Goal: Information Seeking & Learning: Learn about a topic

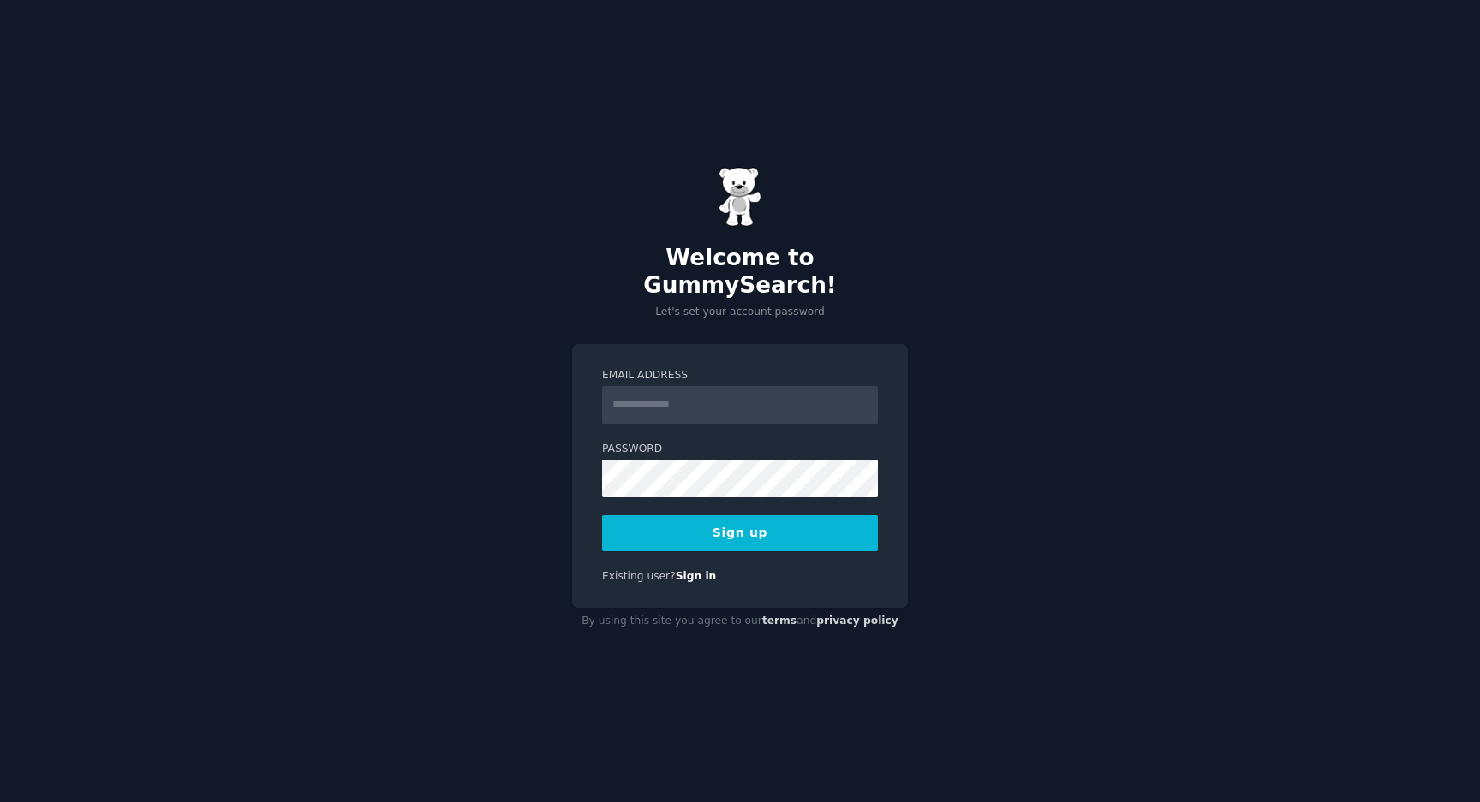
click at [842, 273] on h2 "Welcome to GummySearch!" at bounding box center [740, 272] width 336 height 54
copy h2 "GummySearch"
click at [686, 397] on input "Email Address" at bounding box center [740, 405] width 276 height 38
click at [705, 387] on input "Email Address" at bounding box center [740, 405] width 276 height 38
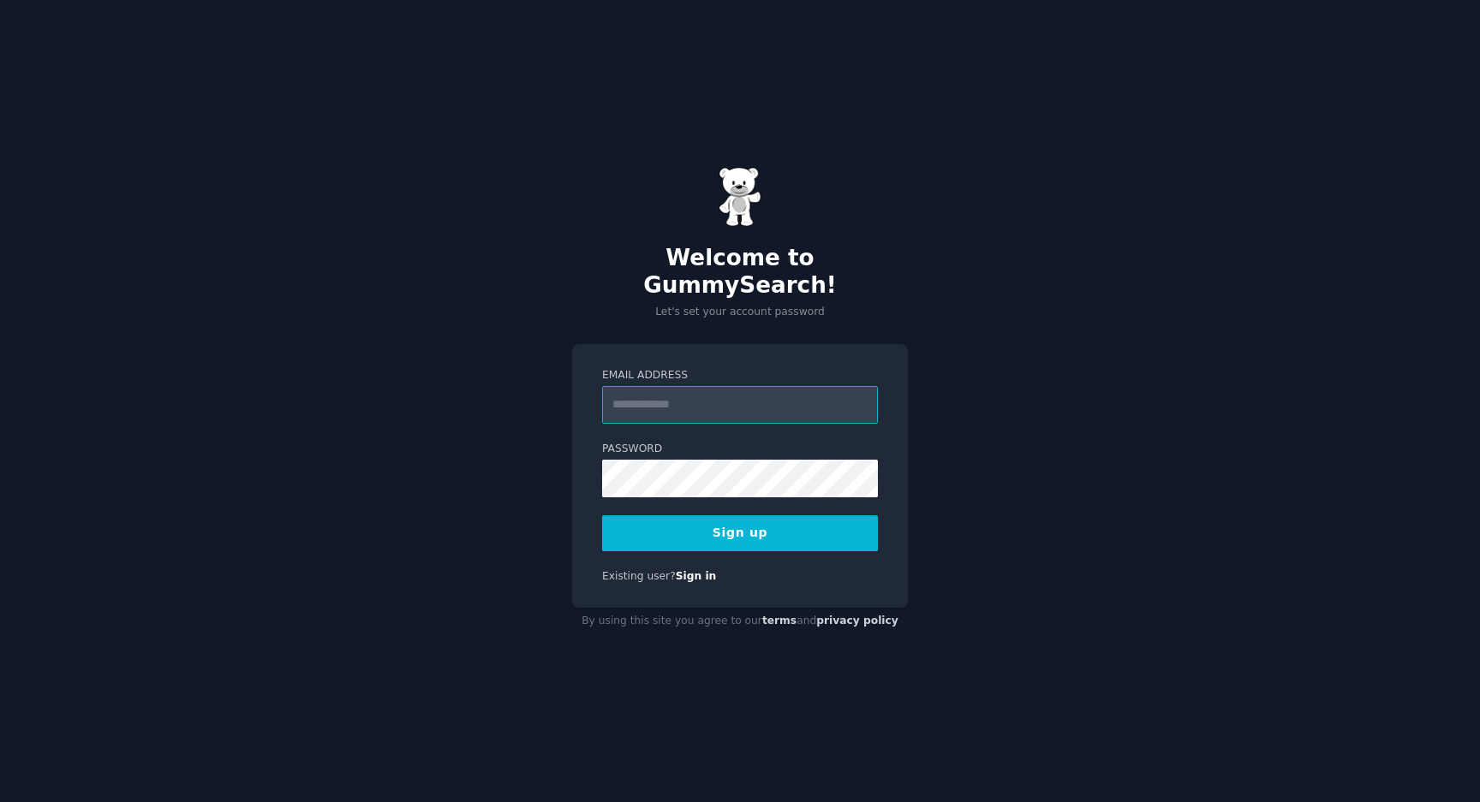
click at [705, 387] on input "Email Address" at bounding box center [740, 405] width 276 height 38
paste input "**********"
type input "**********"
click at [745, 526] on button "Sign up" at bounding box center [740, 534] width 276 height 36
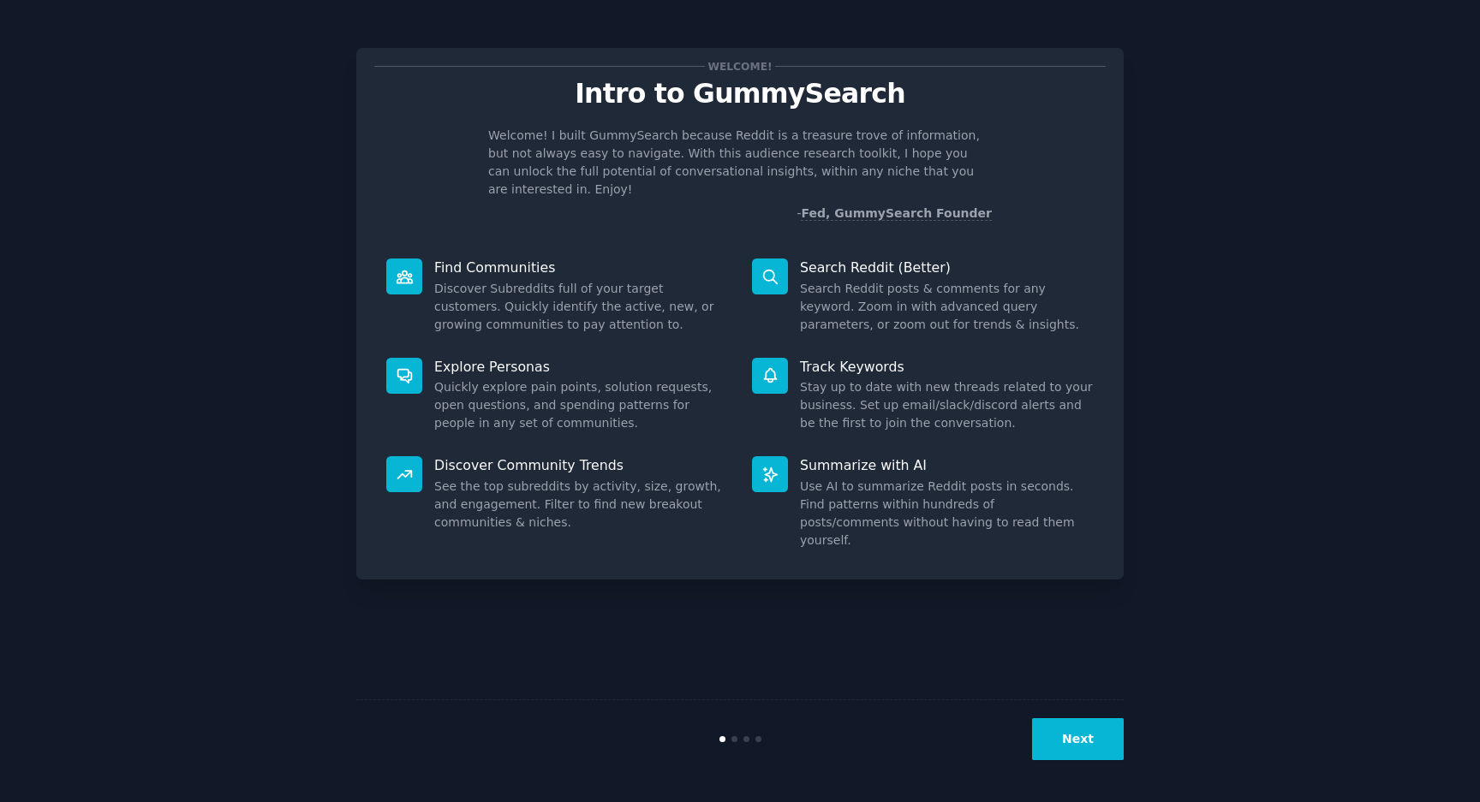
click at [1078, 738] on button "Next" at bounding box center [1078, 740] width 92 height 42
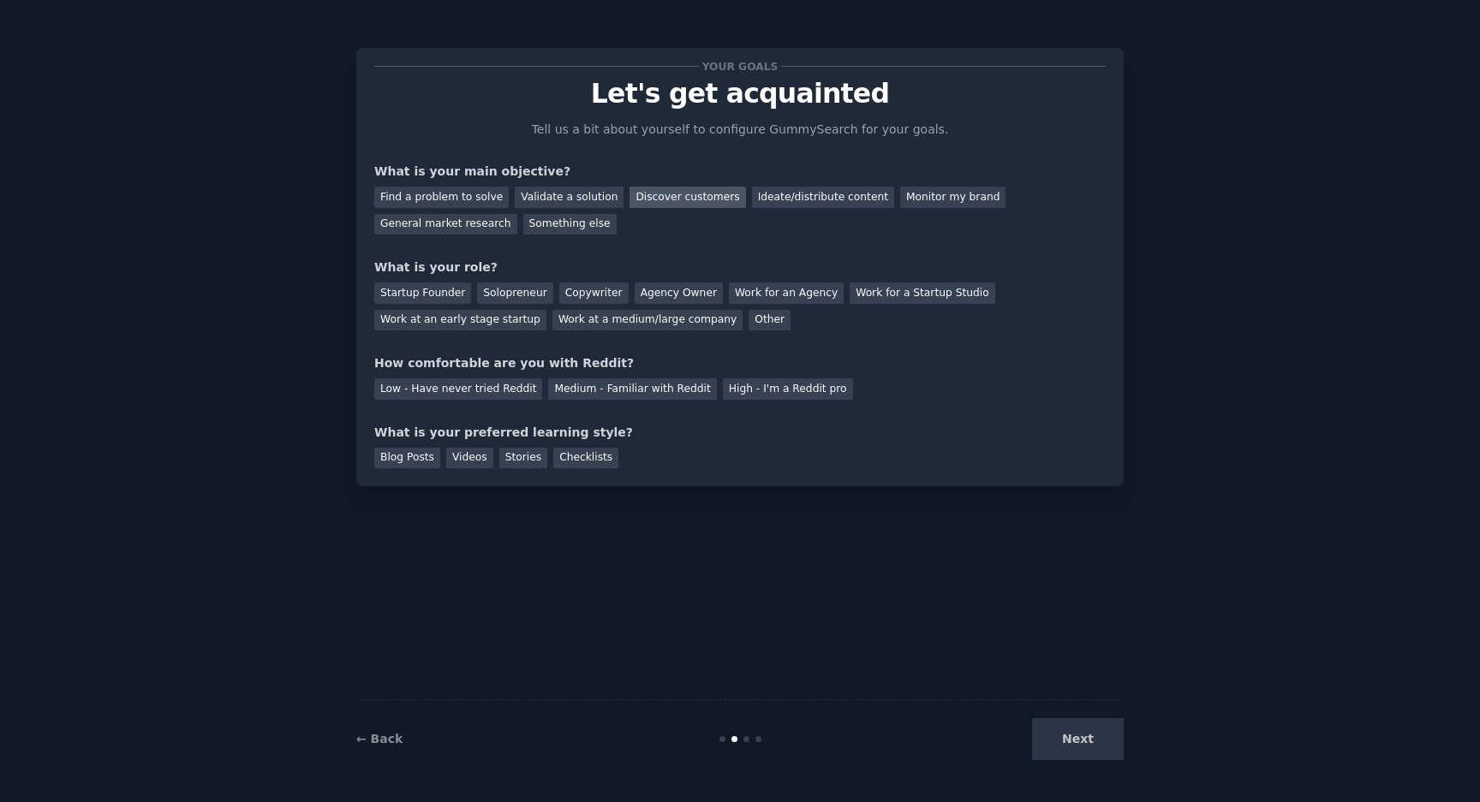
click at [661, 195] on div "Discover customers" at bounding box center [687, 197] width 116 height 21
click at [427, 230] on div "General market research" at bounding box center [445, 224] width 143 height 21
click at [438, 293] on div "Startup Founder" at bounding box center [422, 293] width 97 height 21
click at [517, 291] on div "Solopreneur" at bounding box center [514, 293] width 75 height 21
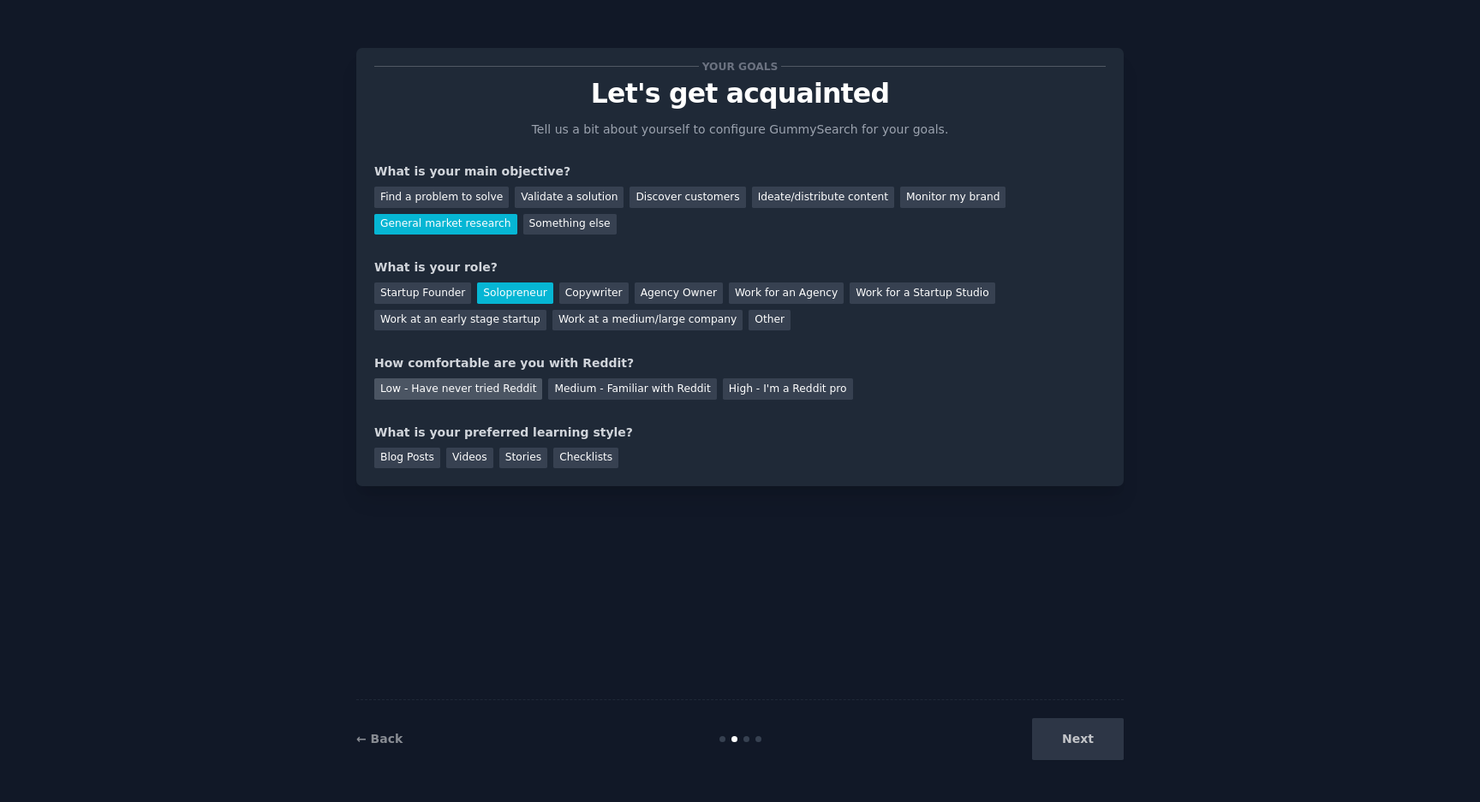
click at [504, 392] on div "Low - Have never tried Reddit" at bounding box center [458, 389] width 168 height 21
click at [462, 456] on div "Videos" at bounding box center [469, 458] width 47 height 21
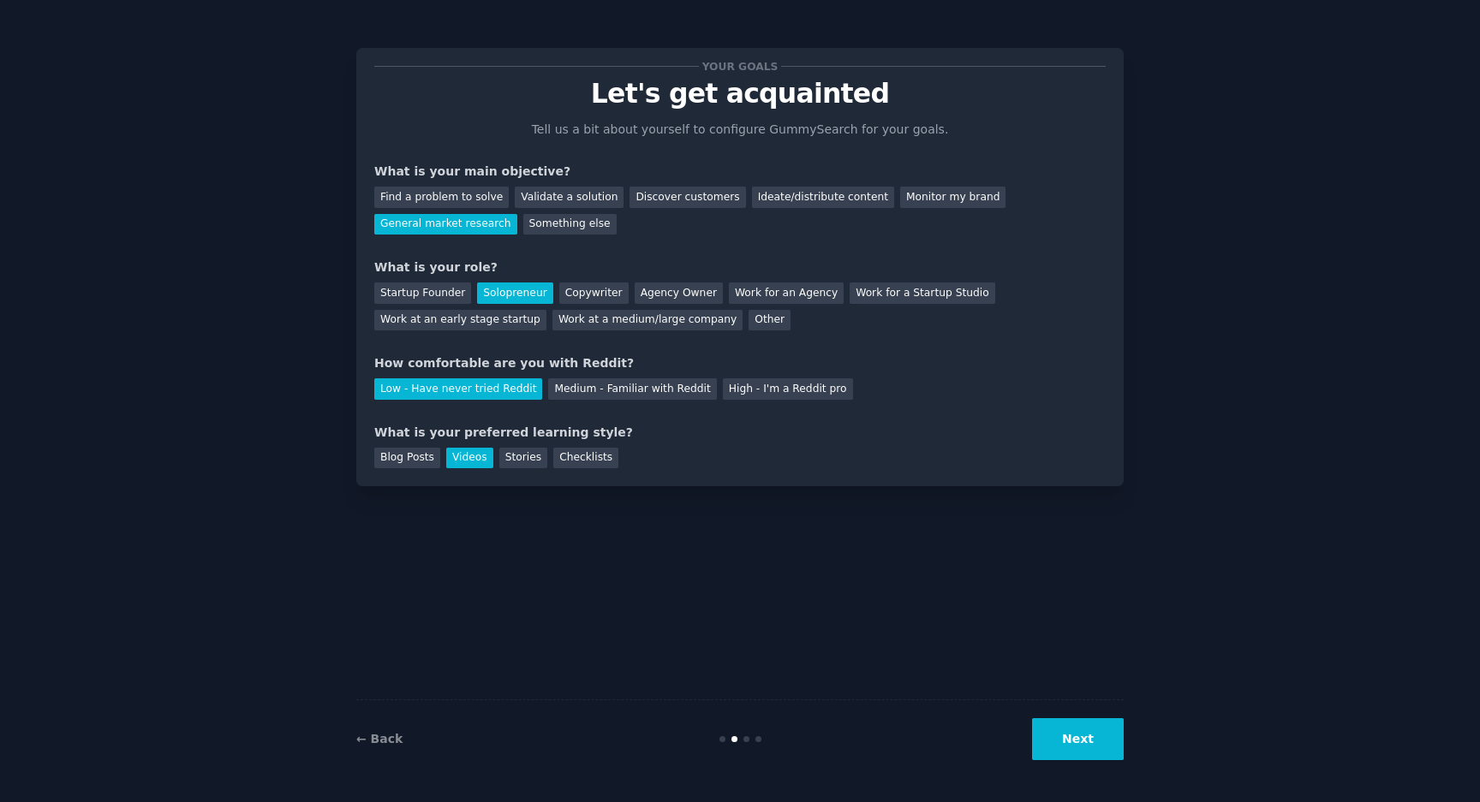
click at [1052, 722] on button "Next" at bounding box center [1078, 740] width 92 height 42
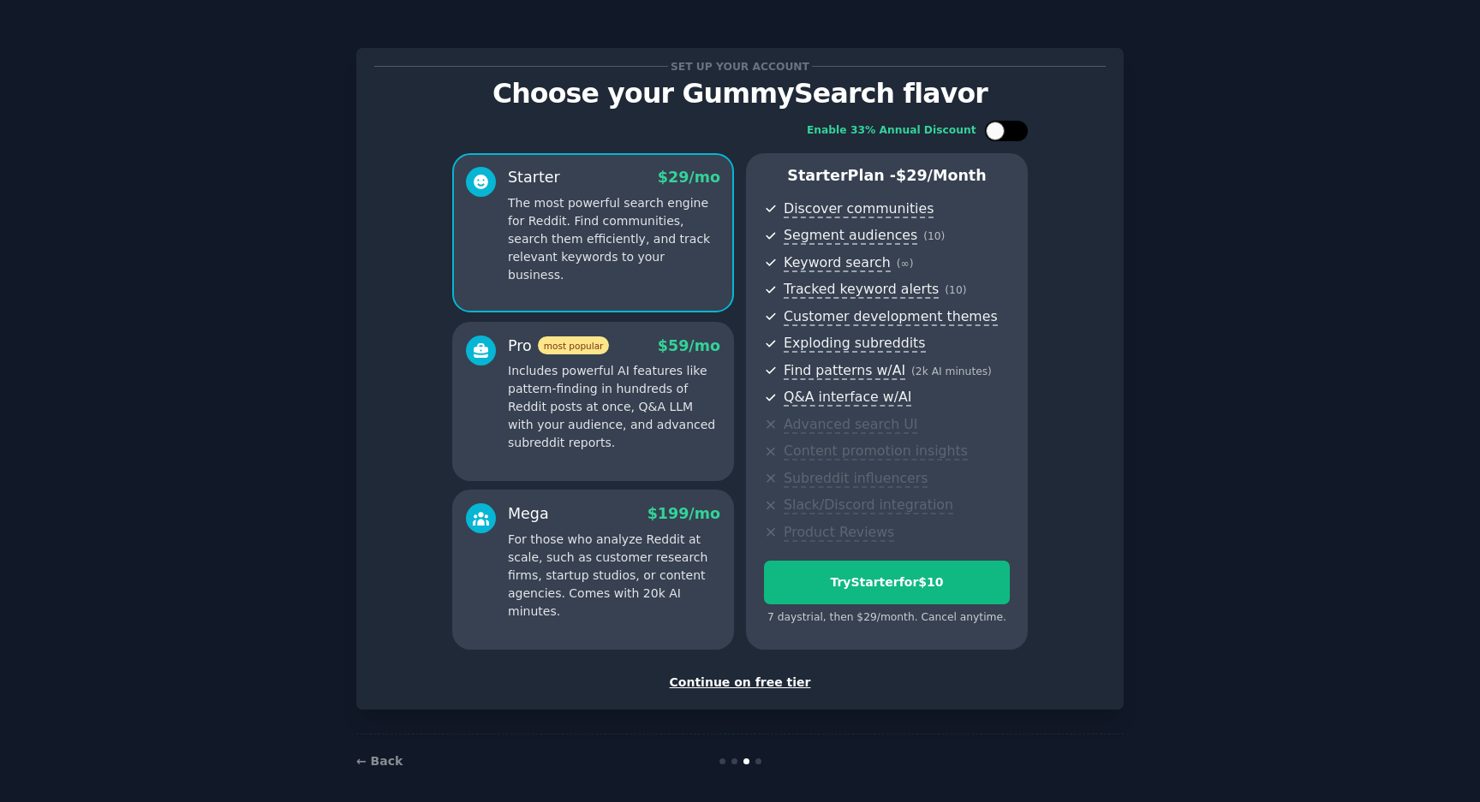
click at [1005, 130] on div at bounding box center [1006, 131] width 43 height 21
checkbox input "false"
click at [744, 686] on div "Continue on free tier" at bounding box center [739, 683] width 731 height 18
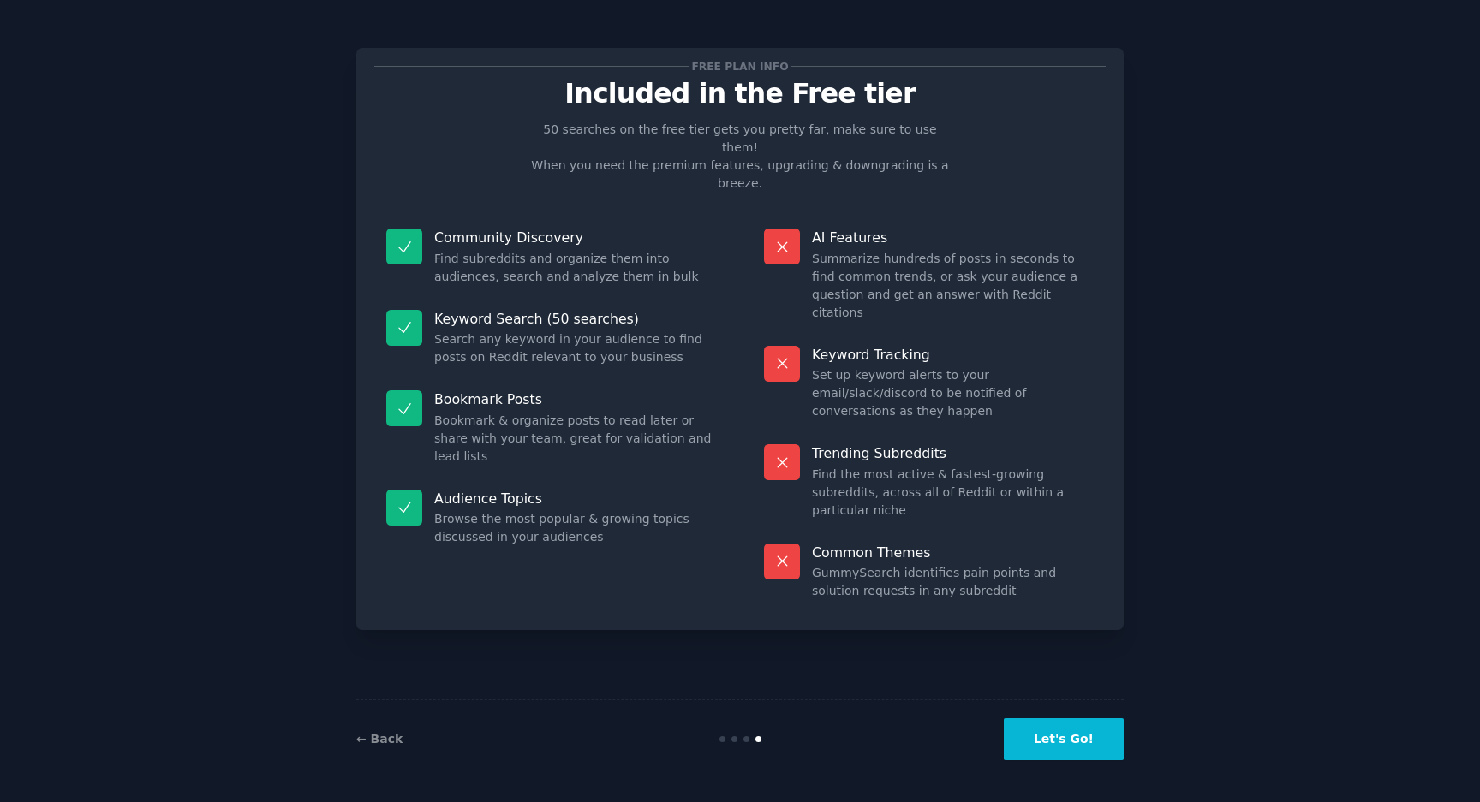
click at [1047, 742] on button "Let's Go!" at bounding box center [1064, 740] width 120 height 42
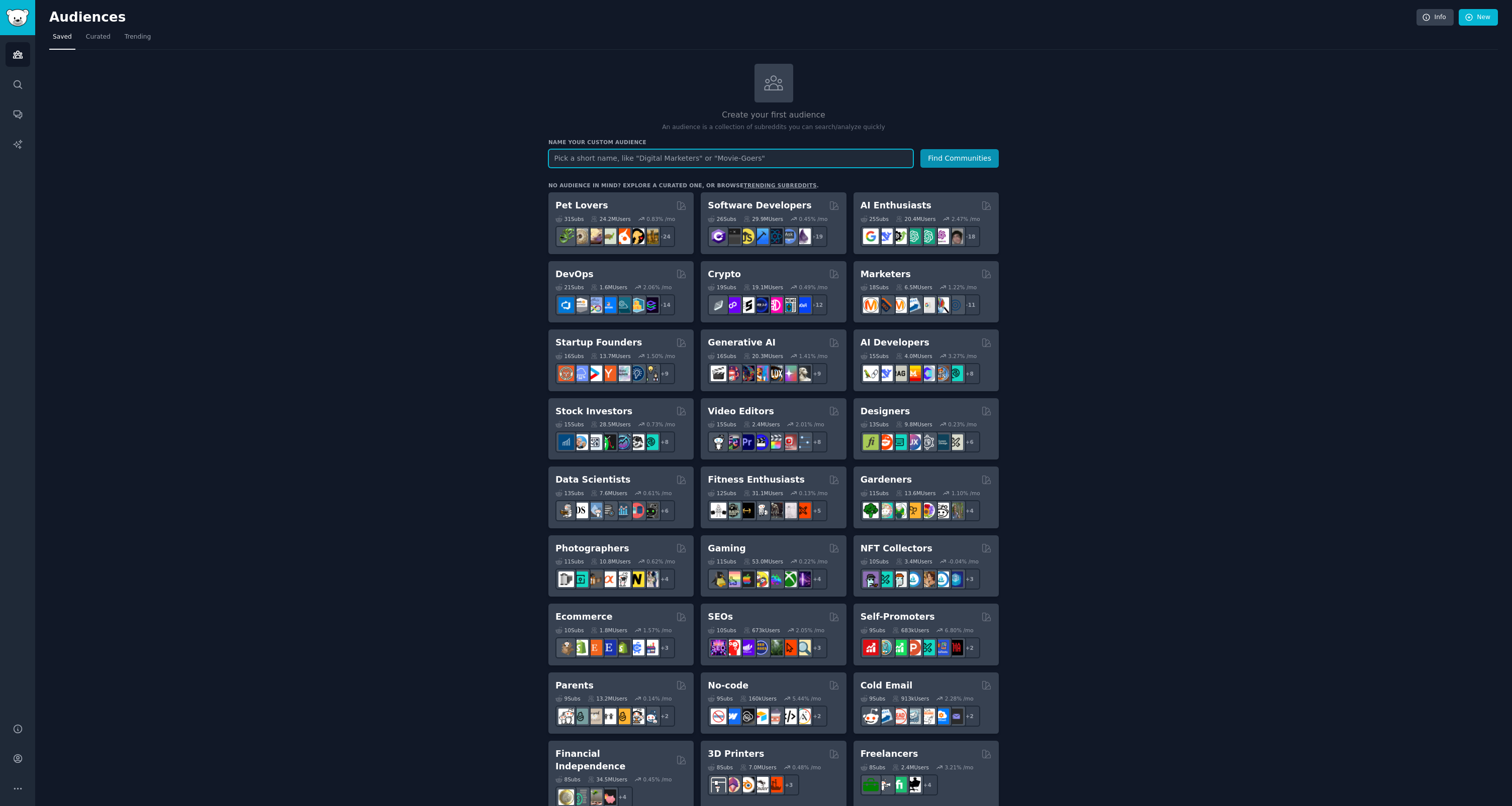
click at [580, 155] on input "text" at bounding box center [731, 158] width 365 height 19
type input "entrepreneur"
click at [868, 156] on button "Find Communities" at bounding box center [960, 158] width 79 height 19
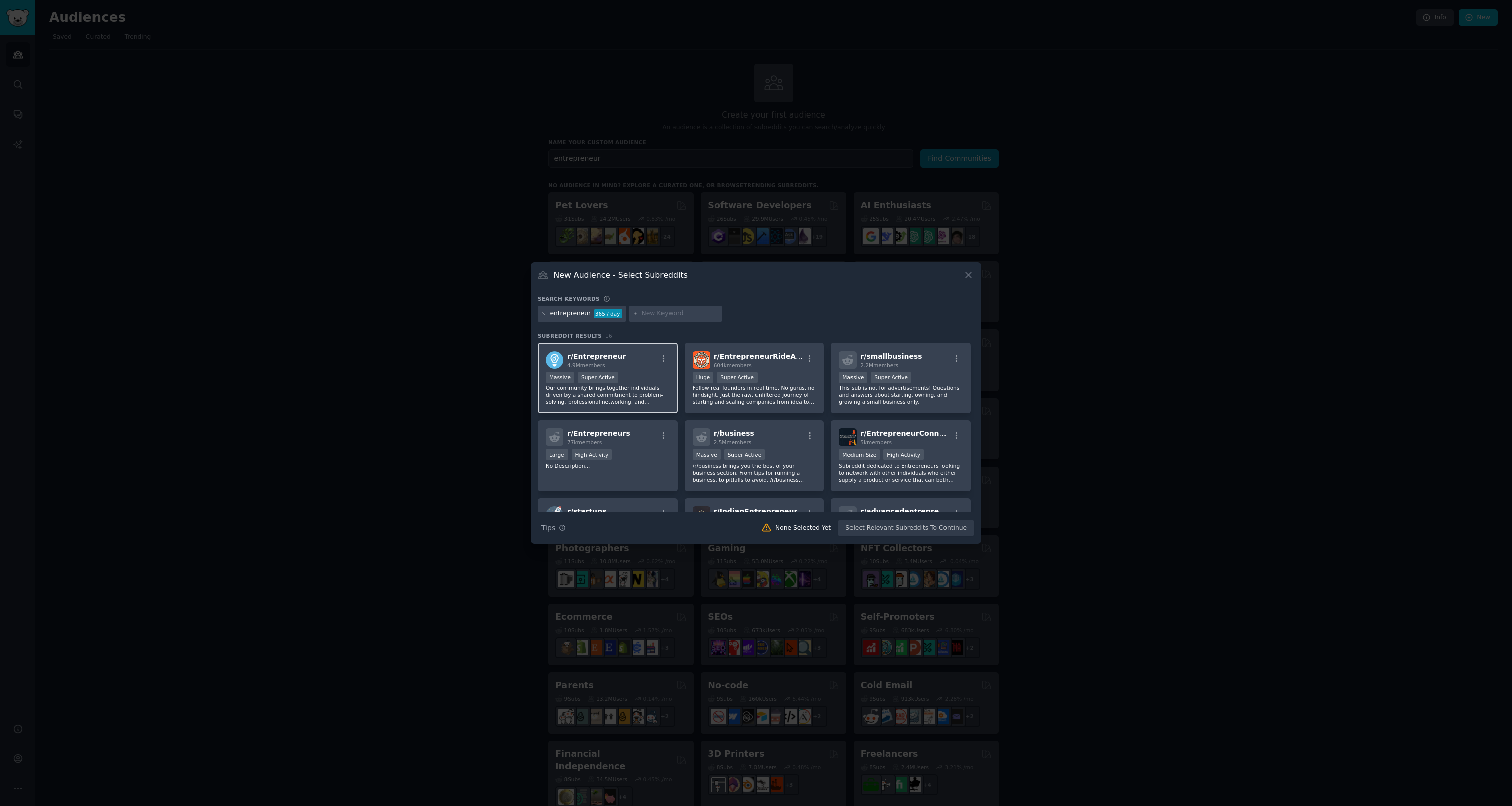
click at [617, 356] on div "r/ Entrepreneur 4.9M members" at bounding box center [608, 360] width 124 height 18
click at [782, 370] on div "r/ EntrepreneurRideAlong 604k members >= 95th percentile for submissions / day …" at bounding box center [754, 378] width 140 height 71
click at [868, 392] on p "This sub is not for advertisements! Questions and answers about starting, ownin…" at bounding box center [900, 395] width 124 height 21
click at [635, 470] on div "r/ Entrepreneurs 77k members Large High Activity No Description..." at bounding box center [608, 456] width 140 height 71
click at [731, 470] on p "/r/business brings you the best of your business section. From tips for running…" at bounding box center [754, 473] width 124 height 21
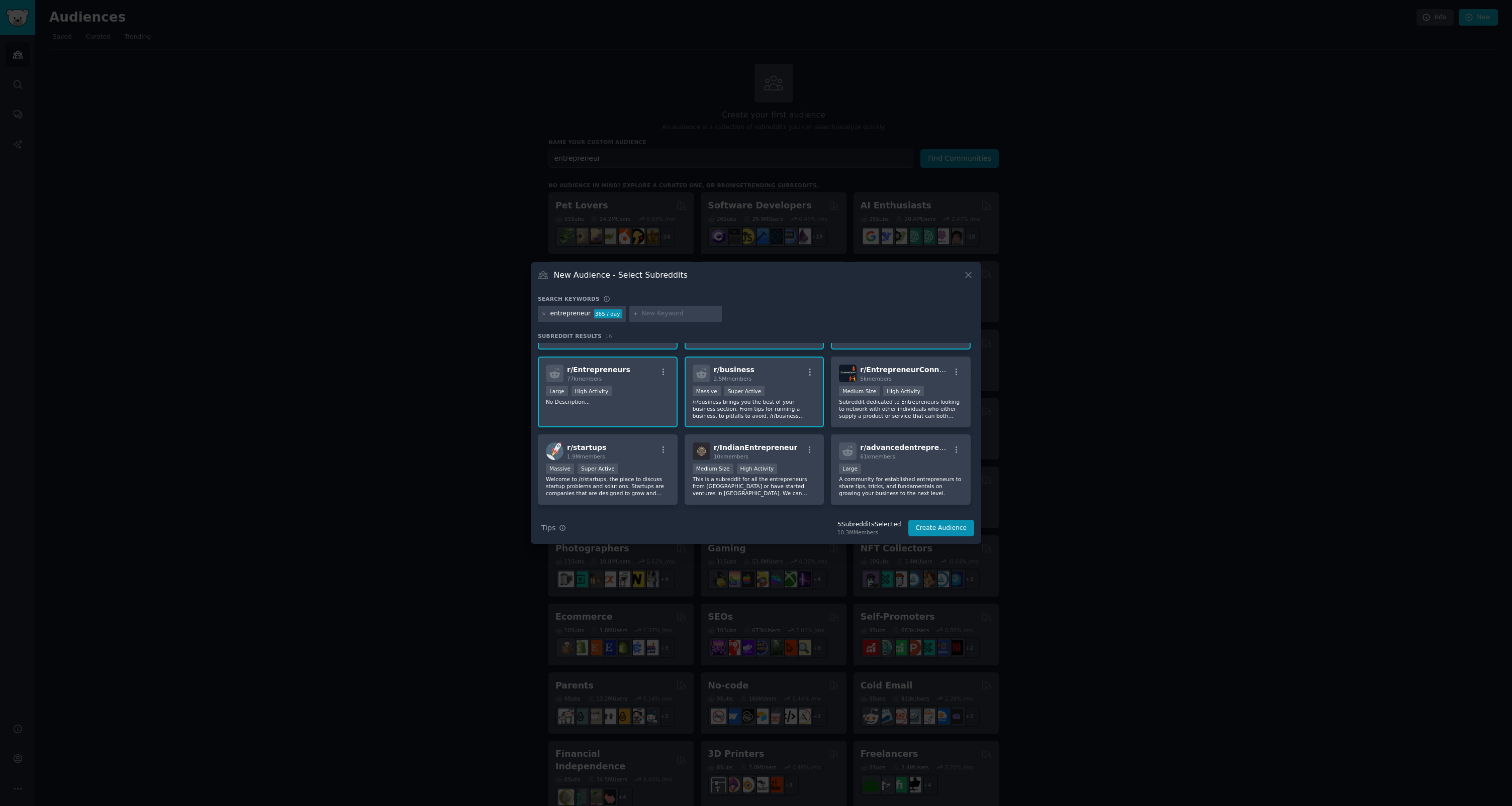
scroll to position [67, 0]
click at [615, 470] on p "Welcome to /r/startups, the place to discuss startup problems and solutions. St…" at bounding box center [608, 483] width 124 height 21
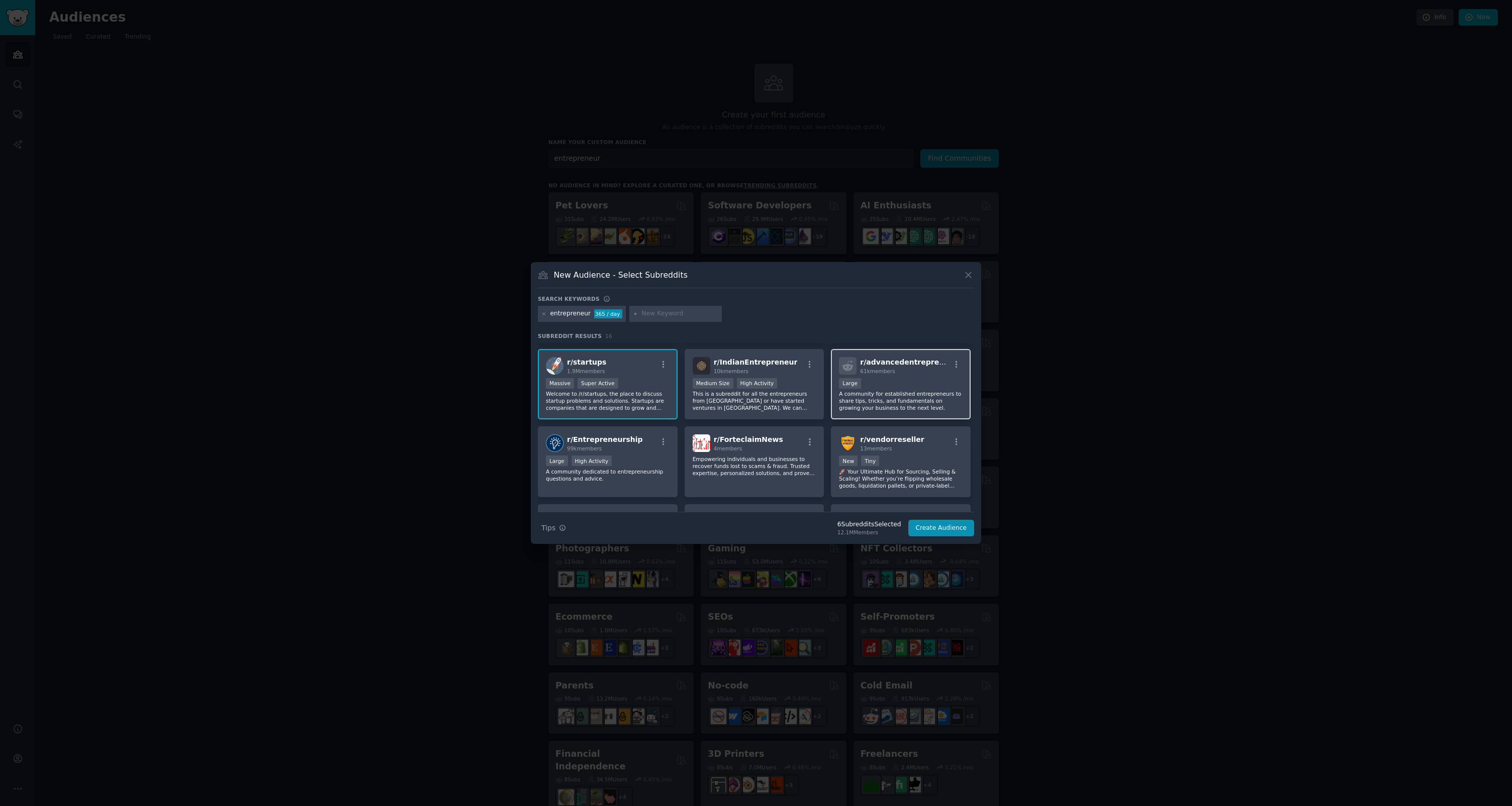
scroll to position [164, 0]
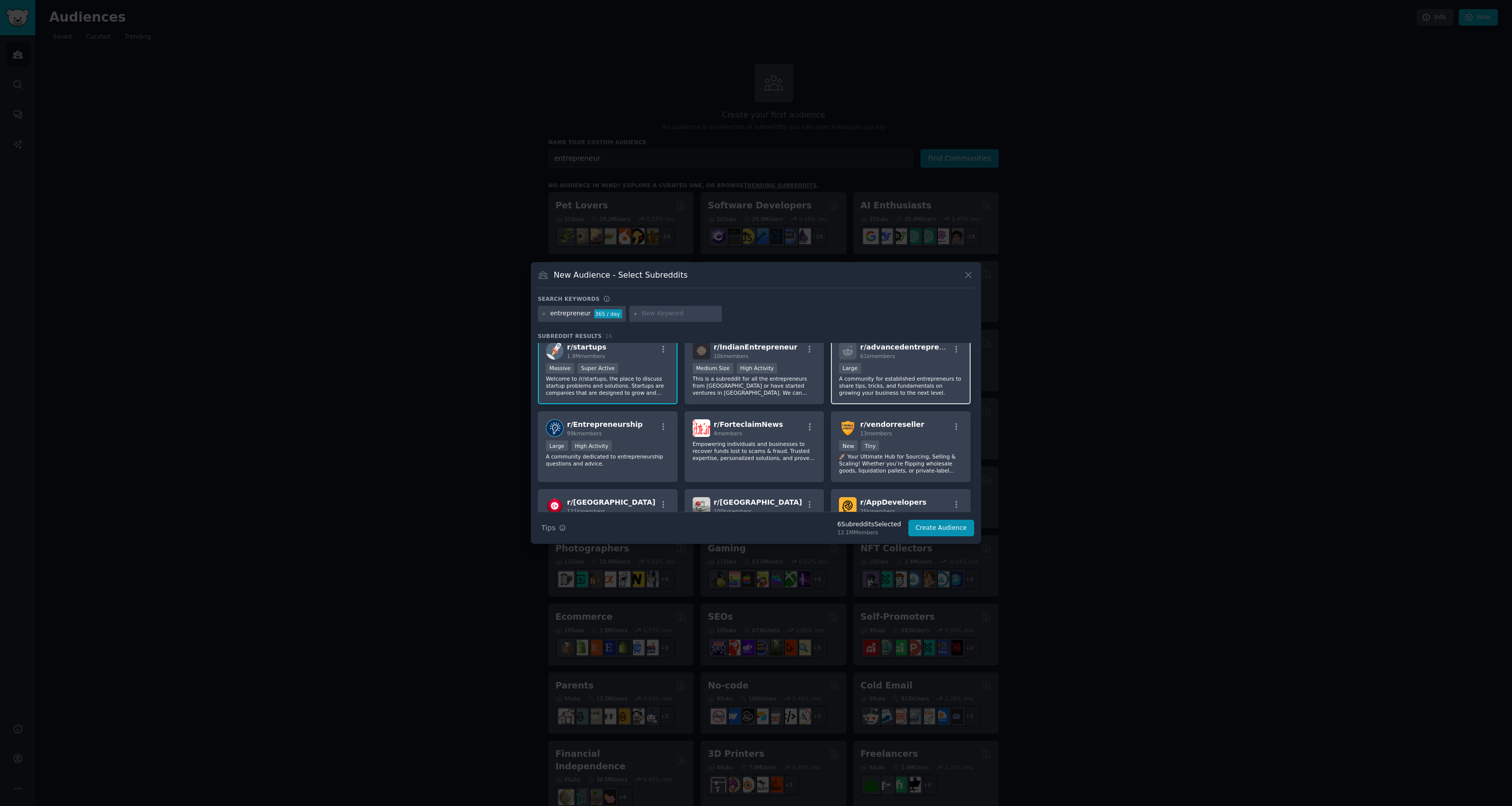
click at [868, 374] on div "Large" at bounding box center [900, 369] width 124 height 12
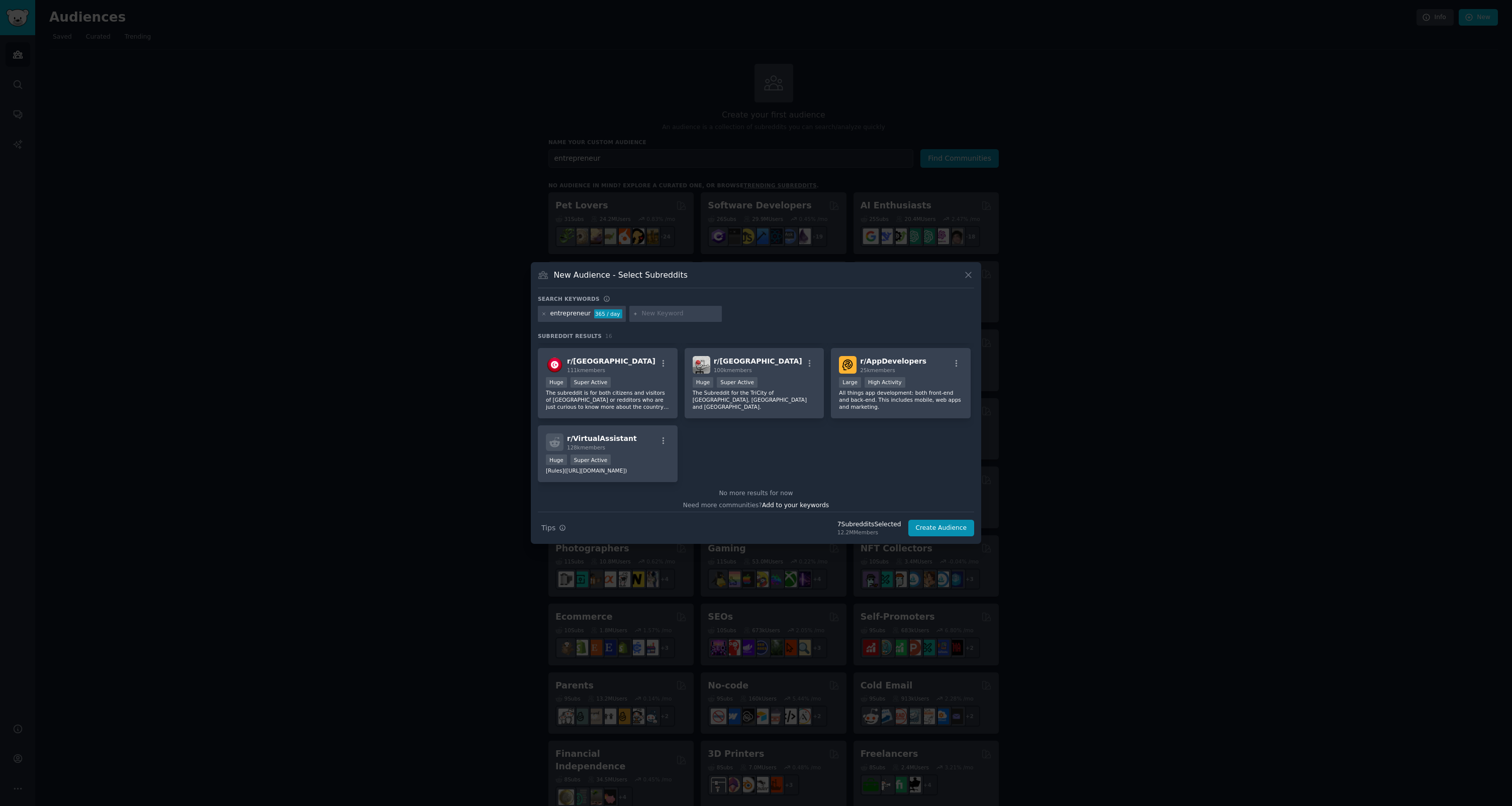
scroll to position [318, 0]
click at [868, 470] on button "Create Audience" at bounding box center [941, 528] width 66 height 17
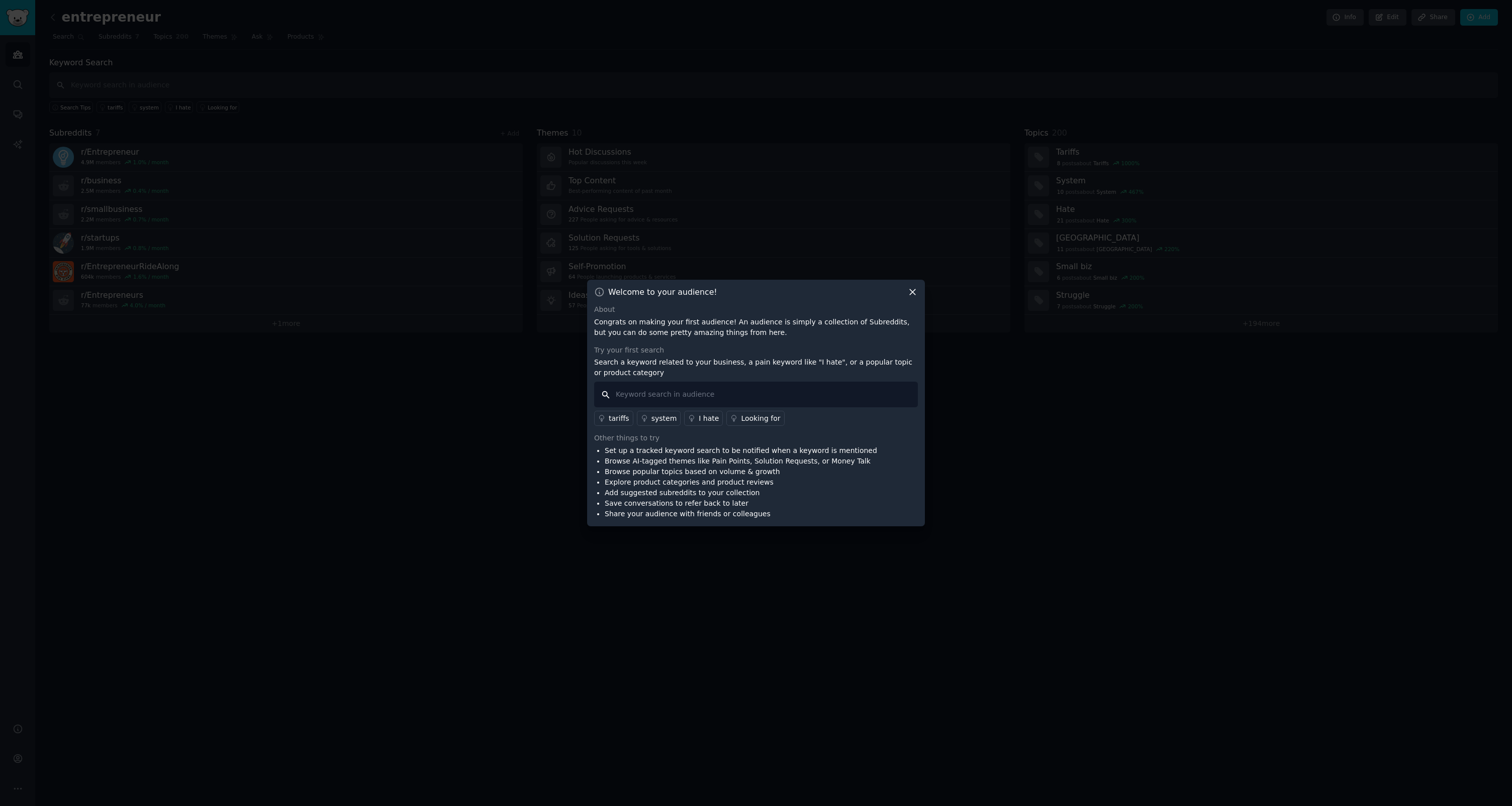
click at [754, 396] on input "text" at bounding box center [756, 395] width 324 height 26
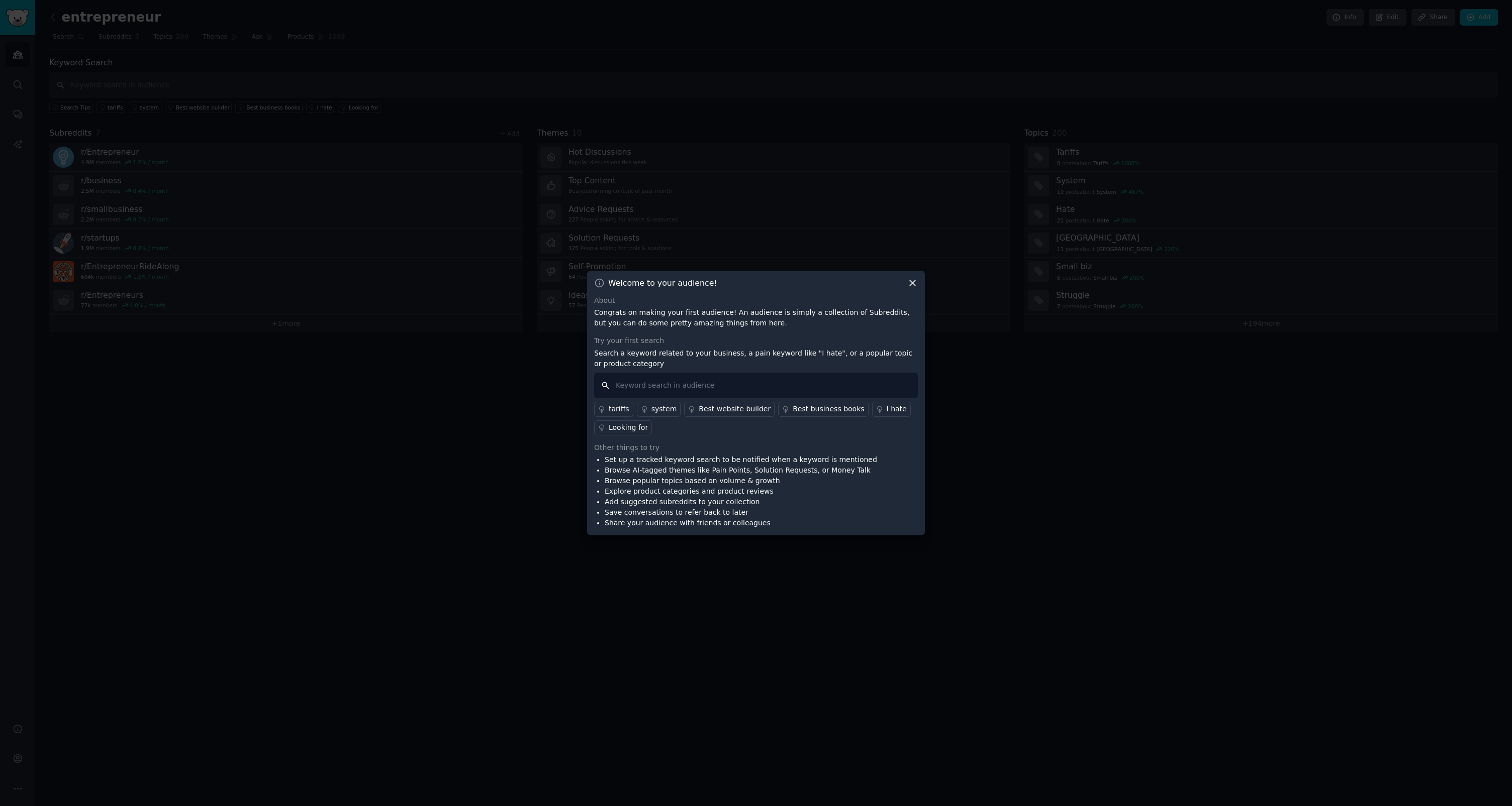
paste input "frustrated with, hate that, wish there was, why doesn't, anyone know how to, st…"
type input "frustrated with, hate that, wish there was, why doesn't, anyone know how to, st…"
click at [724, 388] on input "text" at bounding box center [756, 385] width 324 height 26
click at [620, 409] on div "tariffs" at bounding box center [619, 409] width 21 height 11
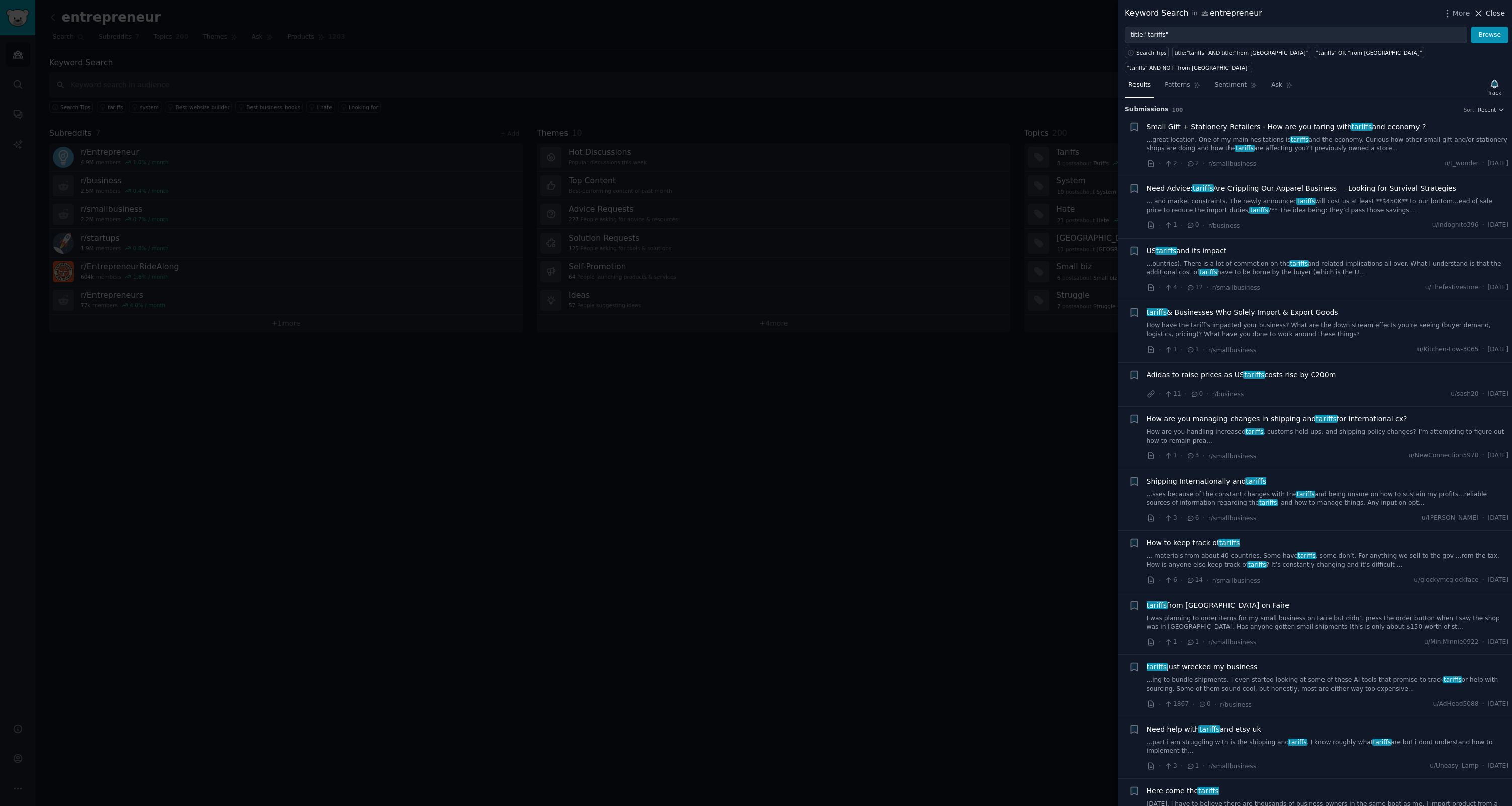
click at [868, 13] on span "Close" at bounding box center [1495, 13] width 19 height 11
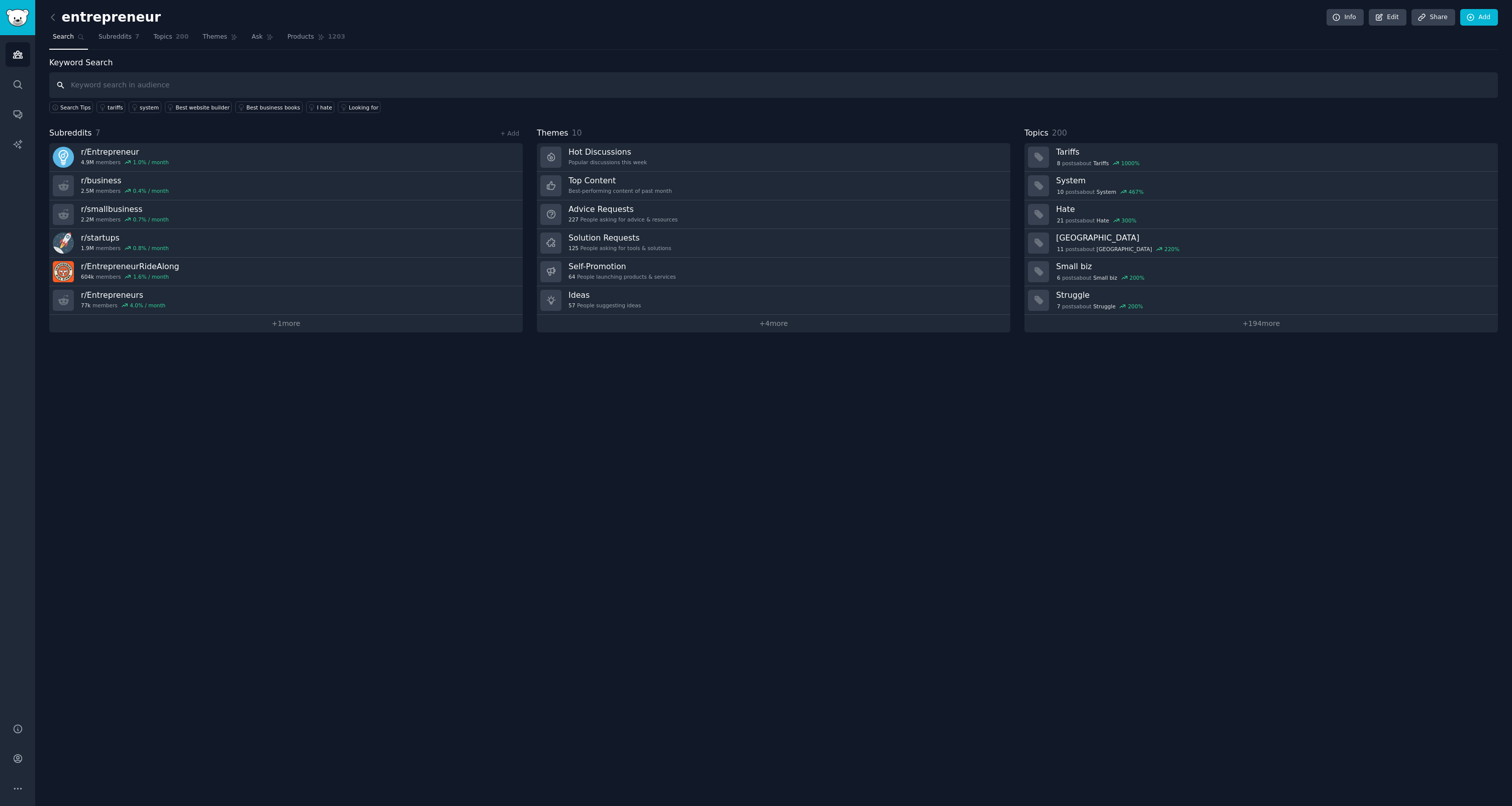
click at [176, 82] on input "text" at bounding box center [774, 85] width 1449 height 26
paste input "frustrated with, hate that, wish there was, why doesn't, anyone know how to, st…"
type input "frustrated with, hate that, wish there was, why doesn't, anyone know how to, st…"
click at [69, 105] on span "Search Tips" at bounding box center [76, 107] width 31 height 7
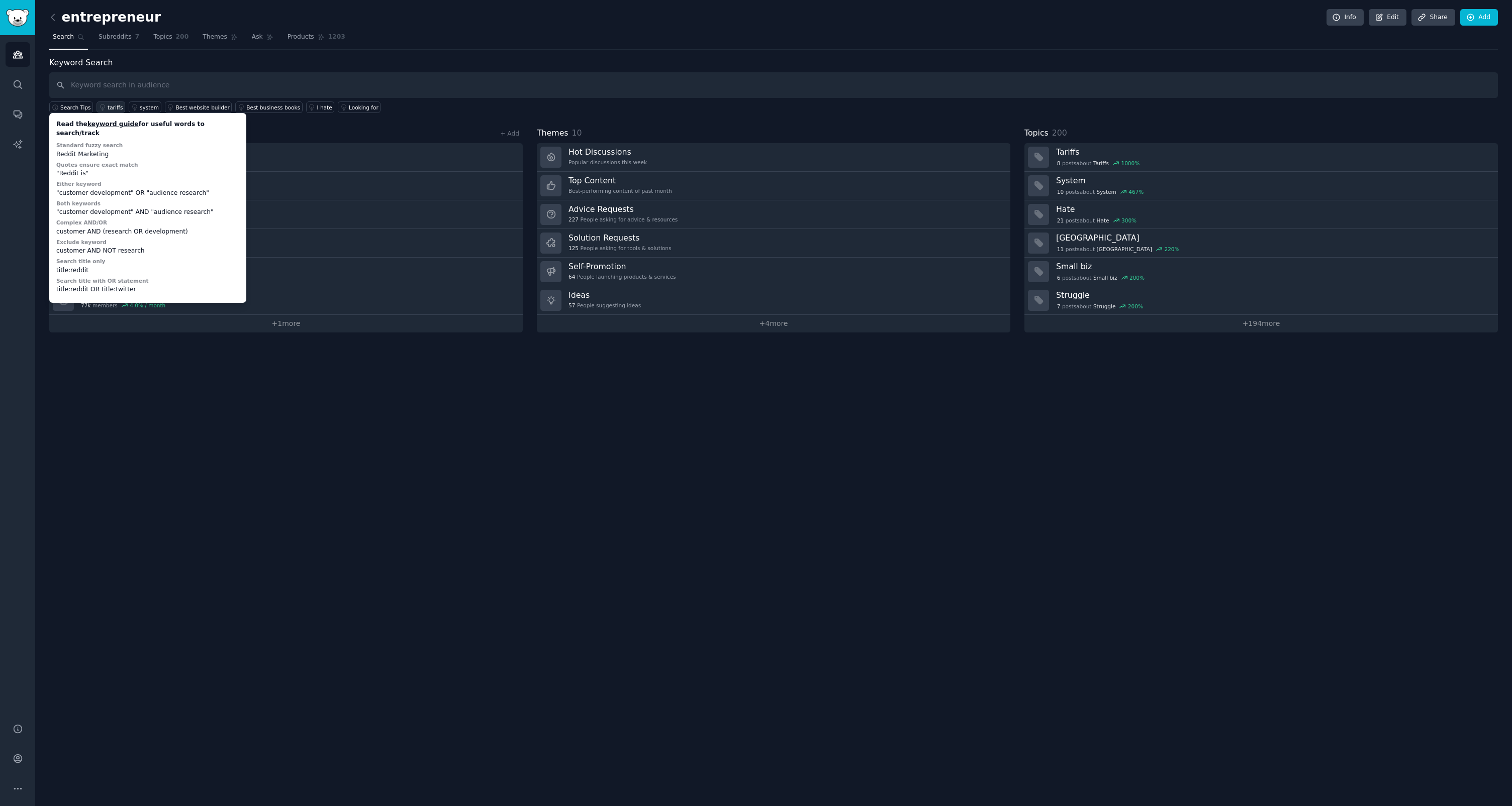
click at [113, 108] on div "tariffs" at bounding box center [115, 107] width 16 height 7
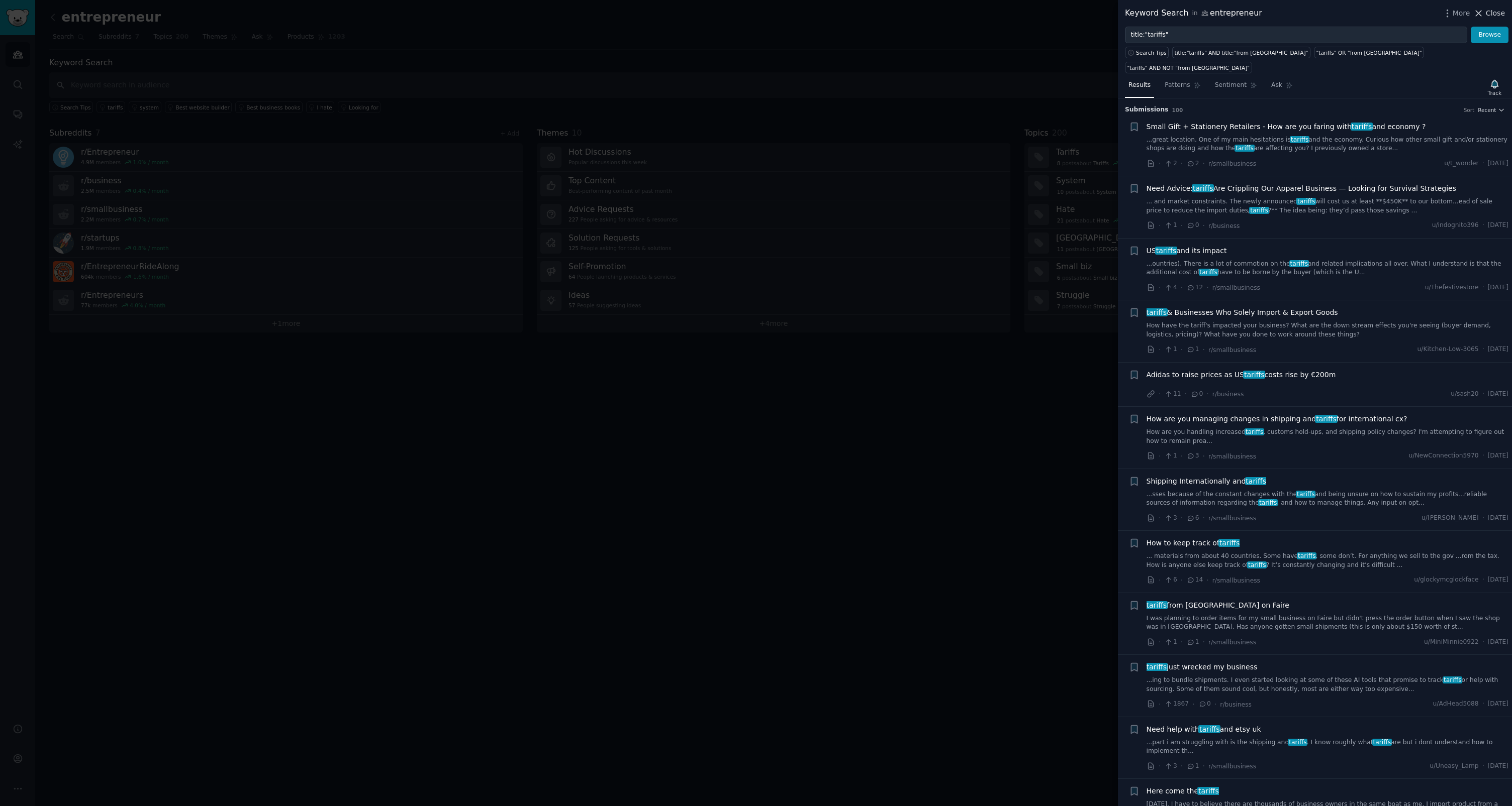
click at [868, 14] on span "Close" at bounding box center [1495, 13] width 19 height 11
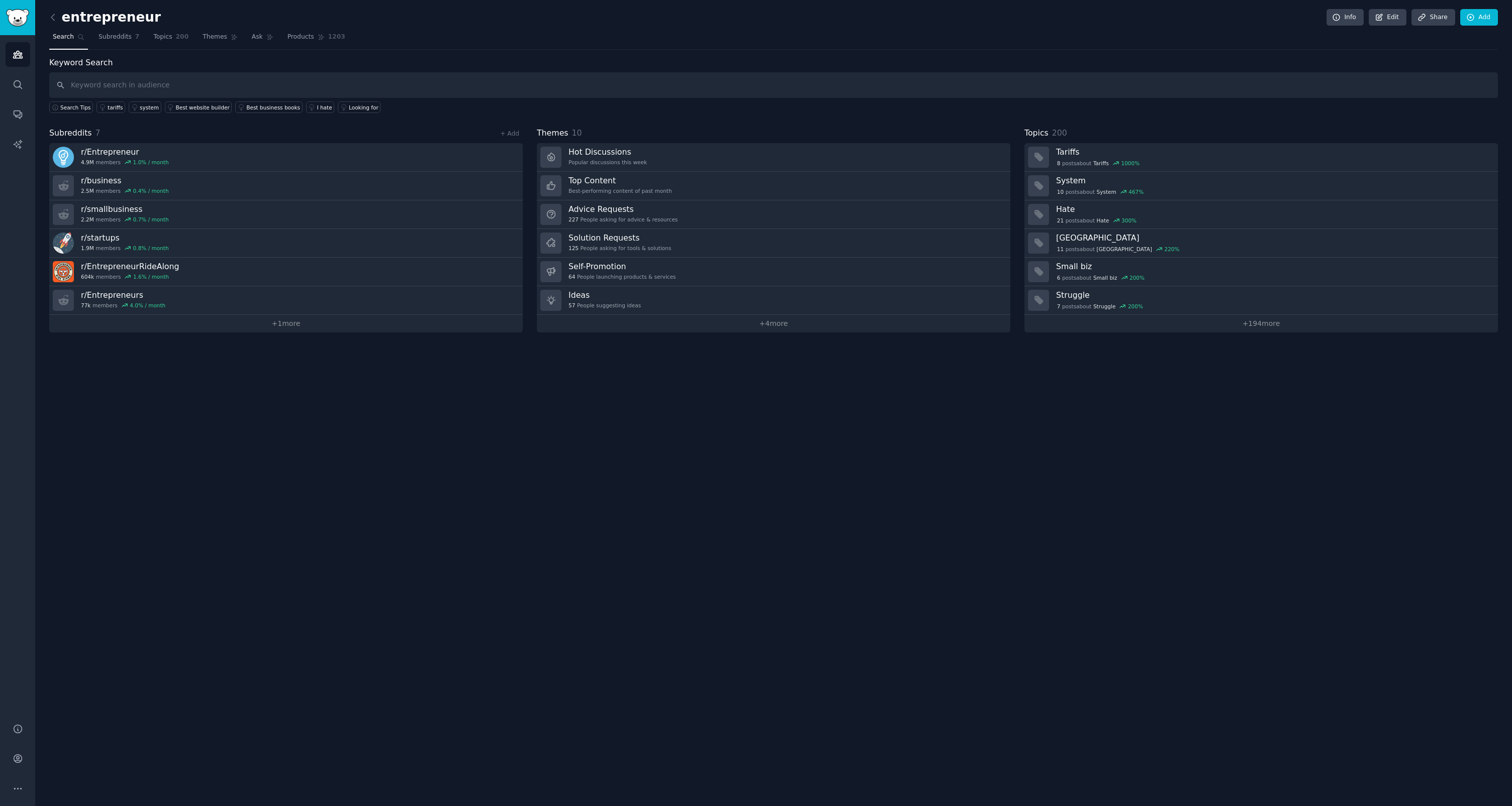
click at [253, 58] on div "Keyword Search Search Tips tariffs system Best website builder Best business bo…" at bounding box center [774, 85] width 1449 height 57
click at [85, 84] on input "text" at bounding box center [774, 85] width 1449 height 26
paste input "frustrated with"
type input "frustrated with"
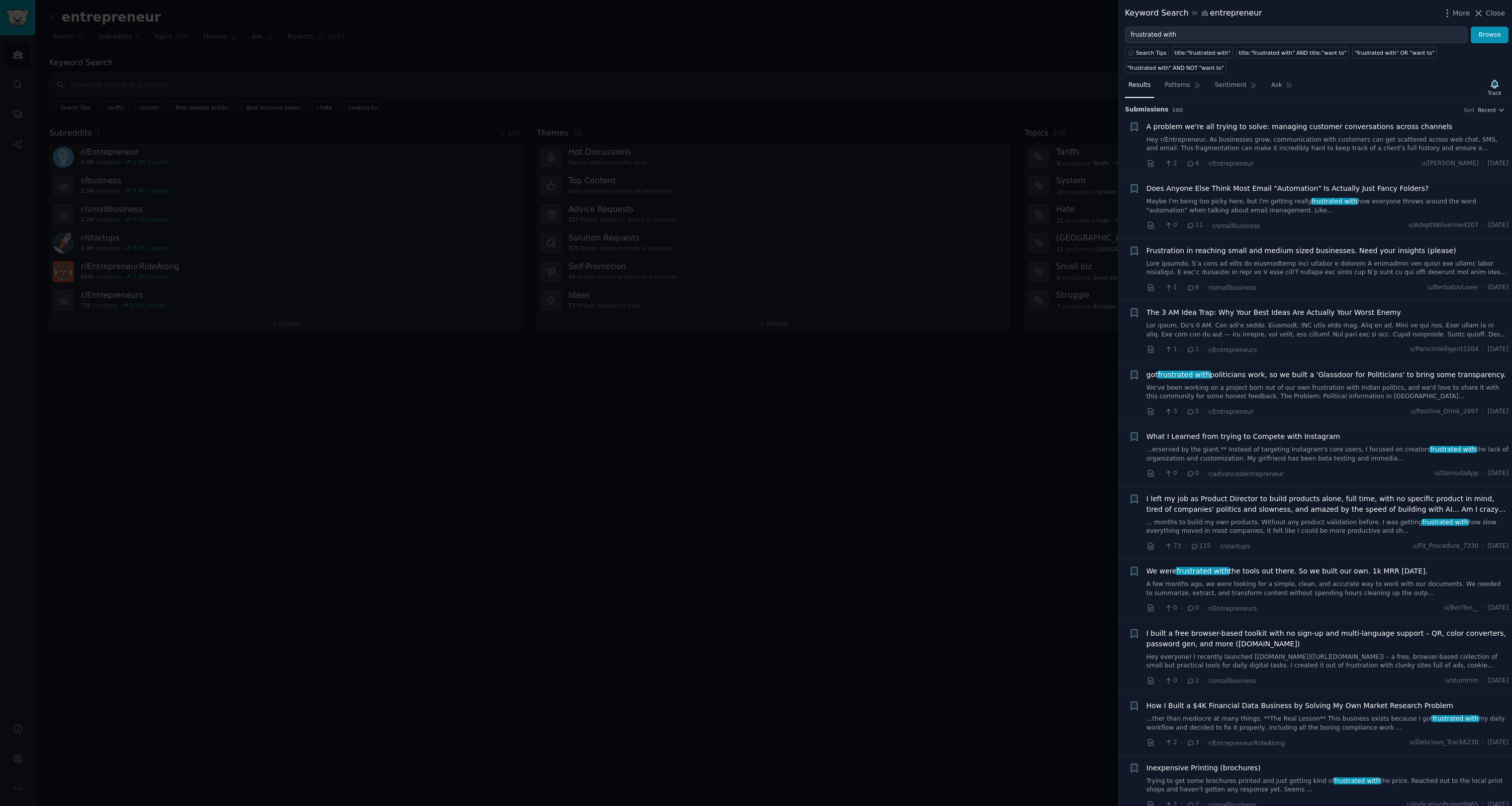
click at [868, 96] on div "Results Patterns Sentiment Ask Track" at bounding box center [1315, 87] width 394 height 22
click at [868, 394] on div at bounding box center [756, 403] width 1512 height 806
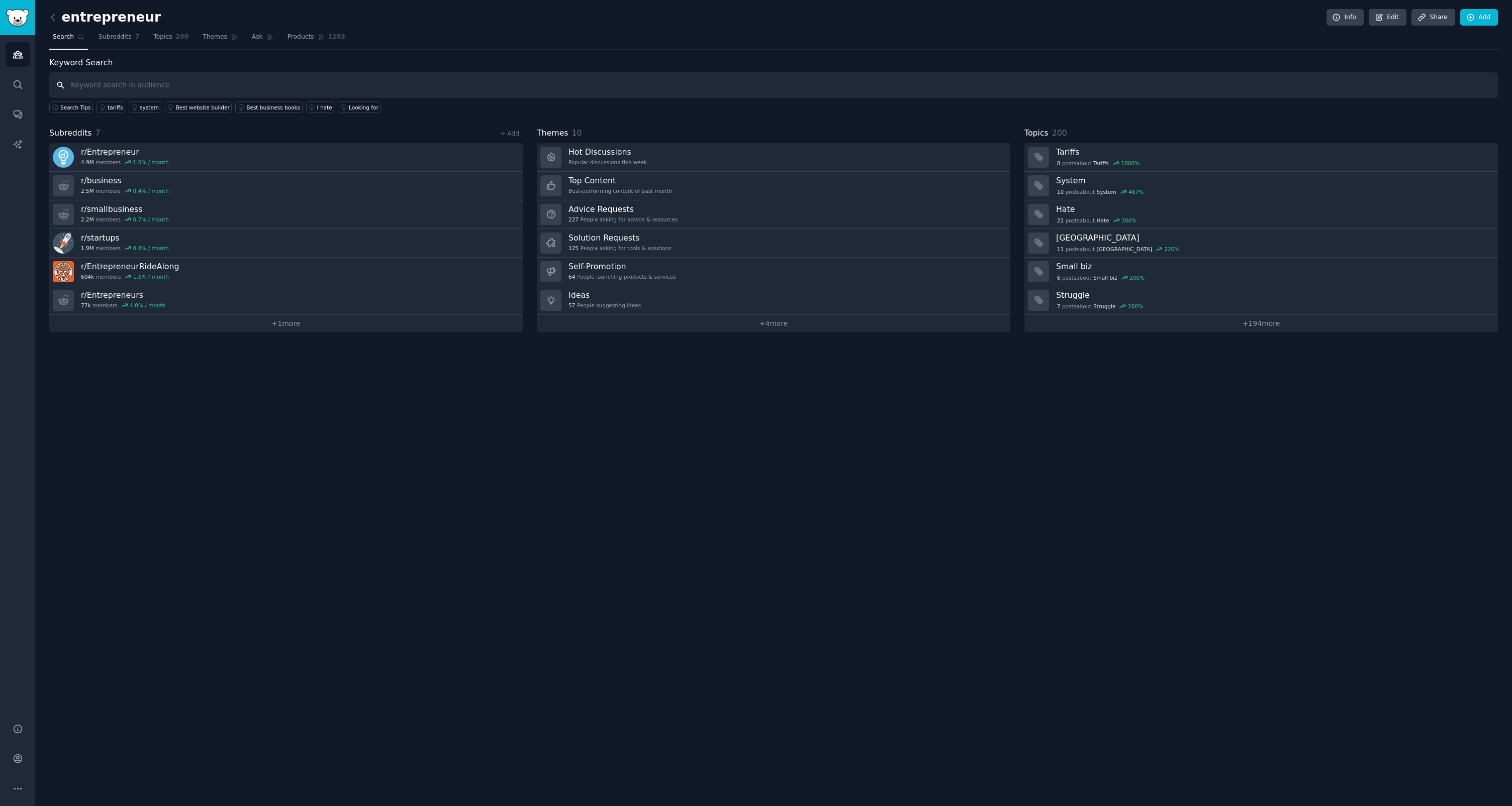
click at [554, 92] on input "text" at bounding box center [774, 85] width 1449 height 26
click at [248, 79] on input "text" at bounding box center [774, 85] width 1449 height 26
paste input "frustrated with, hate that, wish there was, why doesn't, anyone know how to, st…"
type input "frustrated with, hate that, wish there was, why doesn't, anyone know how to, st…"
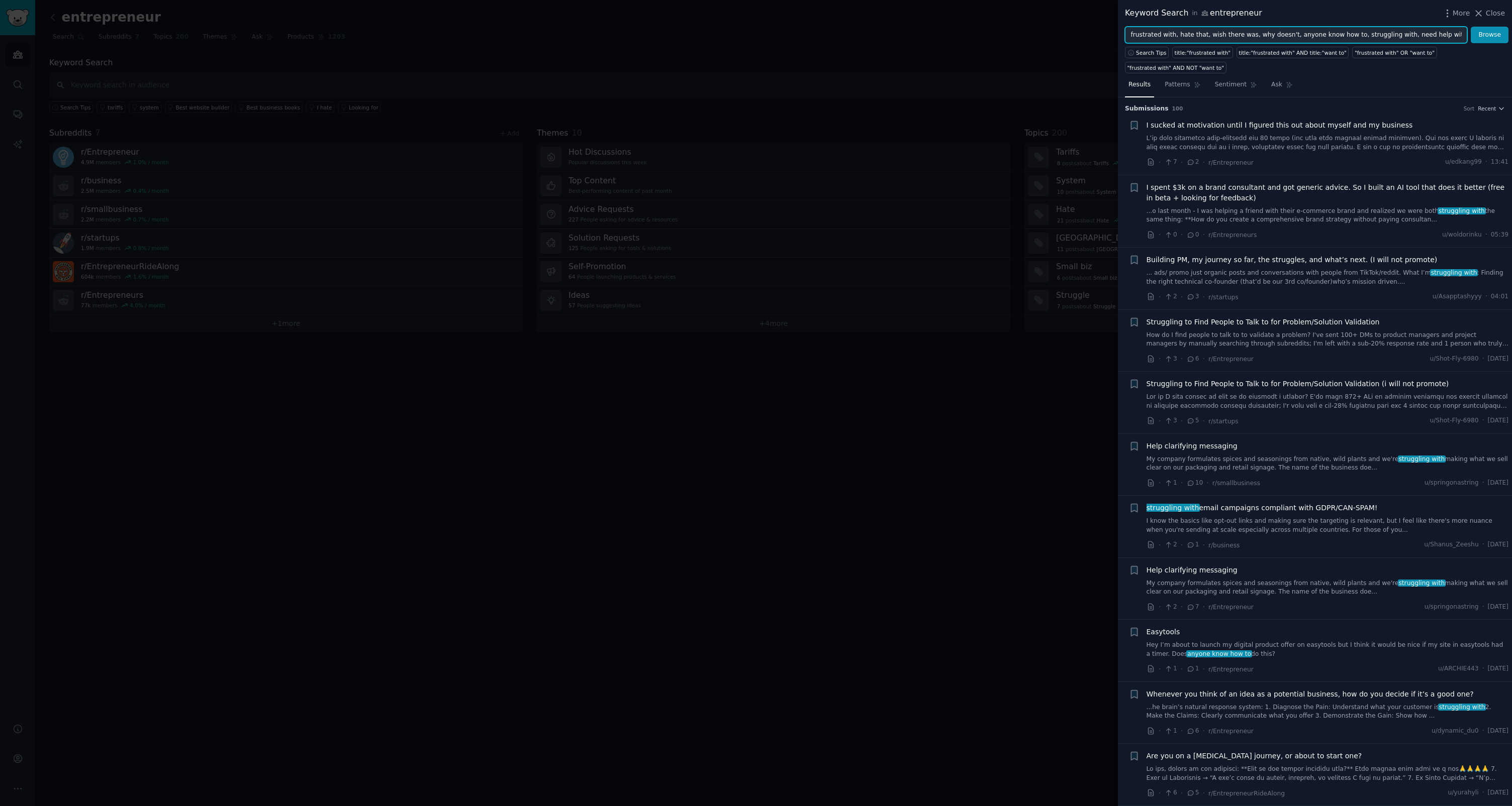
click at [868, 37] on input "frustrated with, hate that, wish there was, why doesn't, anyone know how to, st…" at bounding box center [1296, 35] width 342 height 17
type input ""frustrated with" OR "hate that" OR "wish there was" OR "why doesn't" OR "anyon…"
click at [868, 26] on button "Browse" at bounding box center [1490, 35] width 38 height 17
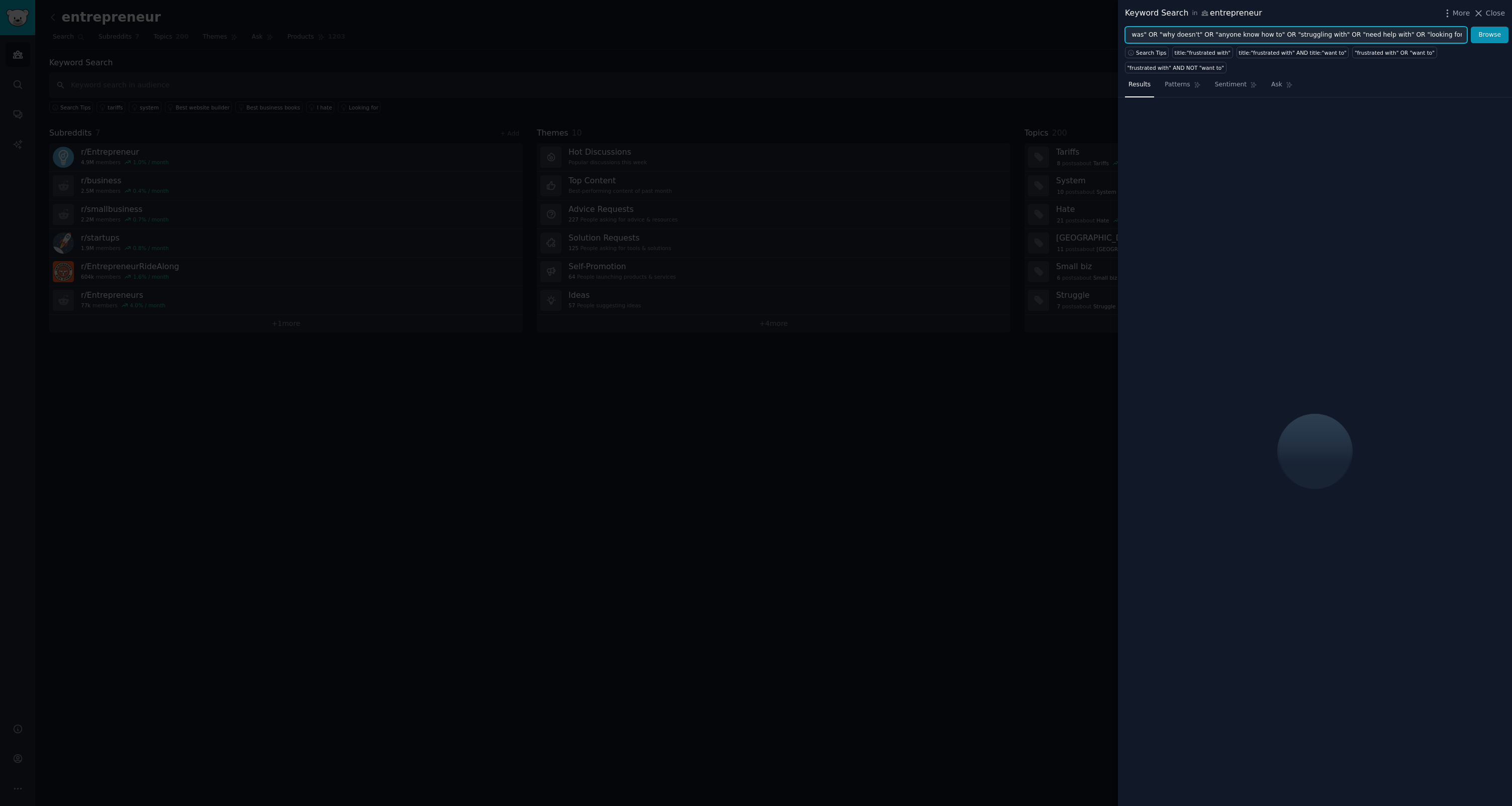
click at [868, 35] on input ""frustrated with" OR "hate that" OR "wish there was" OR "why doesn't" OR "anyon…" at bounding box center [1296, 35] width 342 height 17
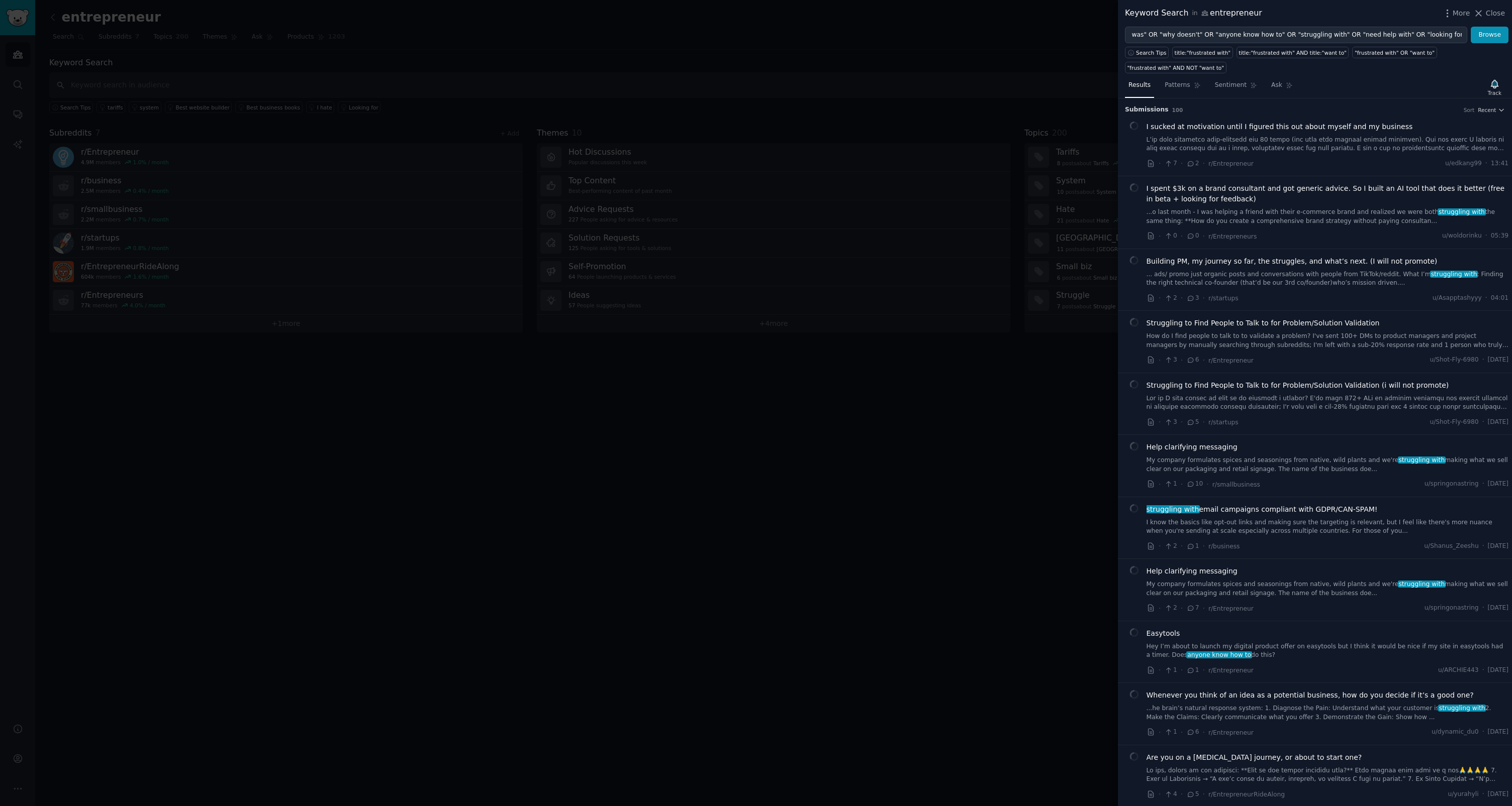
scroll to position [0, 0]
click at [868, 86] on icon "button" at bounding box center [1494, 84] width 7 height 8
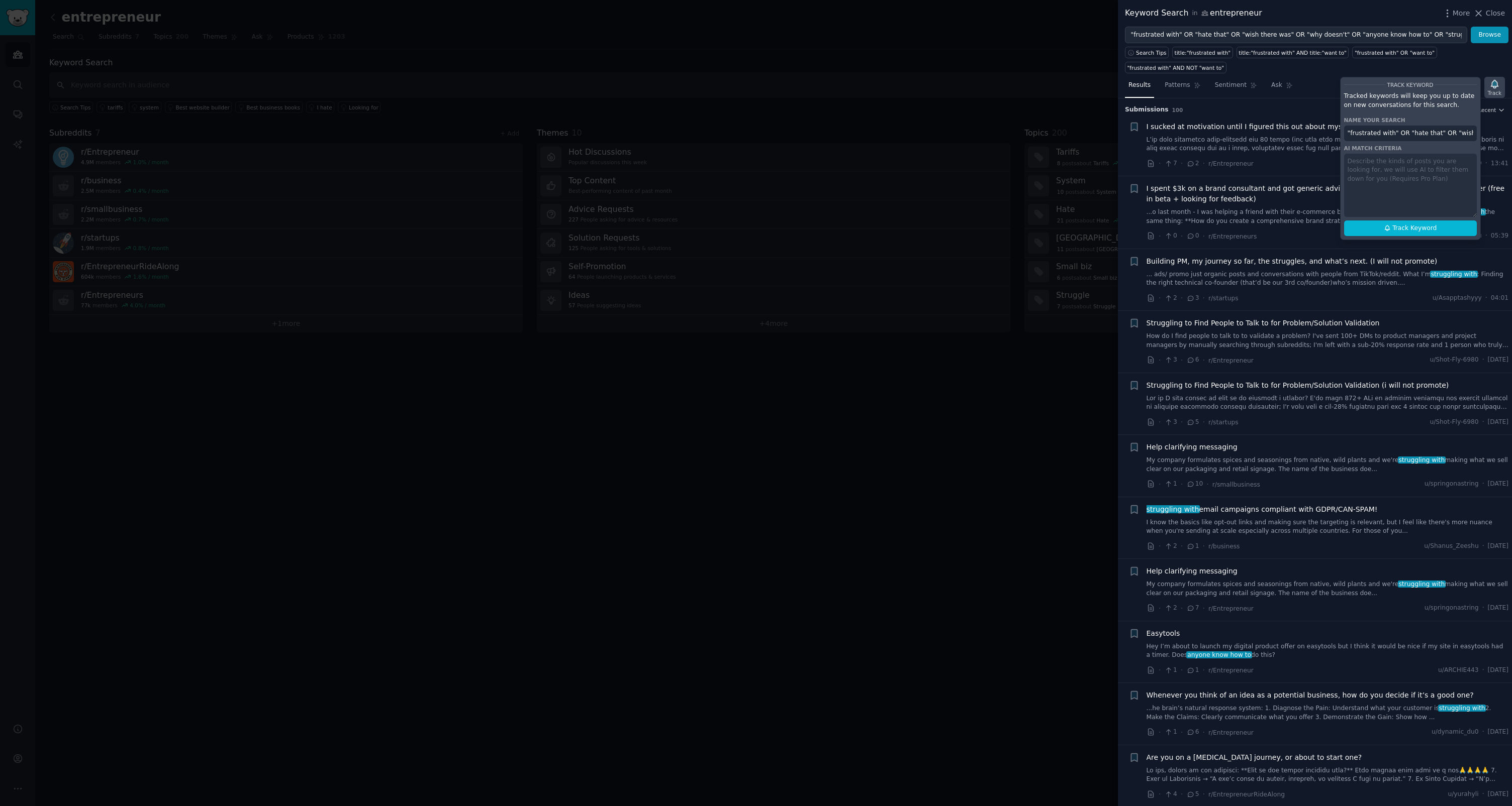
scroll to position [0, 400]
click at [868, 134] on input ""frustrated with" OR "hate that" OR "wish there was" OR "why doesn't" OR "anyon…" at bounding box center [1410, 133] width 133 height 16
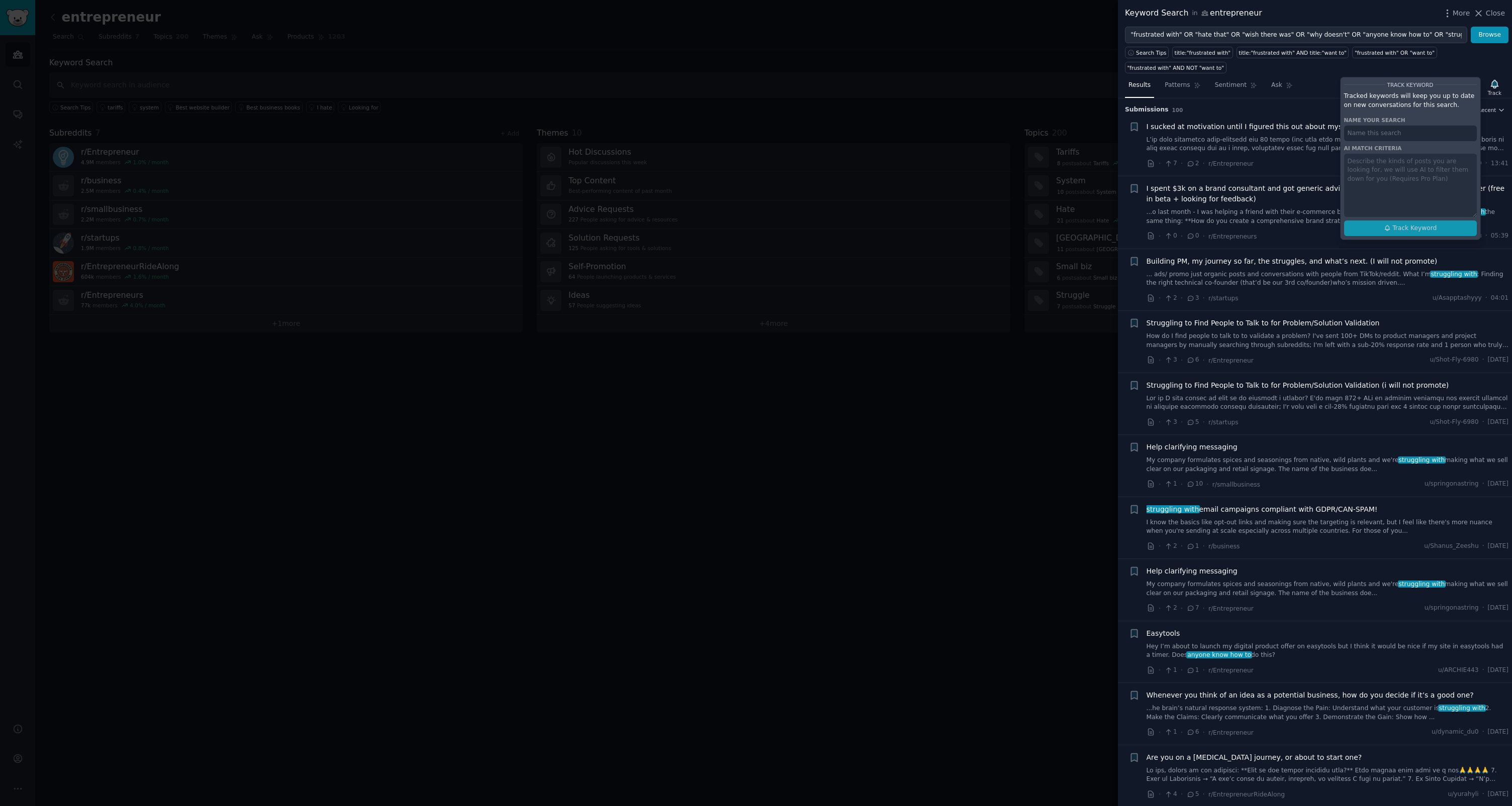
type input "P"
paste input "Problem Discovery Keywords"
click at [868, 192] on div "Track Keyword Tracked keywords will keep you up to date on new conversations fo…" at bounding box center [1410, 158] width 141 height 163
click at [868, 179] on div "Track Keyword Tracked keywords will keep you up to date on new conversations fo…" at bounding box center [1410, 158] width 141 height 163
click at [868, 162] on div "Track Keyword Tracked keywords will keep you up to date on new conversations fo…" at bounding box center [1410, 158] width 141 height 163
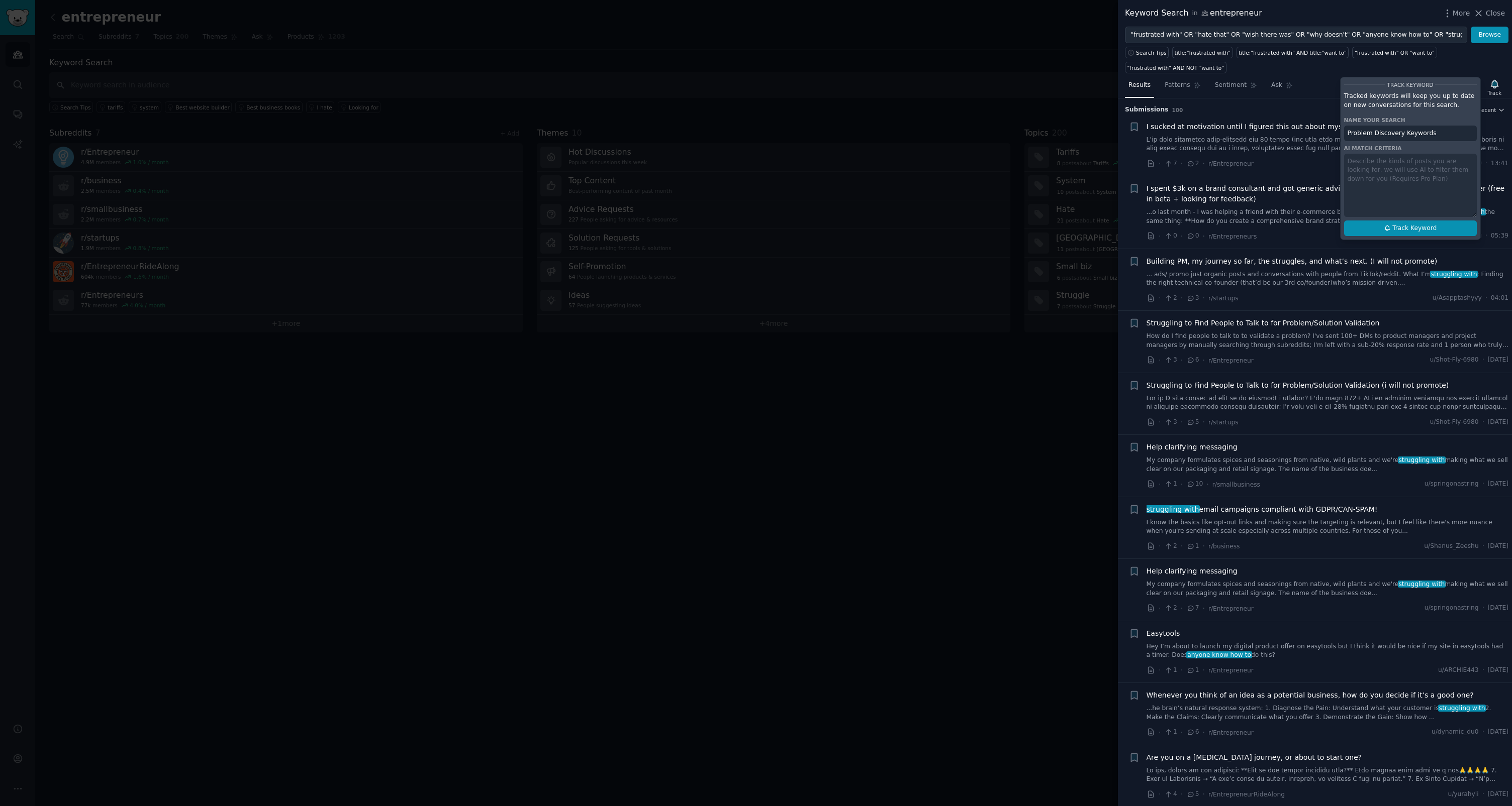
click at [868, 227] on span "Track Keyword" at bounding box center [1414, 228] width 44 height 9
type input "Problem Discovery Keywords"
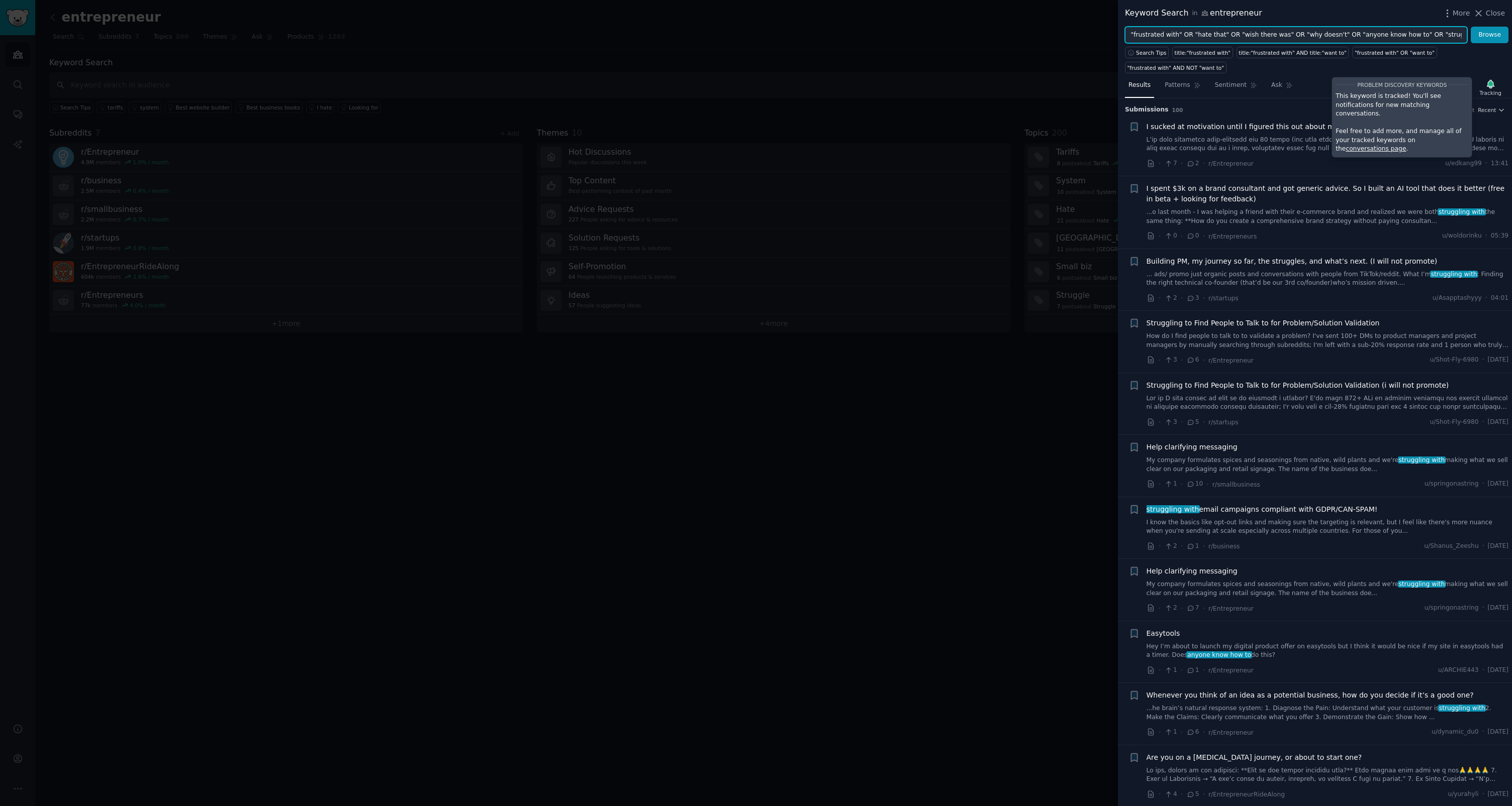
click at [868, 37] on input ""frustrated with" OR "hate that" OR "wish there was" OR "why doesn't" OR "anyon…" at bounding box center [1296, 35] width 342 height 17
paste input "alternative to" OR "better than" OR "replace" OR "switch from" OR "migrate from…"
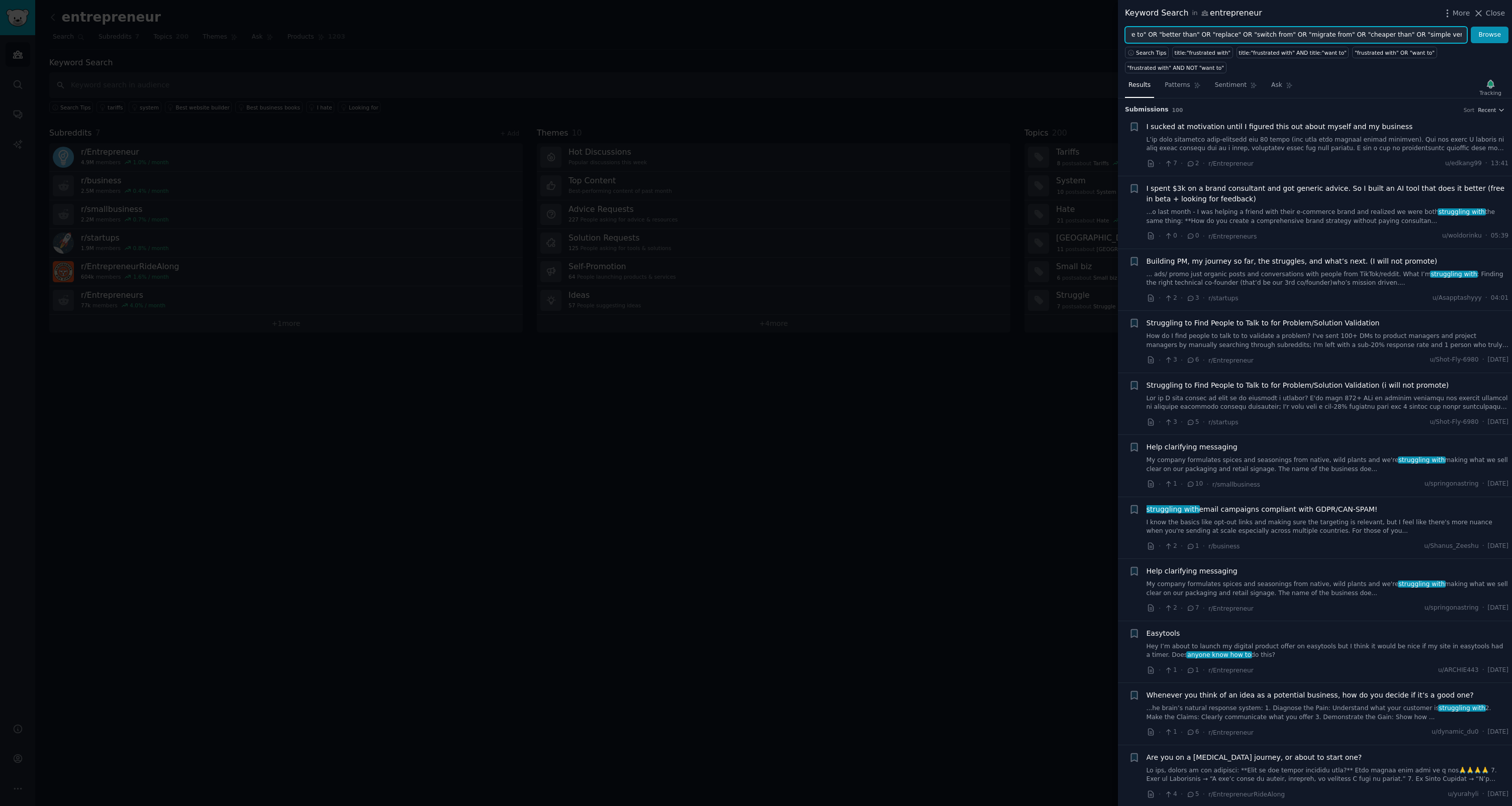
type input ""alternative to" OR "better than" OR "replace" OR "switch from" OR "migrate fro…"
click at [868, 26] on button "Browse" at bounding box center [1490, 35] width 38 height 17
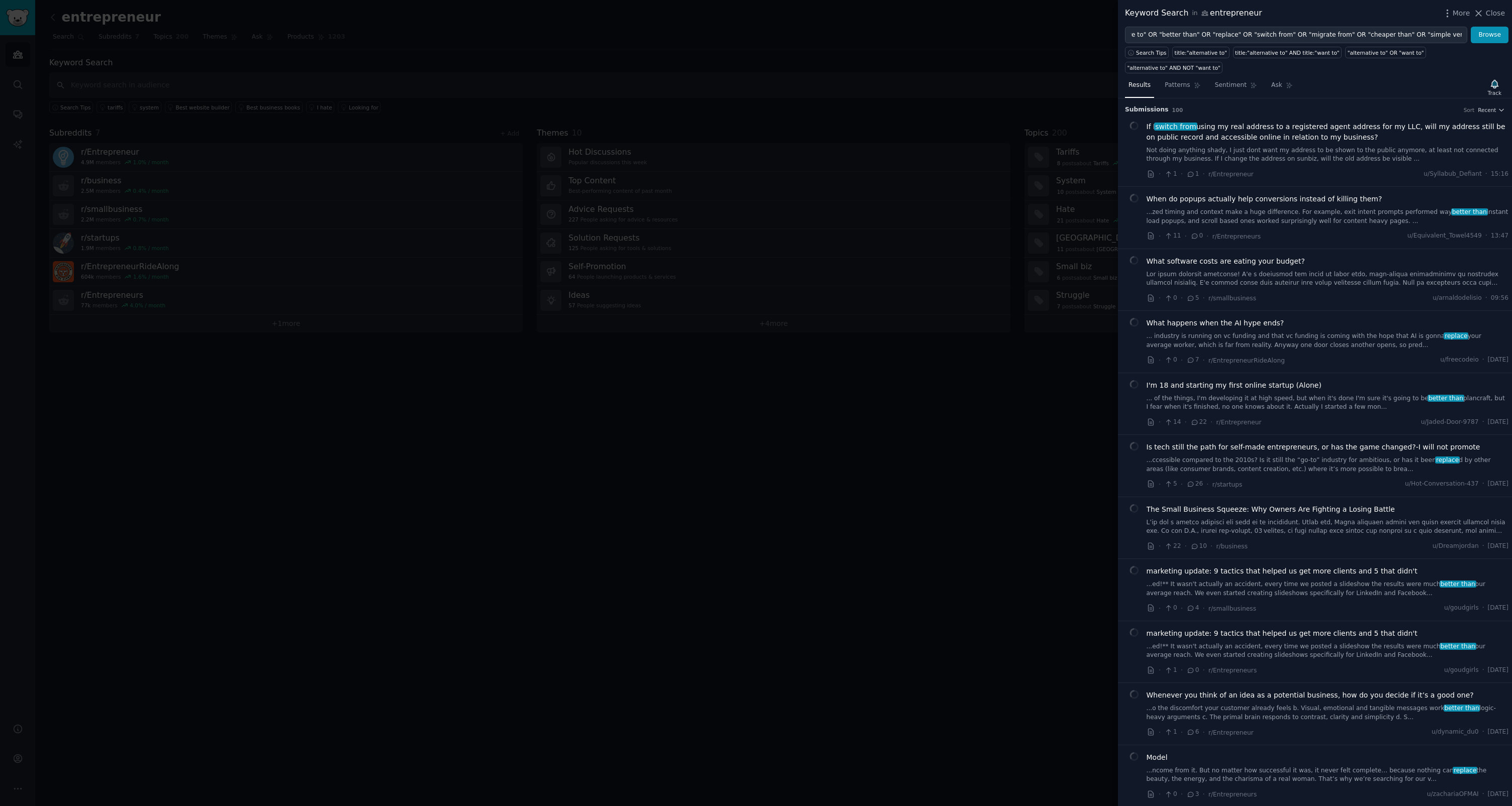
scroll to position [0, 0]
click at [868, 76] on div "Results Patterns Sentiment Ask Track Submission s 100 Sort Recent If I switch f…" at bounding box center [1315, 439] width 394 height 733
click at [868, 89] on icon "button" at bounding box center [1494, 84] width 11 height 11
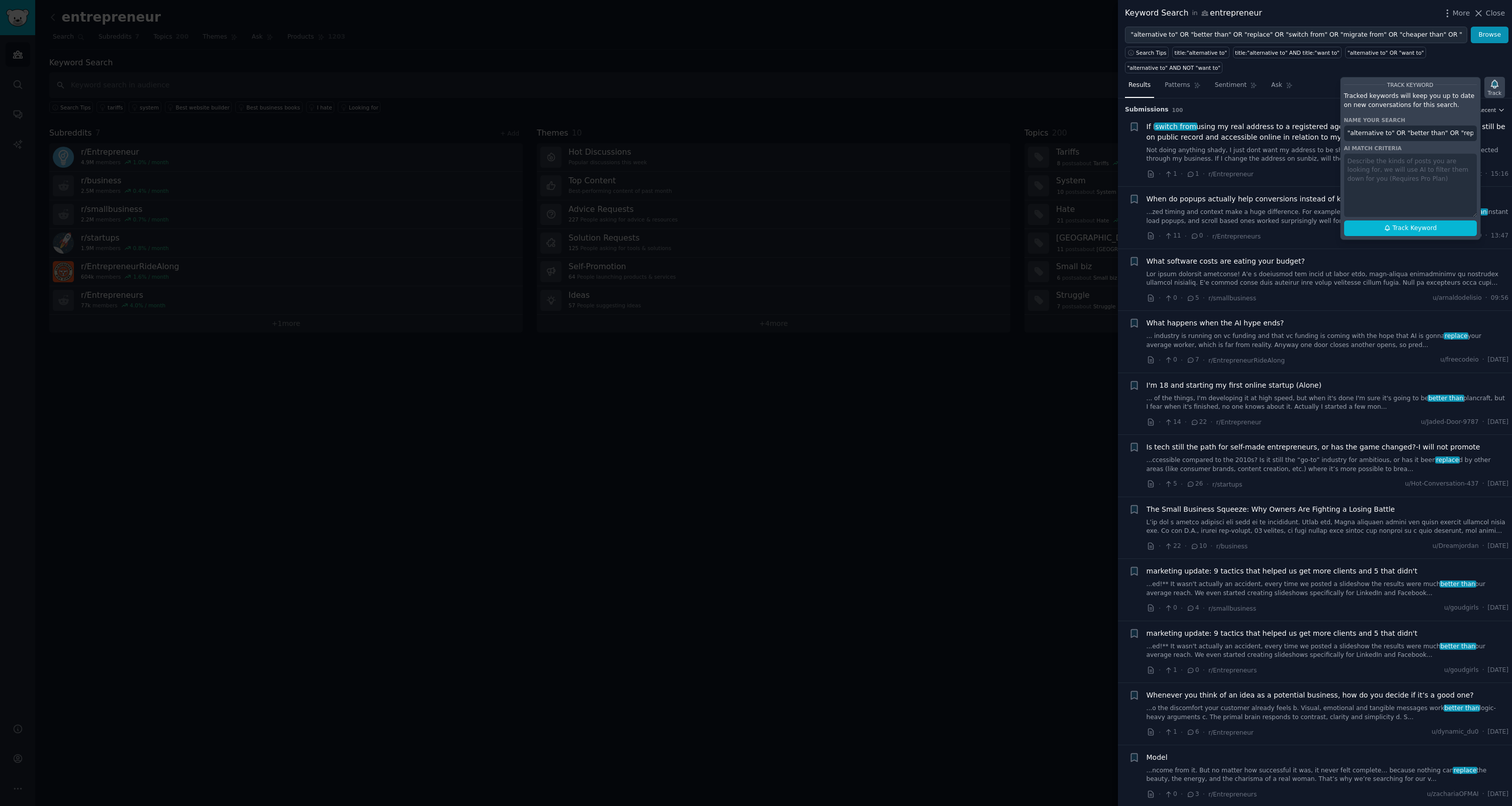
scroll to position [0, 284]
click at [868, 135] on input ""alternative to" OR "better than" OR "replace" OR "switch from" OR "migrate fro…" at bounding box center [1410, 133] width 133 height 16
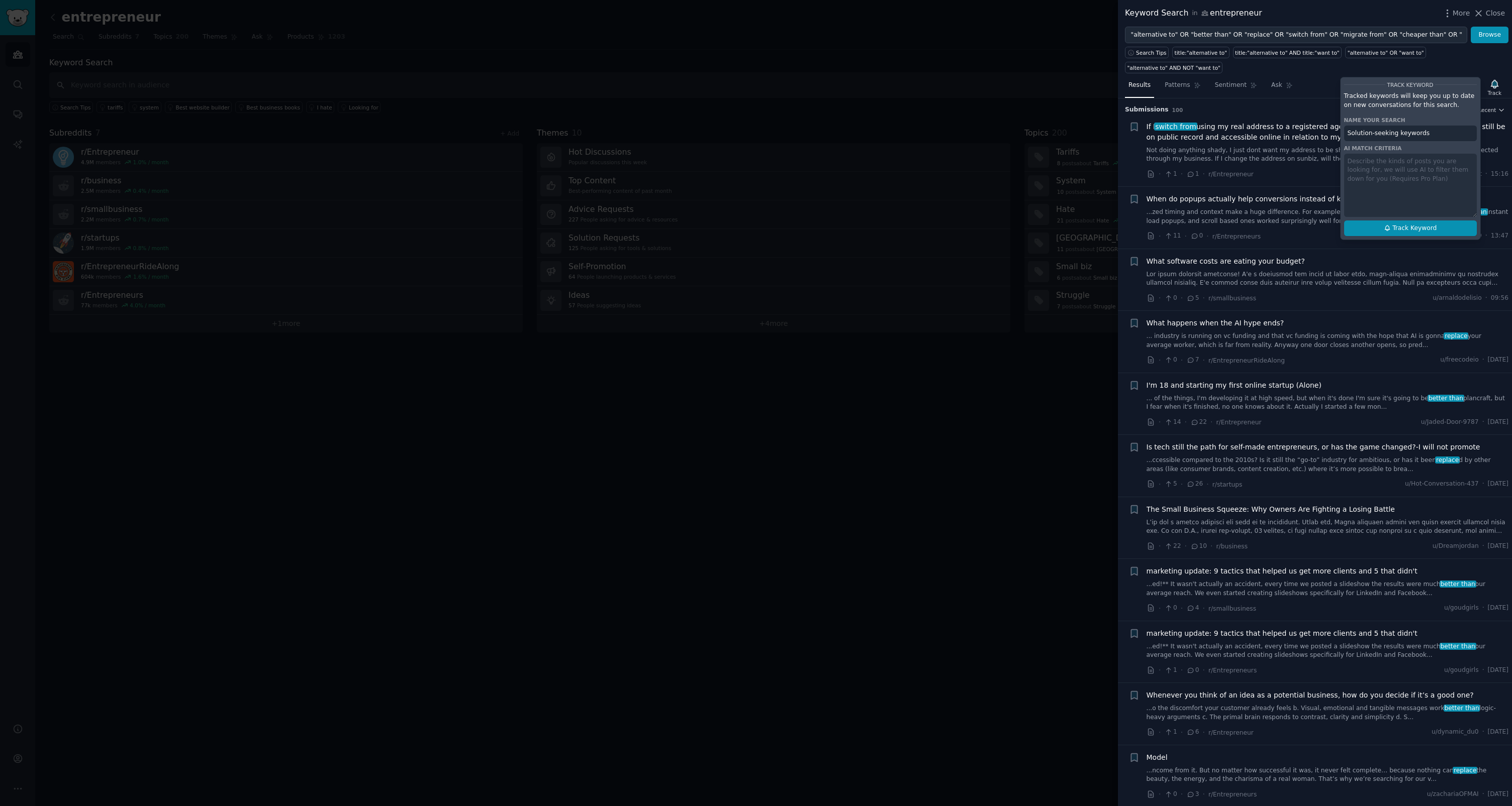
click at [868, 230] on span "Track Keyword" at bounding box center [1414, 228] width 44 height 9
type input "Solution-seeking keywords"
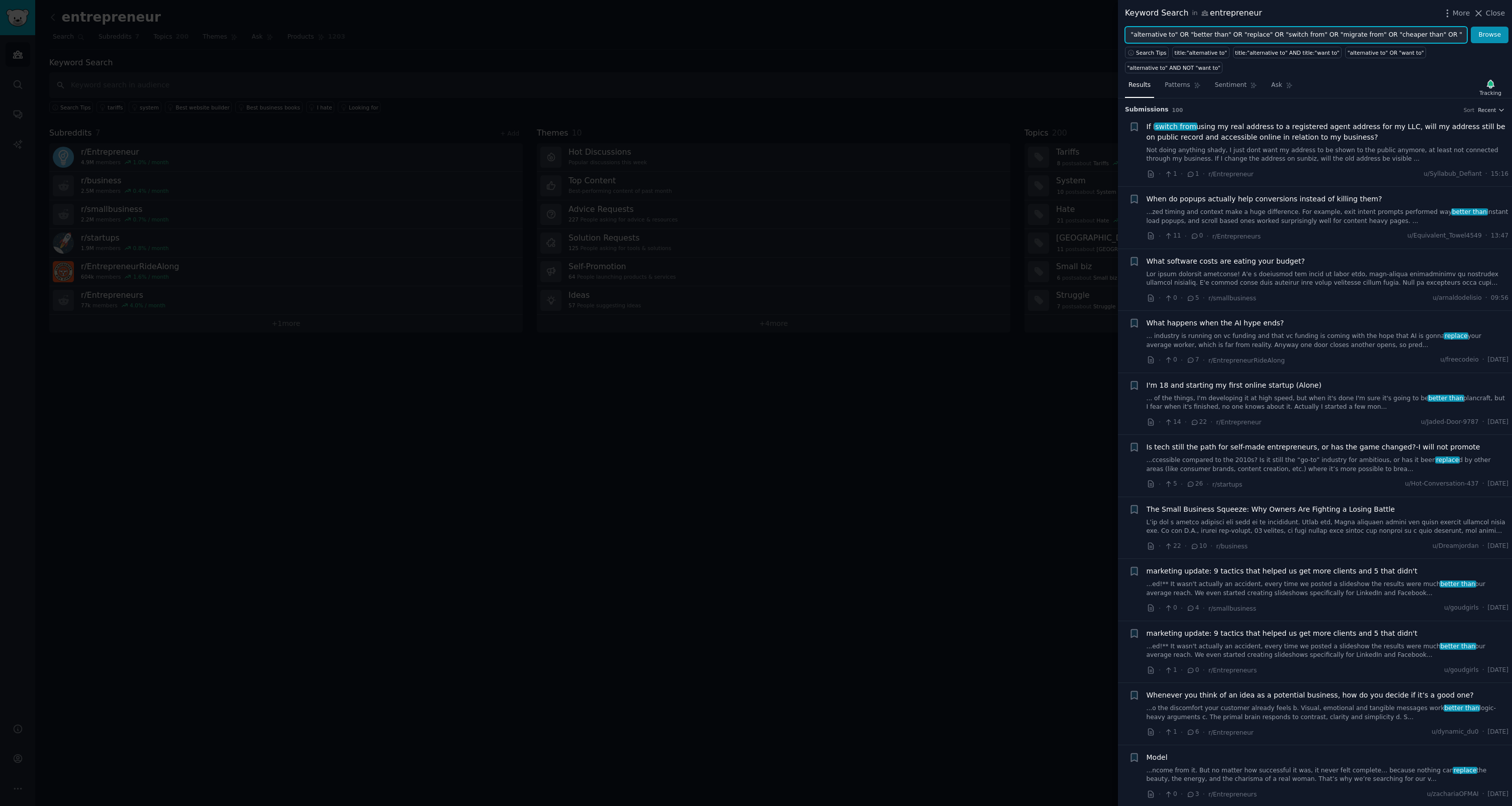
click at [868, 35] on input ""alternative to" OR "better than" OR "replace" OR "switch from" OR "migrate fro…" at bounding box center [1296, 35] width 342 height 17
paste input "workflow" OR "process" OR "automation" OR "manual task" OR "repetitive" OR "tim…"
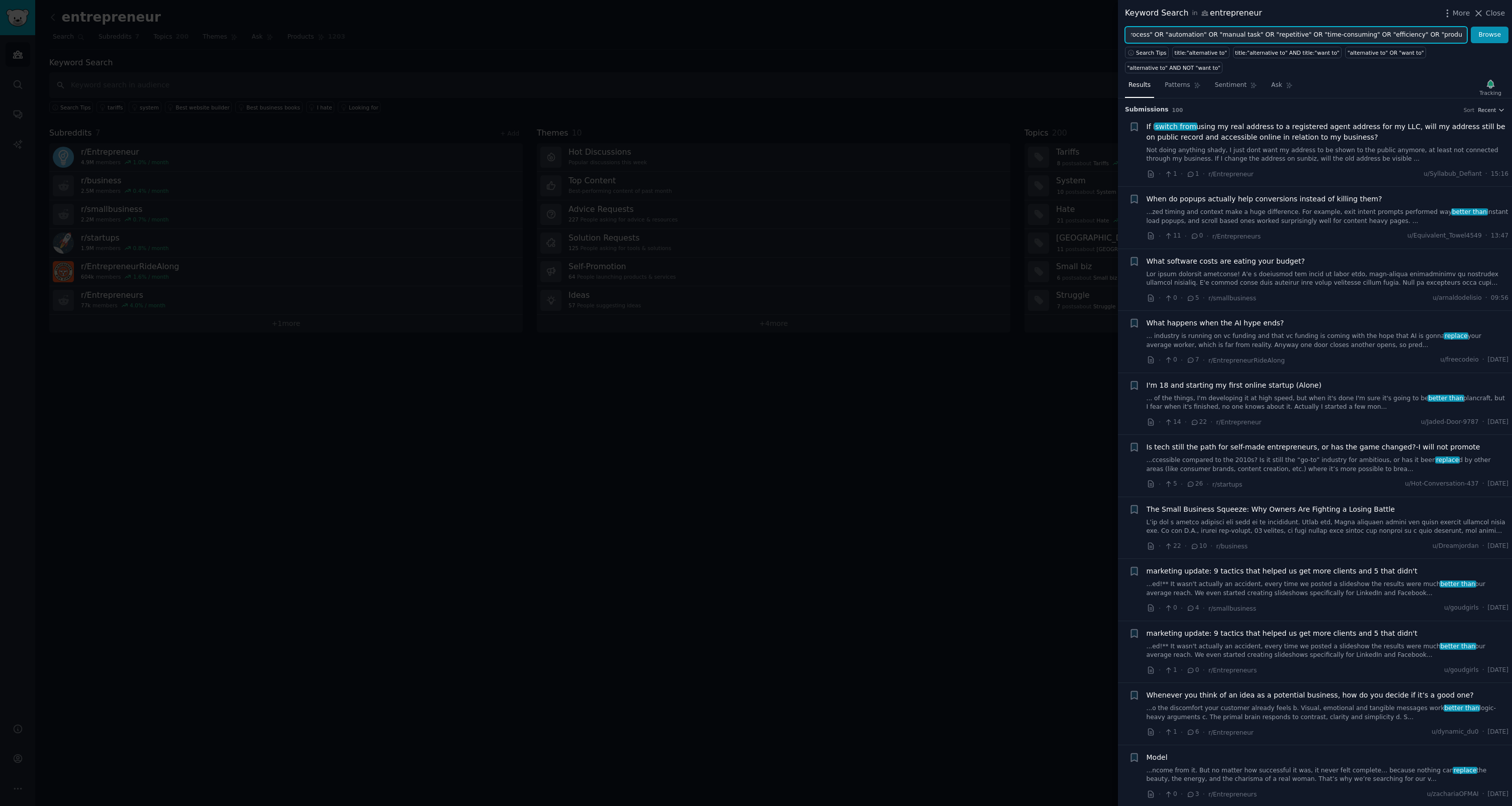
type input ""workflow" OR "process" OR "automation" OR "manual task" OR "repetitive" OR "ti…"
click at [868, 26] on button "Browse" at bounding box center [1490, 35] width 38 height 17
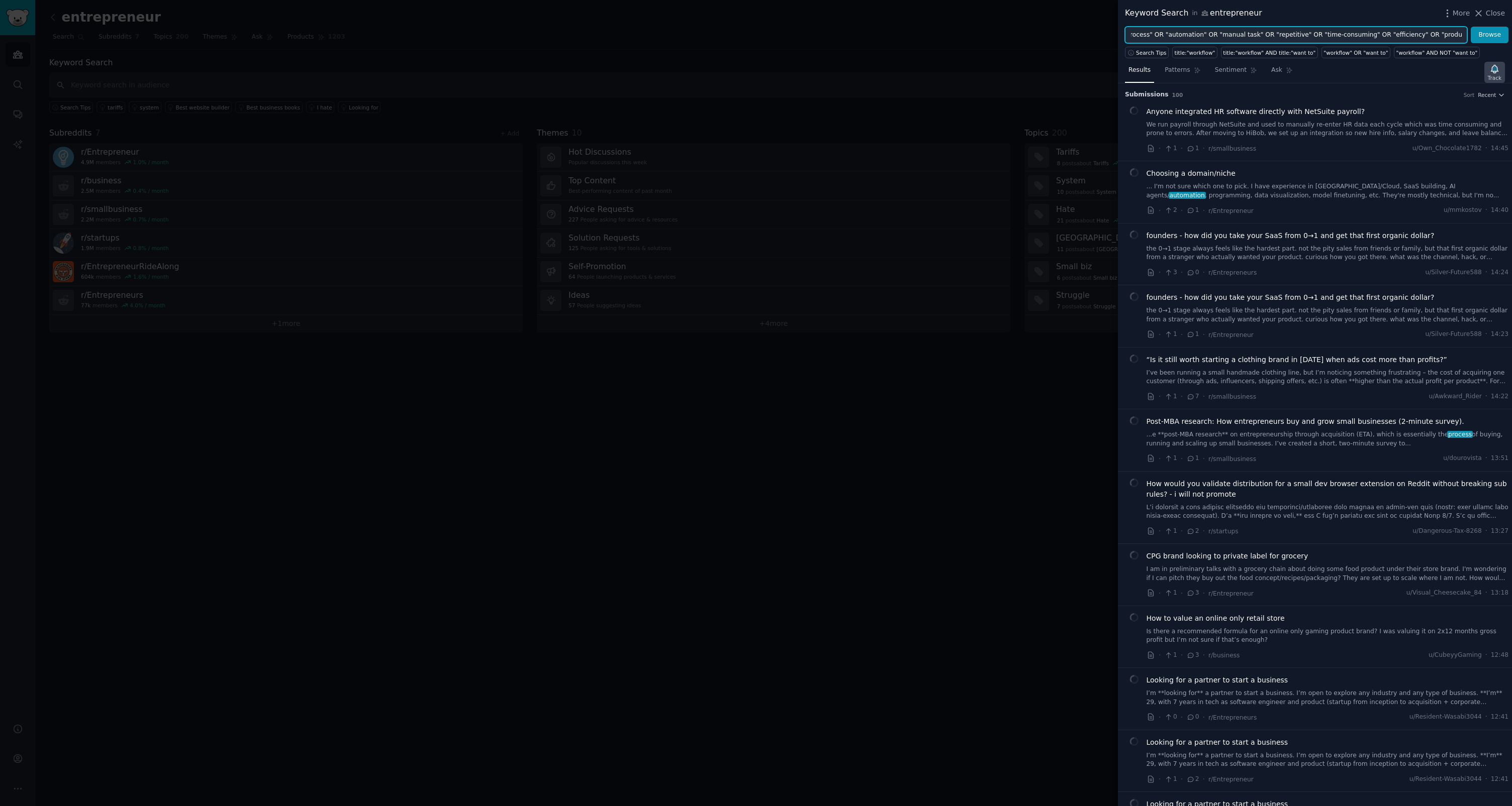
click at [868, 75] on div "Track" at bounding box center [1494, 78] width 14 height 7
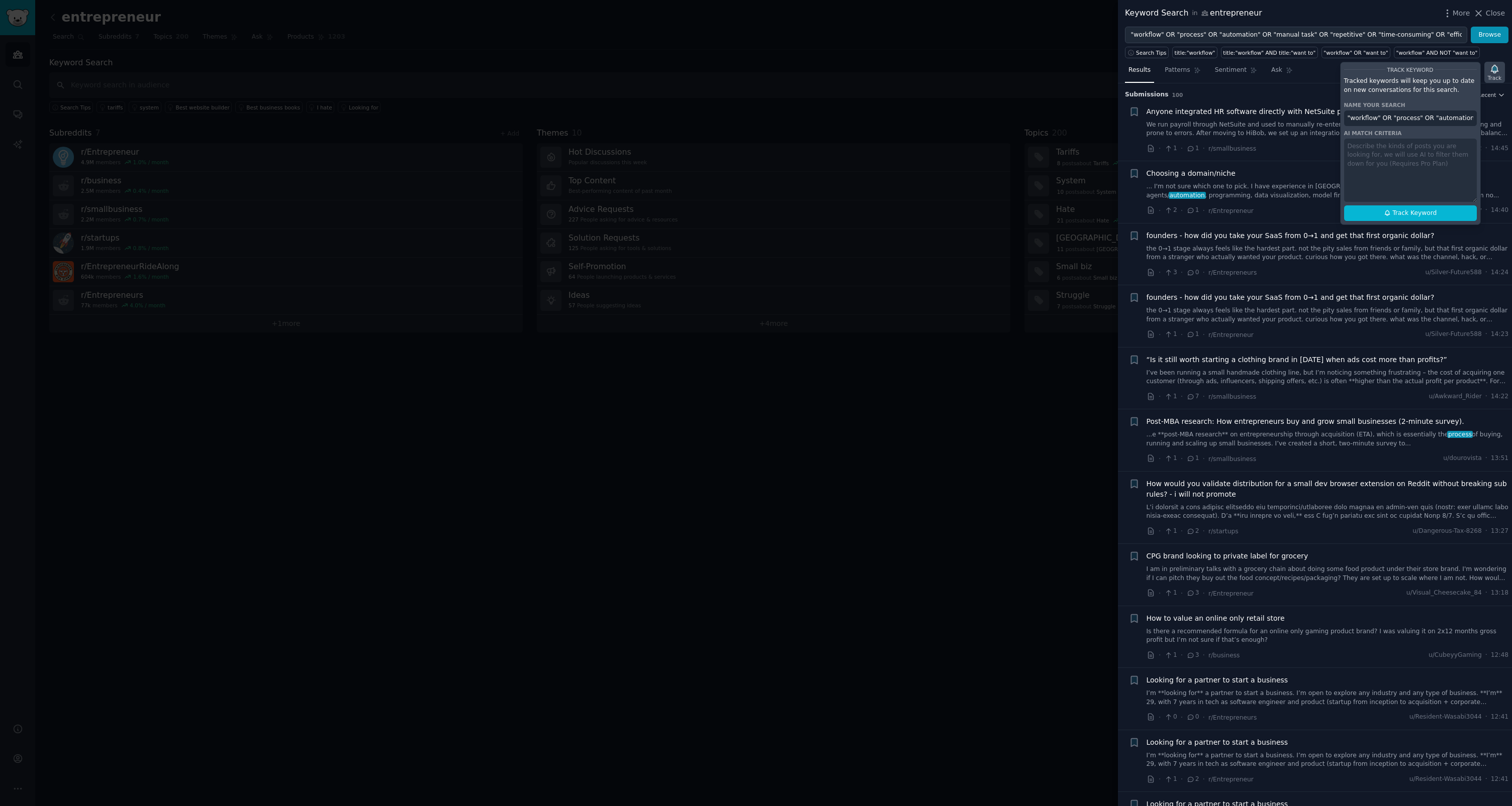
scroll to position [0, 306]
click at [868, 121] on input ""workflow" OR "process" OR "automation" OR "manual task" OR "repetitive" OR "ti…" at bounding box center [1410, 118] width 133 height 16
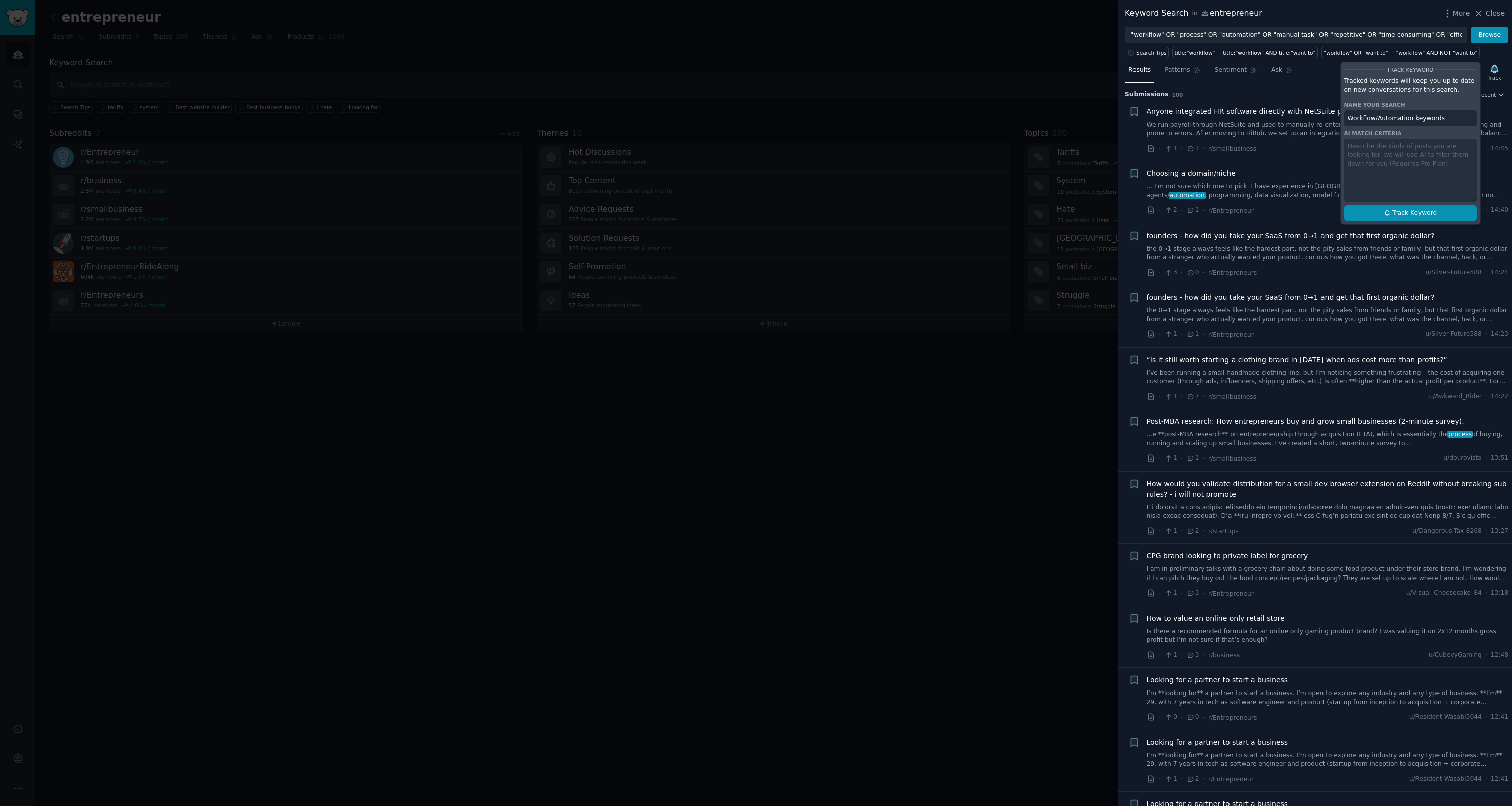
click at [868, 215] on span "Track Keyword" at bounding box center [1414, 213] width 44 height 9
type input "Workflow/Automation keywords"
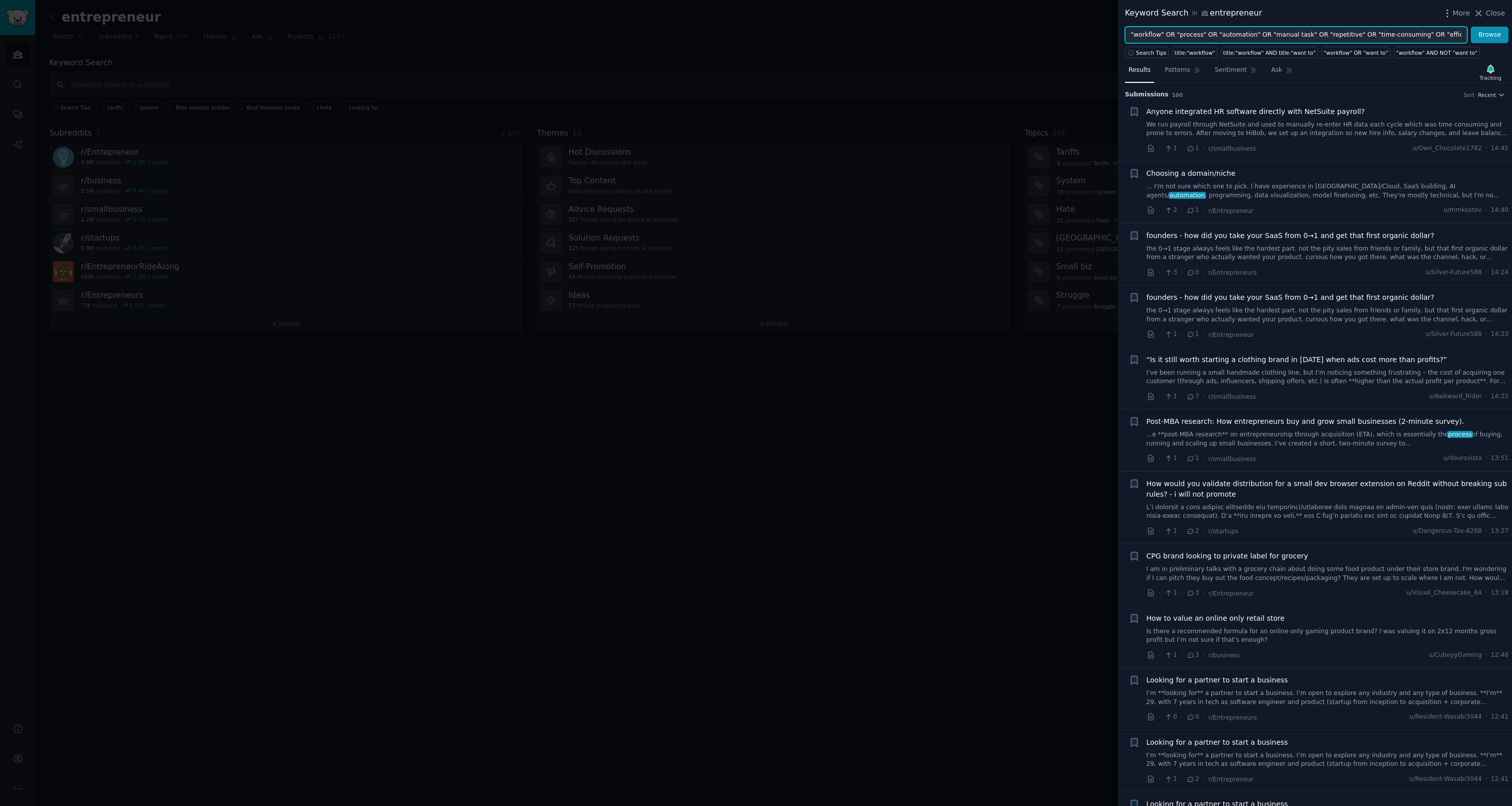
click at [868, 33] on input ""workflow" OR "process" OR "automation" OR "manual task" OR "repetitive" OR "ti…" at bounding box center [1296, 35] width 342 height 17
paste input "feature request" OR "would love to see" OR "missing feature" OR "should add" OR…"
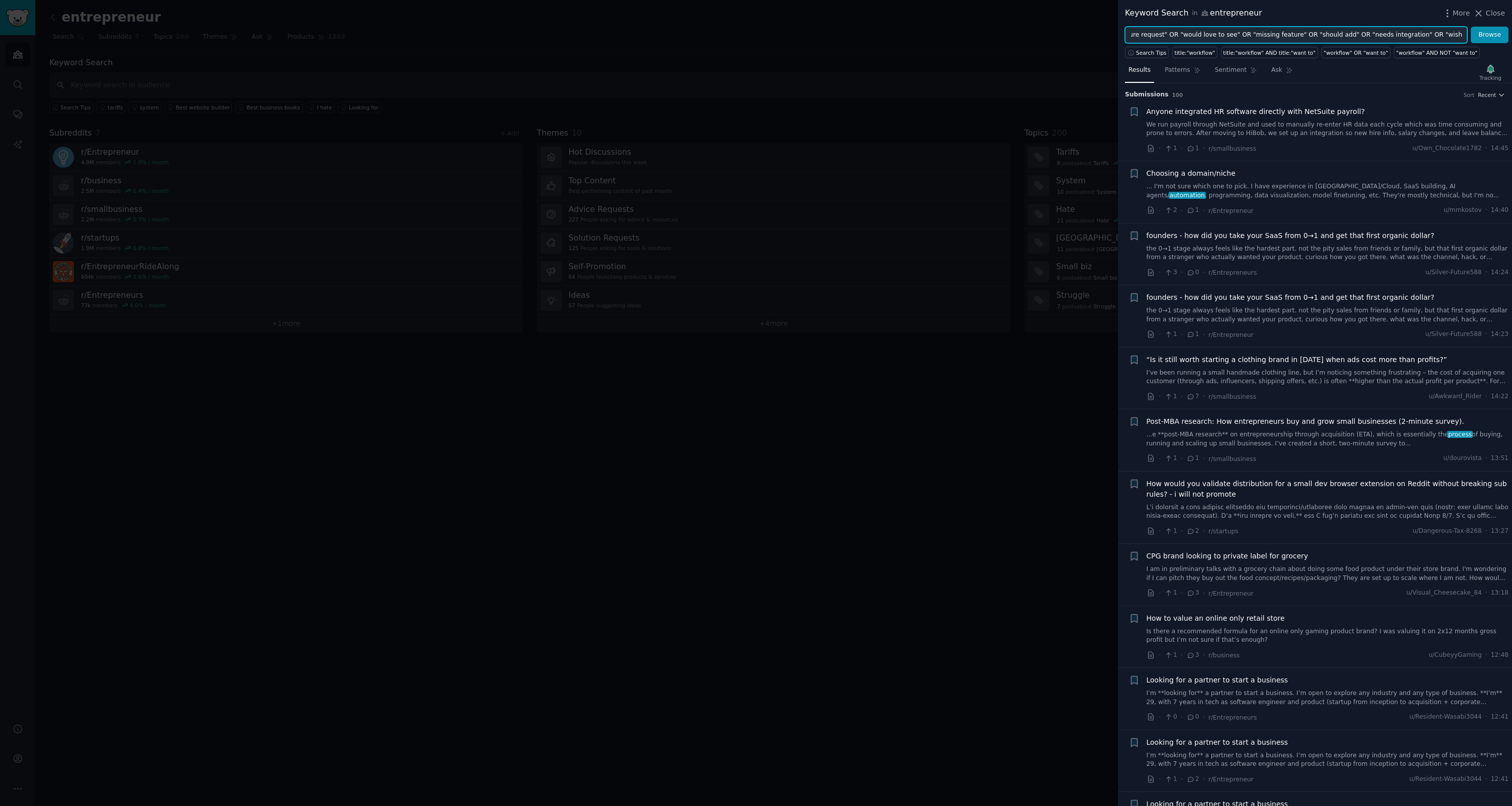
type input ""feature request" OR "would love to see" OR "missing feature" OR "should add" O…"
click at [868, 26] on button "Browse" at bounding box center [1490, 35] width 38 height 17
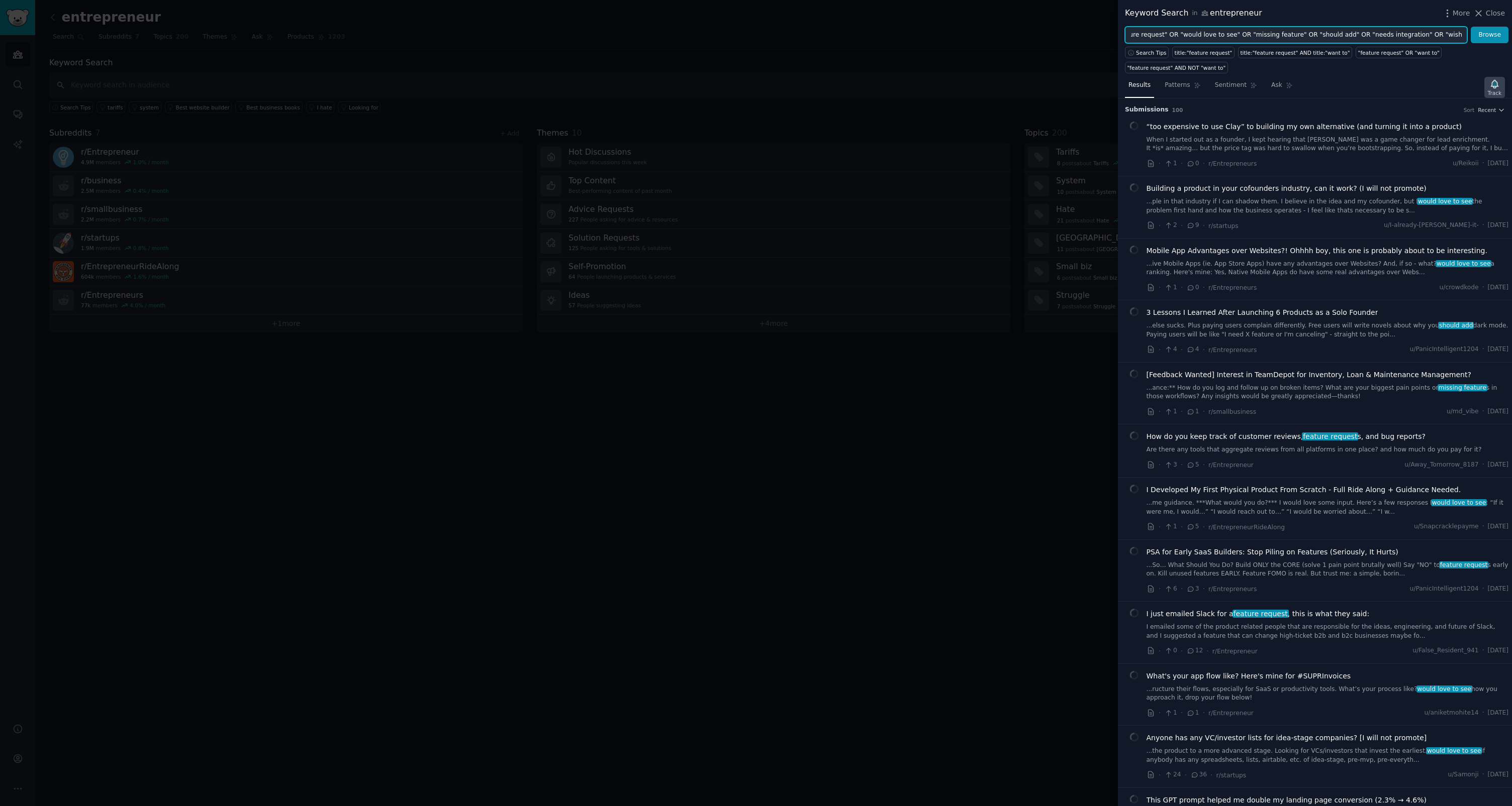
click at [868, 83] on icon "button" at bounding box center [1494, 84] width 7 height 8
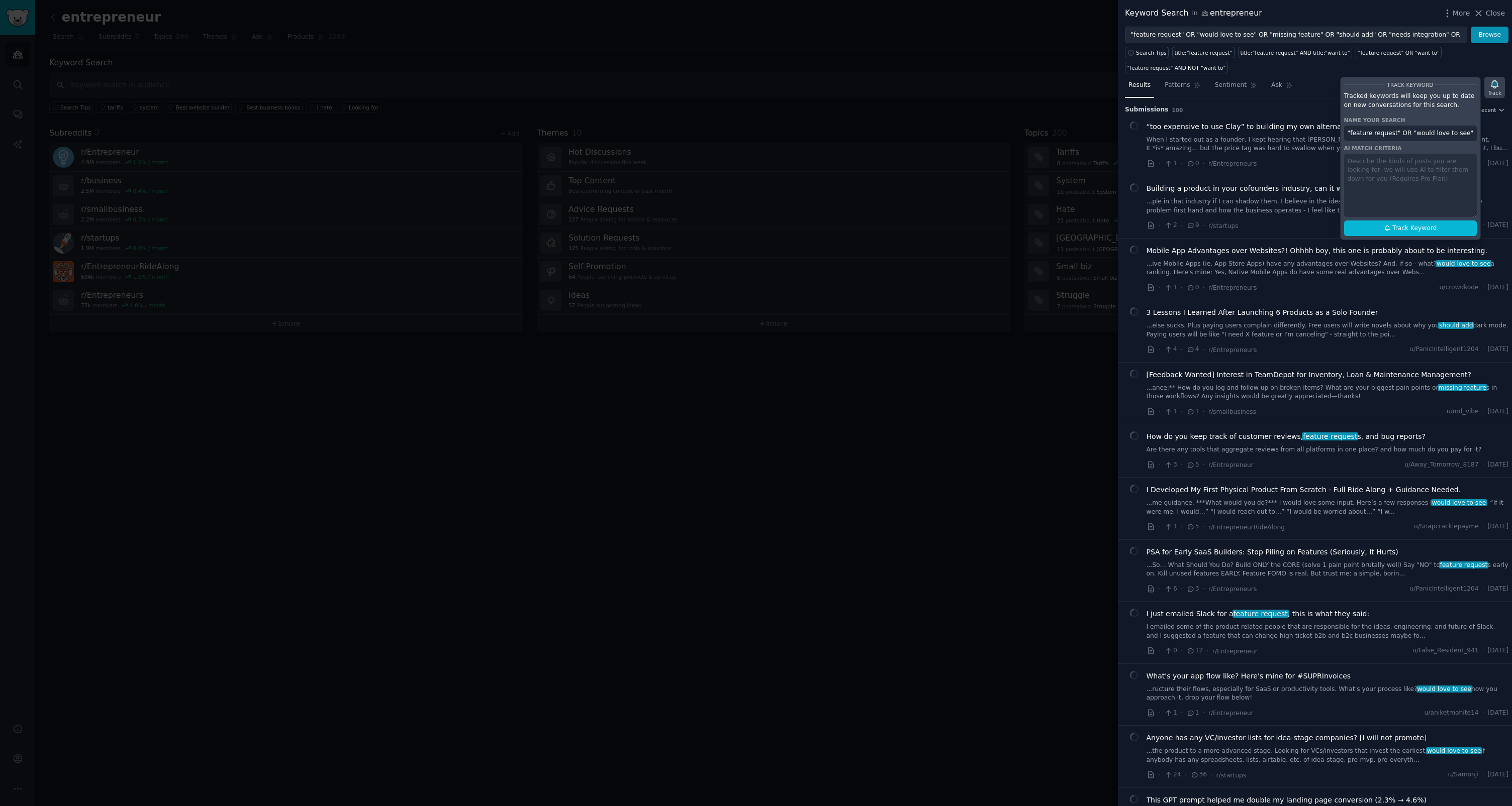
scroll to position [0, 269]
click at [868, 132] on input ""feature request" OR "would love to see" OR "missing feature" OR "should add" O…" at bounding box center [1410, 133] width 133 height 16
type input "G"
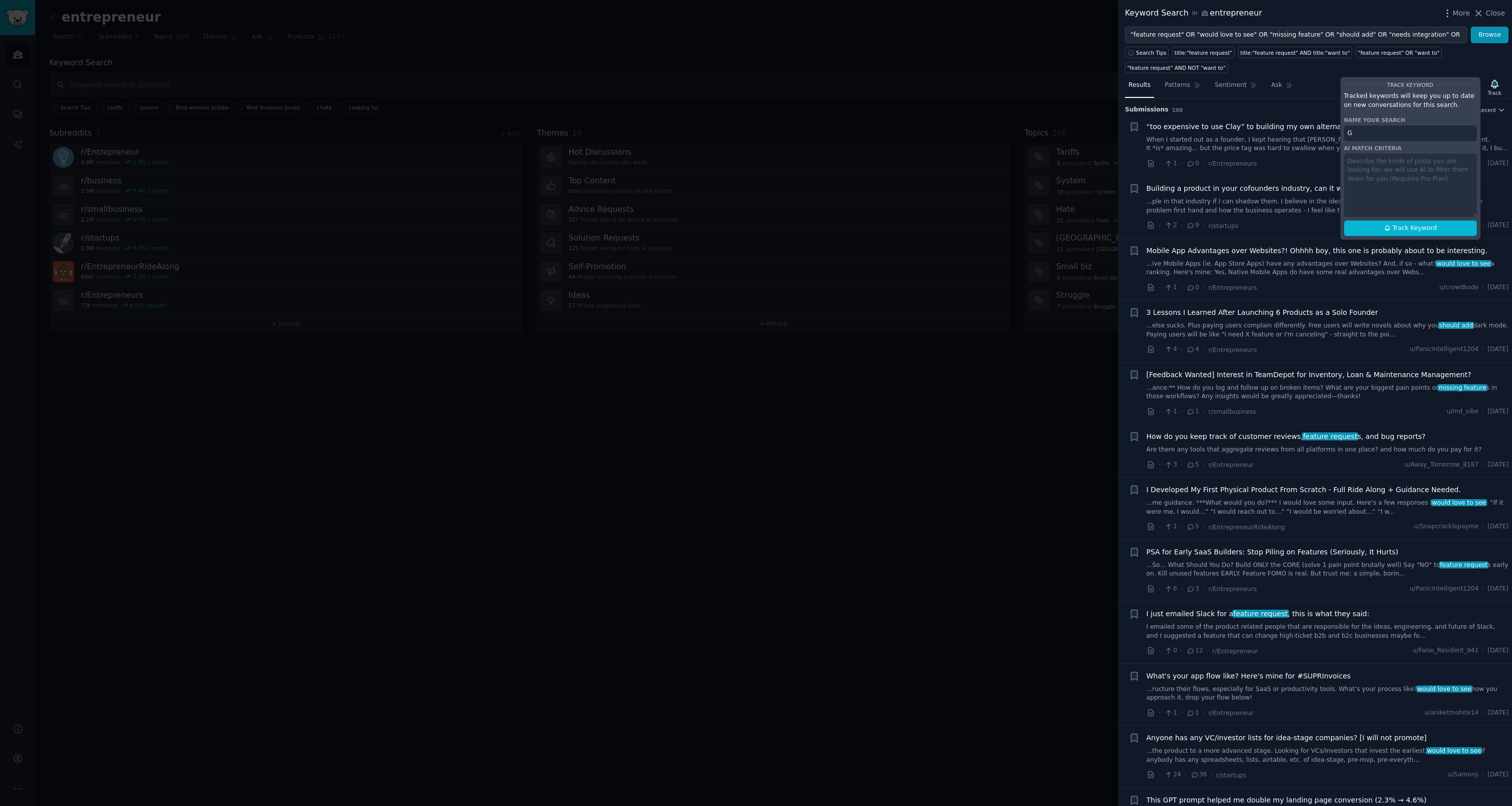
scroll to position [0, 0]
click at [868, 233] on button "Track Keyword" at bounding box center [1410, 228] width 133 height 16
type input "Feature request keywords"
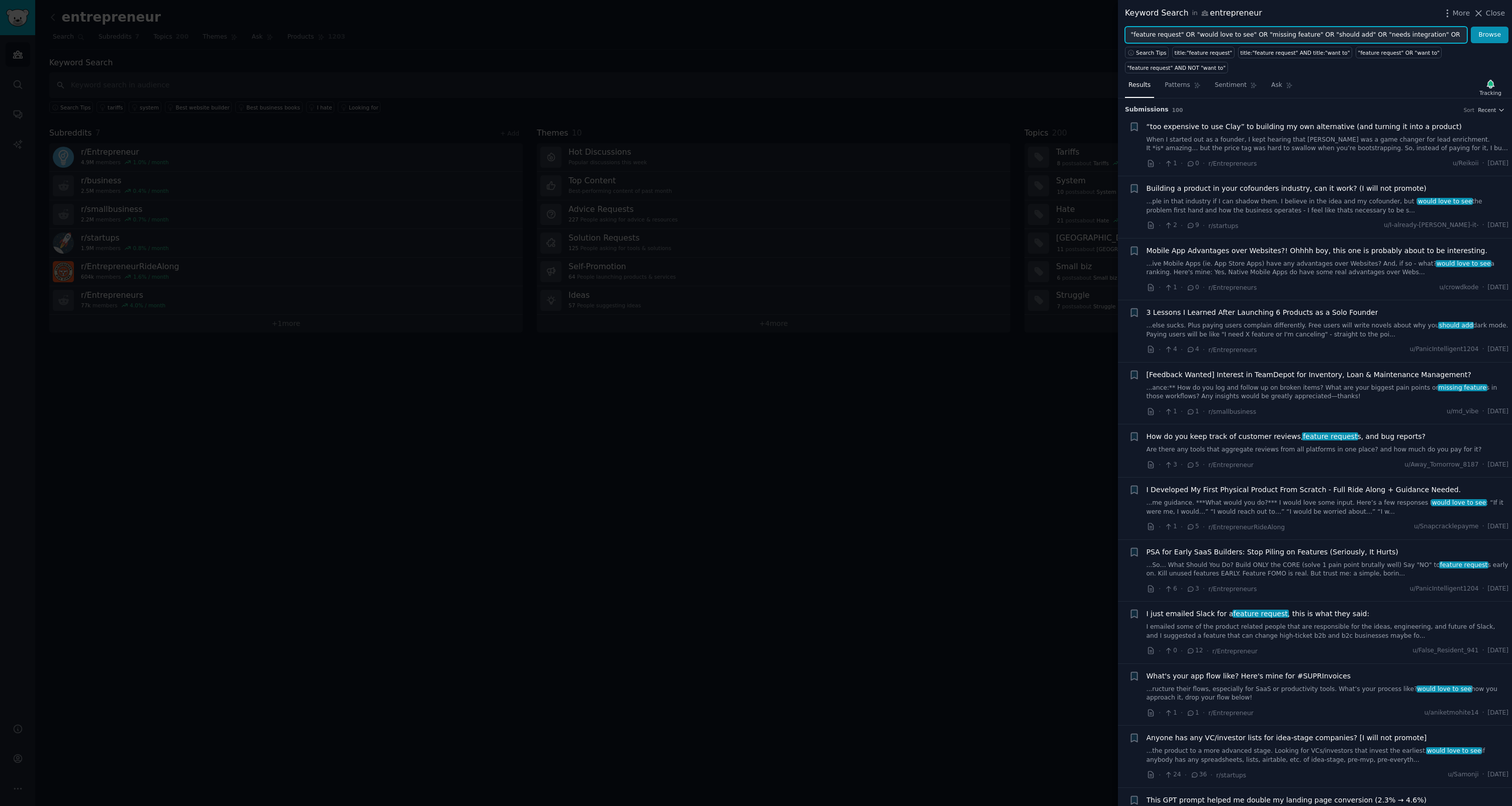
click at [868, 33] on input ""feature request" OR "would love to see" OR "missing feature" OR "should add" O…" at bounding box center [1296, 35] width 342 height 17
paste input "too expensive" OR "can't afford" OR "budget-friendly" OR "free alternative" OR …"
type input ""too expensive" OR "can't afford" OR "budget-friendly" OR "free alternative" OR…"
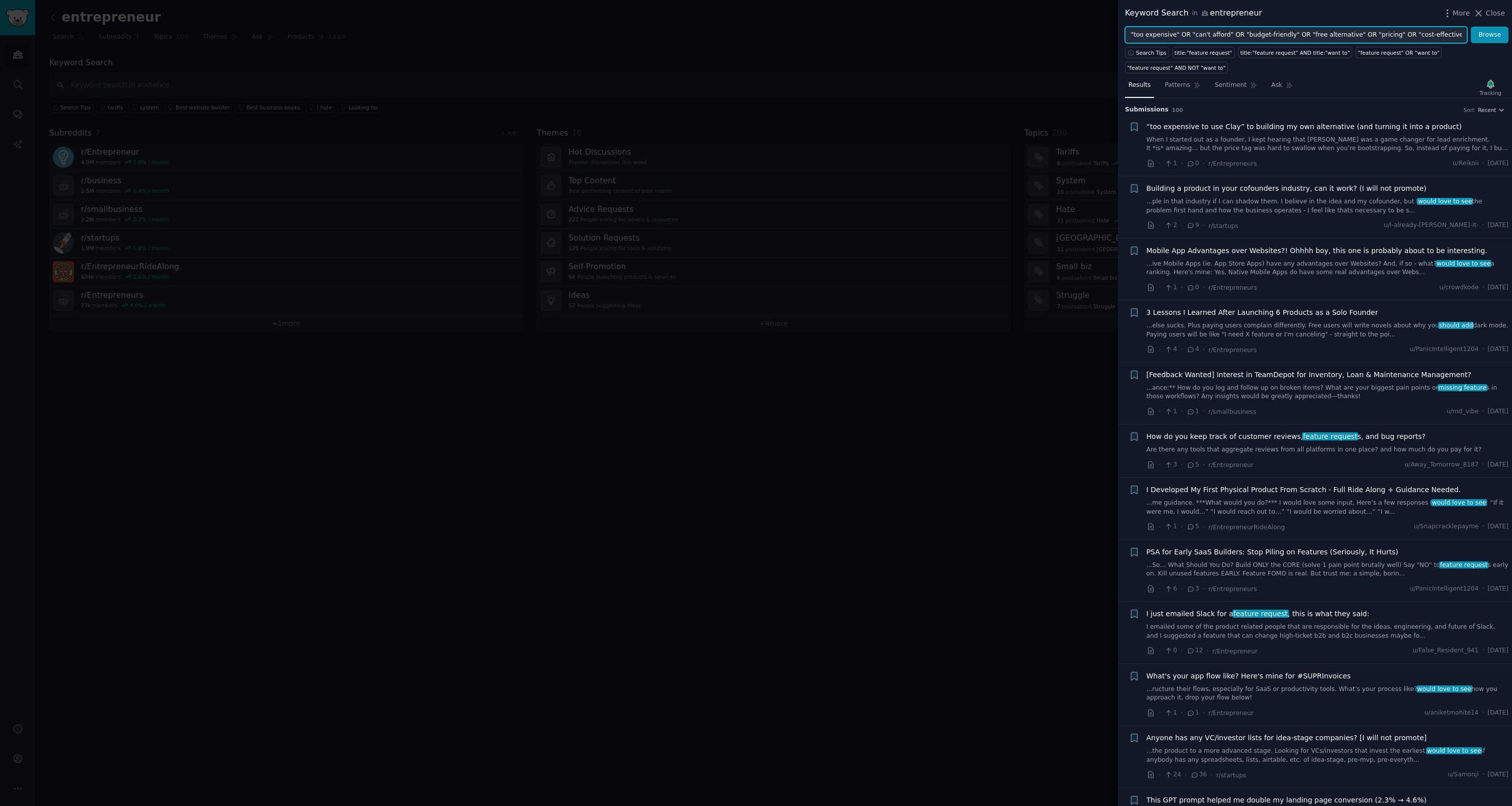
click at [868, 26] on button "Browse" at bounding box center [1490, 35] width 38 height 17
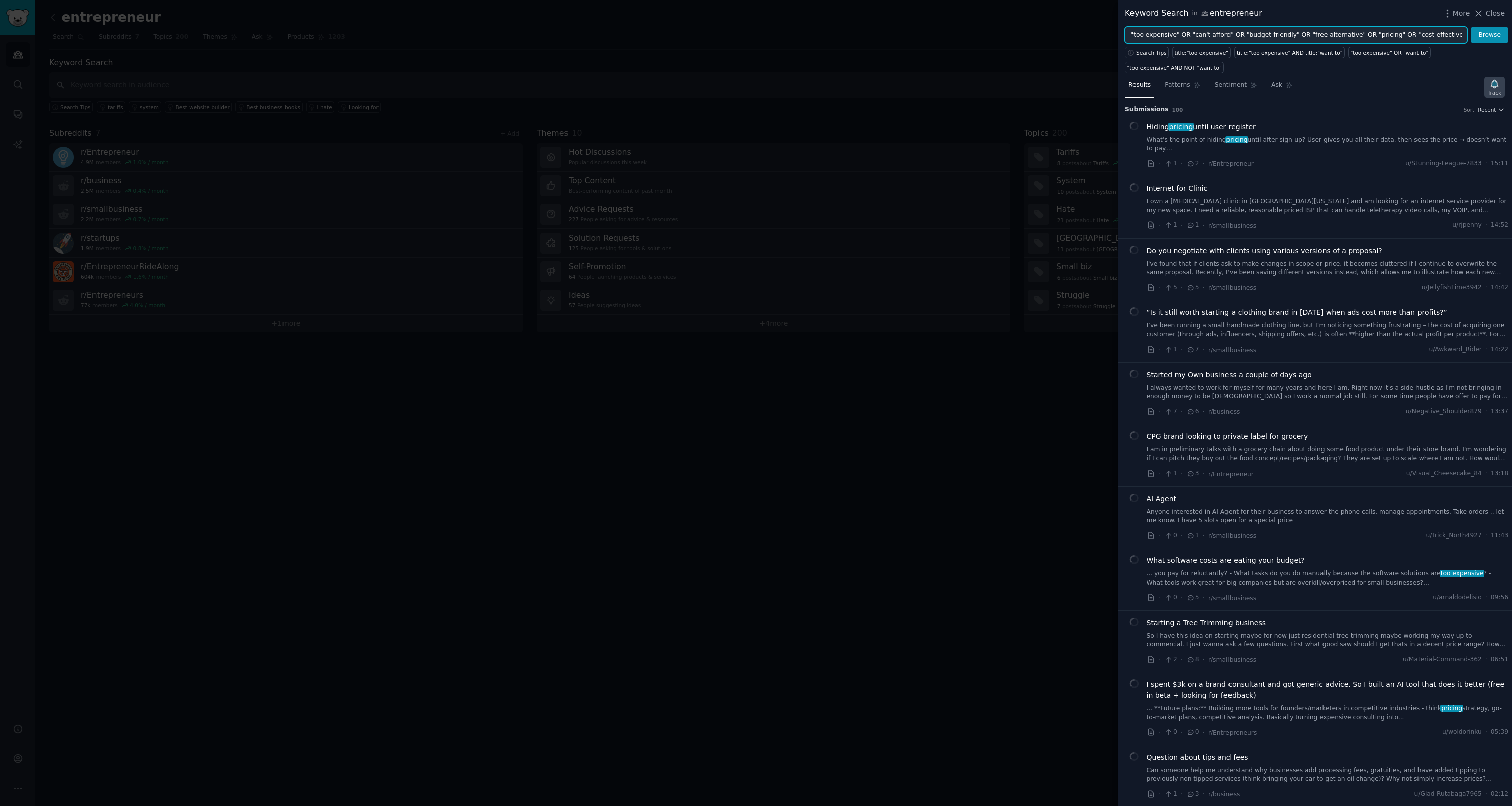
click at [868, 90] on div "Track" at bounding box center [1494, 93] width 14 height 7
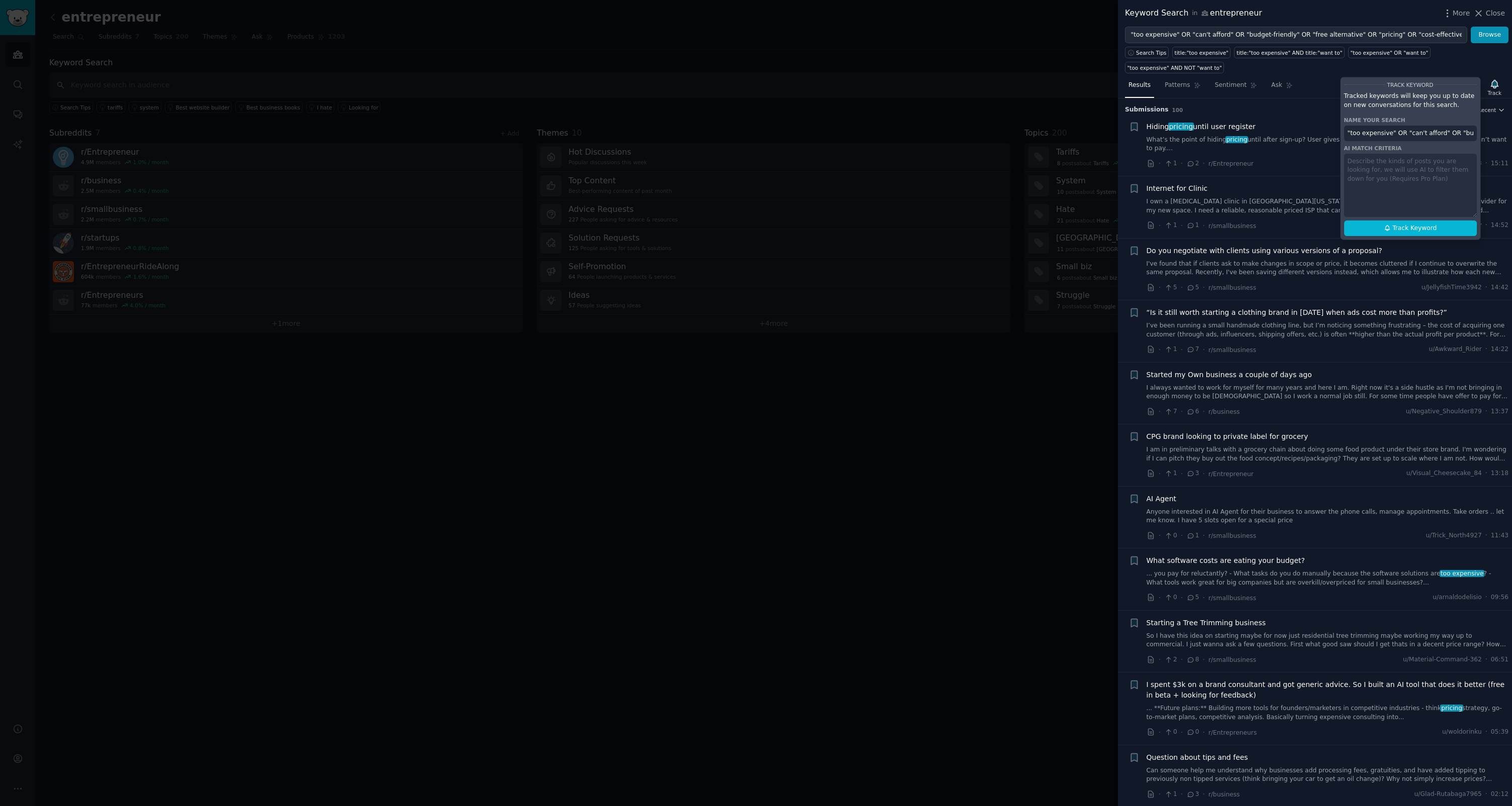
scroll to position [0, 239]
click at [868, 132] on input ""too expensive" OR "can't afford" OR "budget-friendly" OR "free alternative" OR…" at bounding box center [1410, 133] width 133 height 16
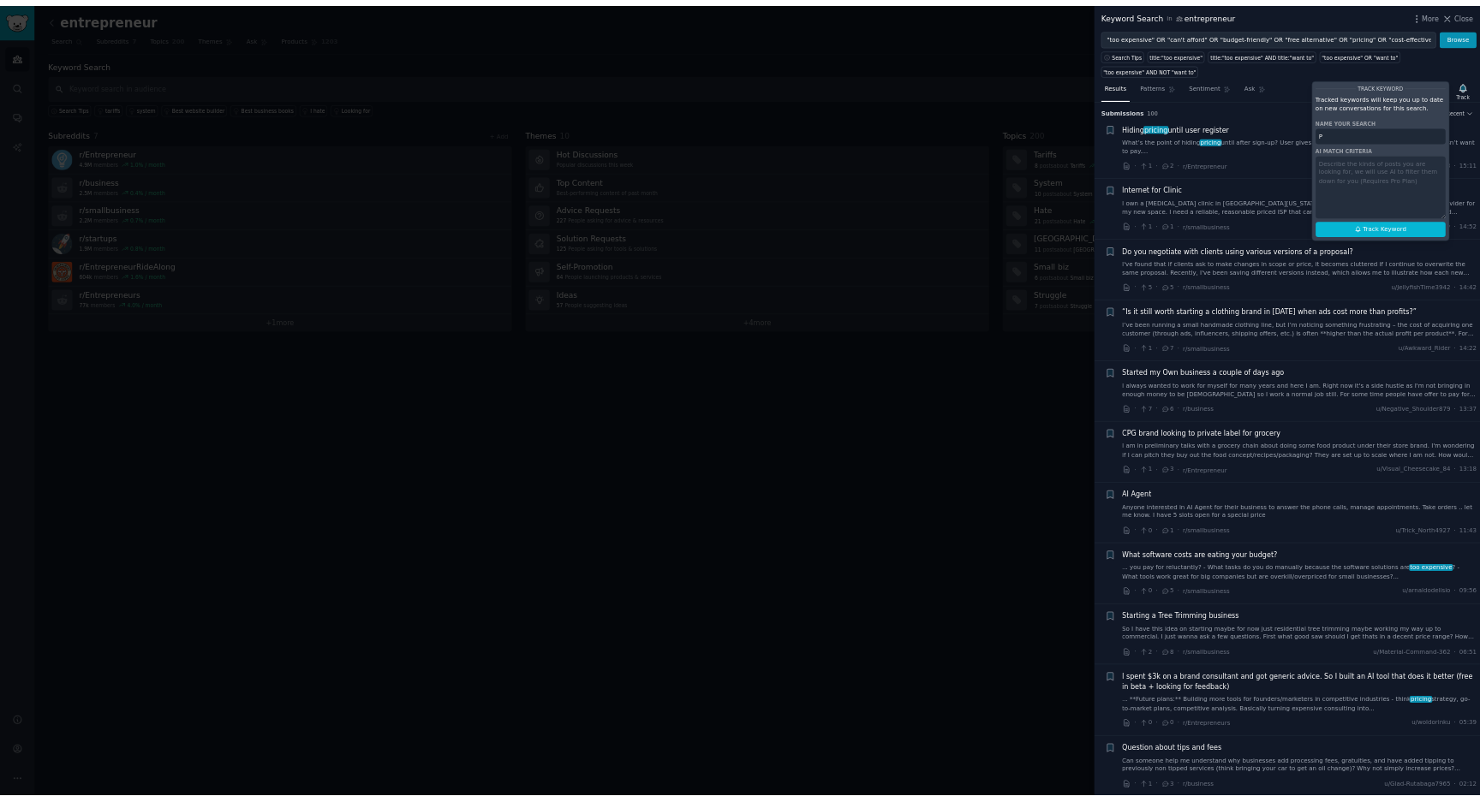
scroll to position [0, 0]
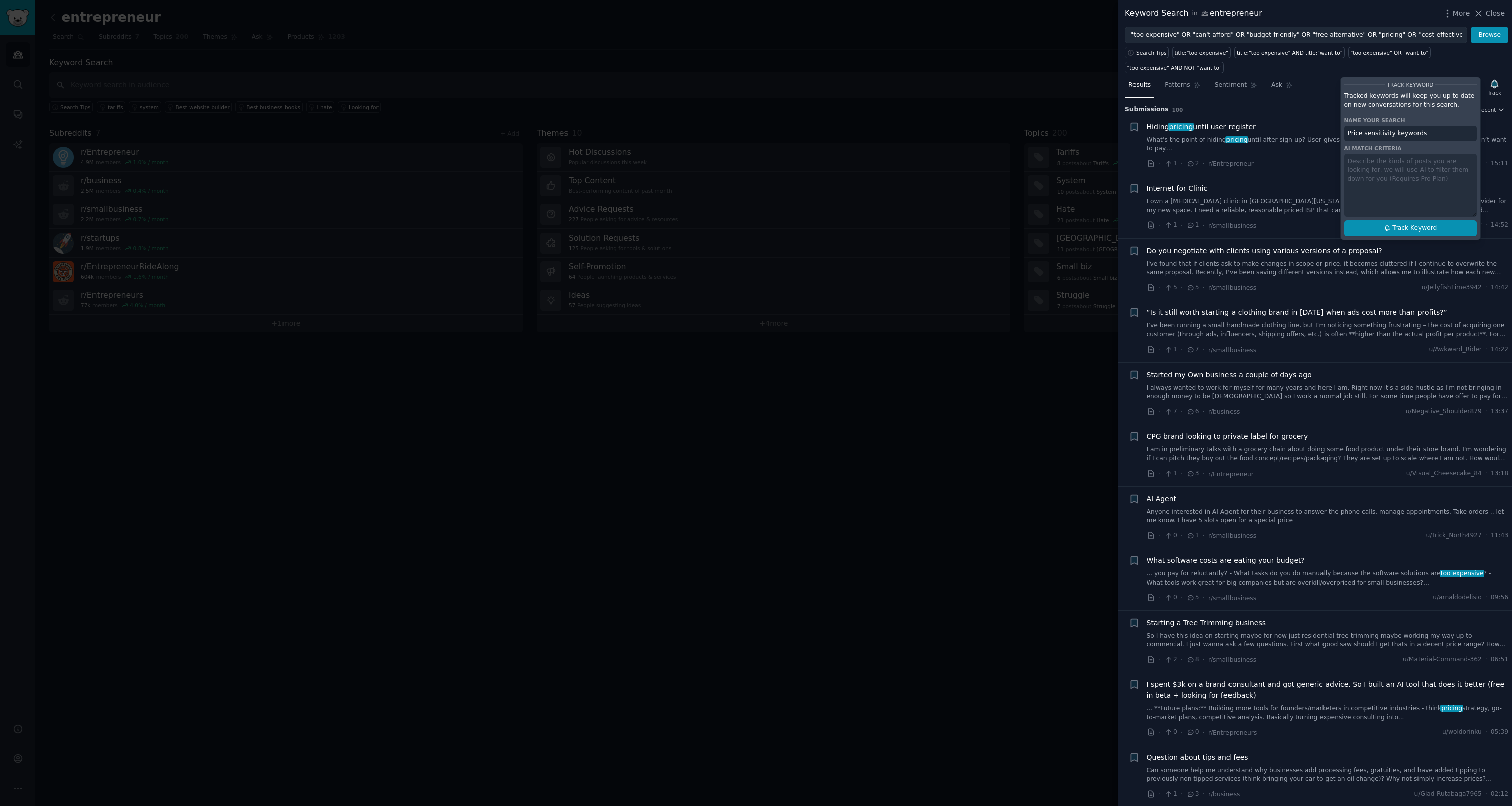
click at [868, 226] on span "Track Keyword" at bounding box center [1414, 228] width 44 height 9
type input "Price sensitivity keywords"
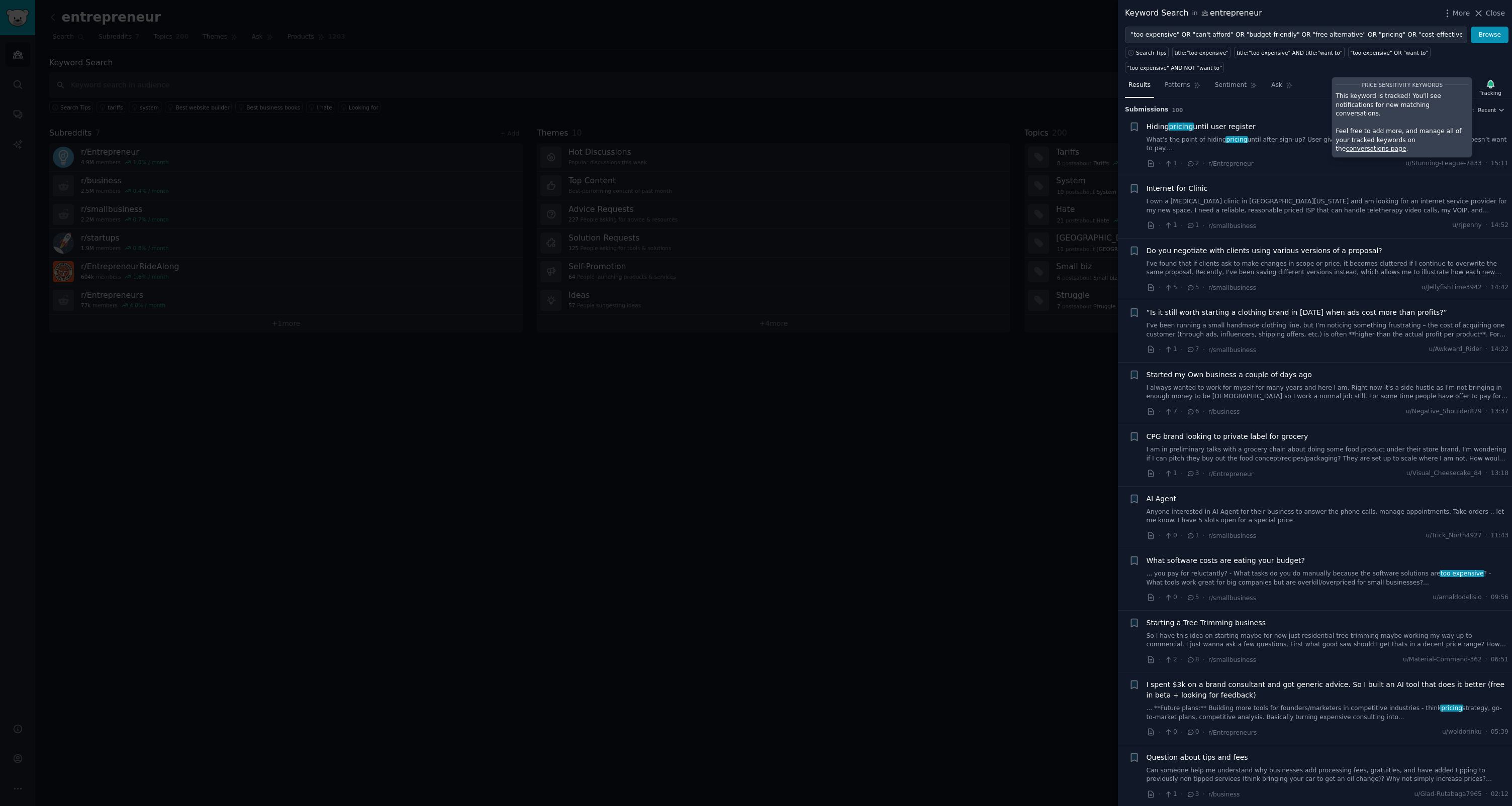
click at [868, 60] on div at bounding box center [756, 403] width 1512 height 806
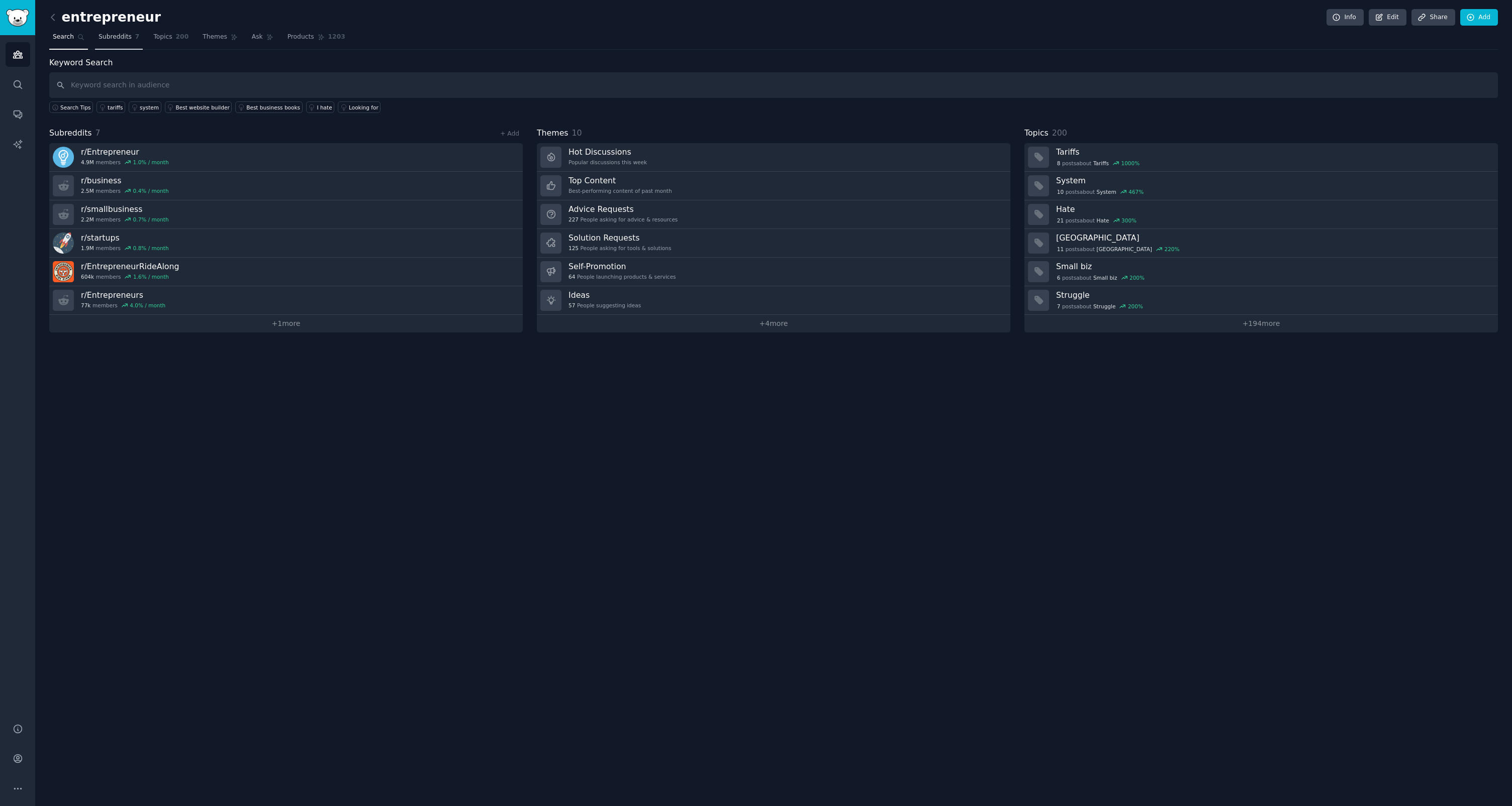
click at [114, 30] on link "Subreddits 7" at bounding box center [119, 39] width 48 height 21
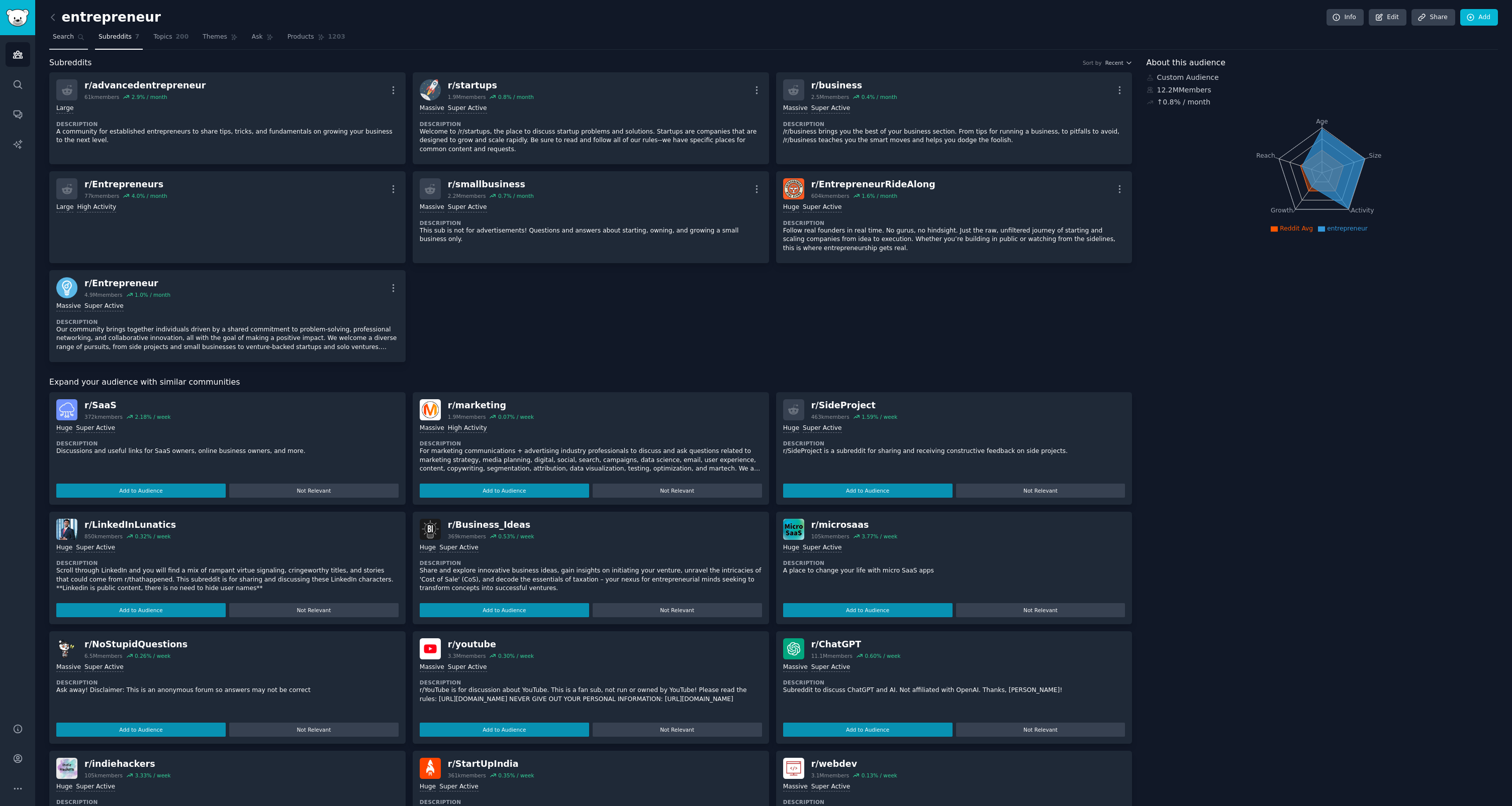
click at [73, 39] on span "Search" at bounding box center [63, 37] width 21 height 9
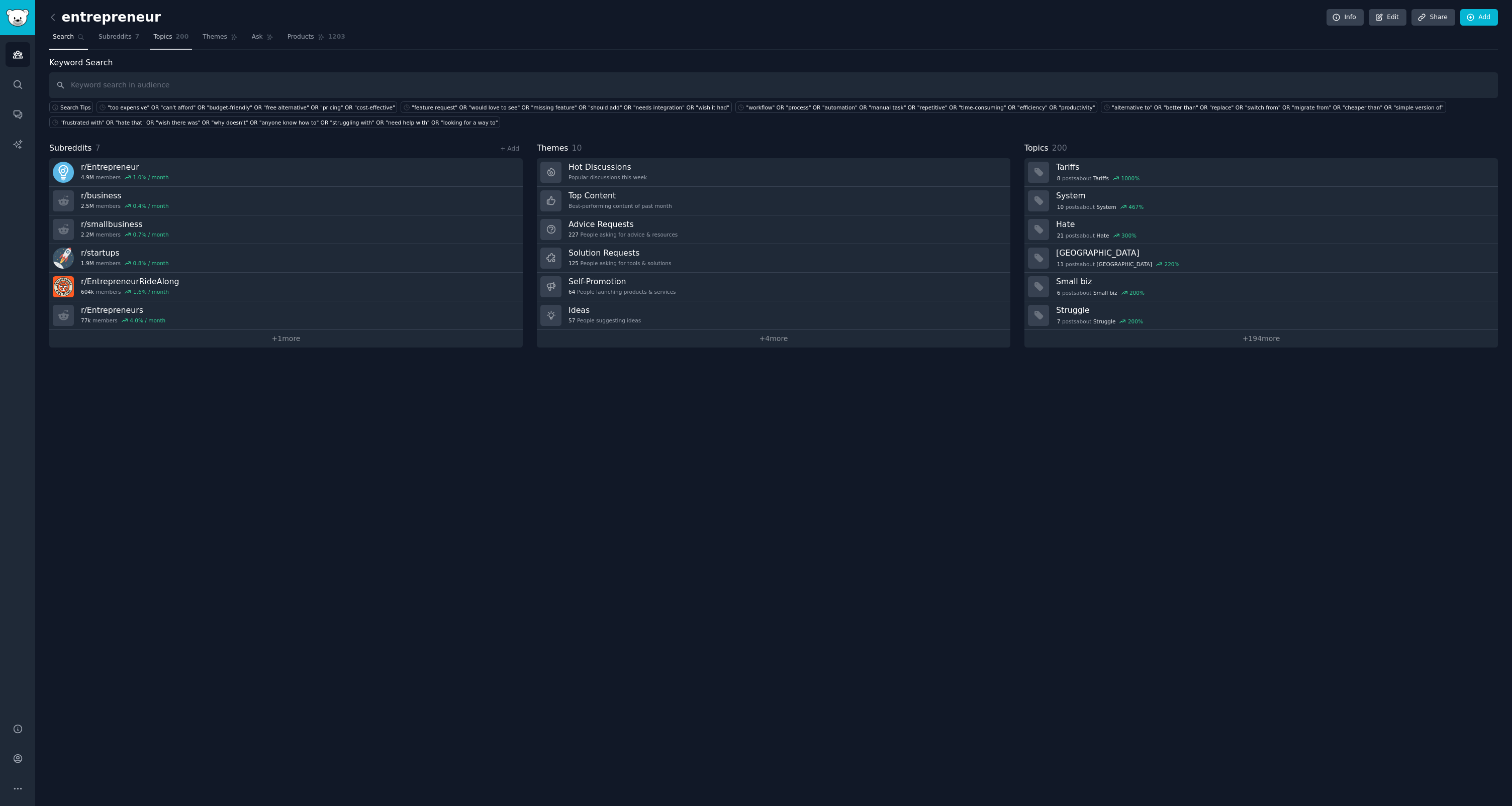
click at [167, 40] on span "Topics" at bounding box center [163, 37] width 19 height 9
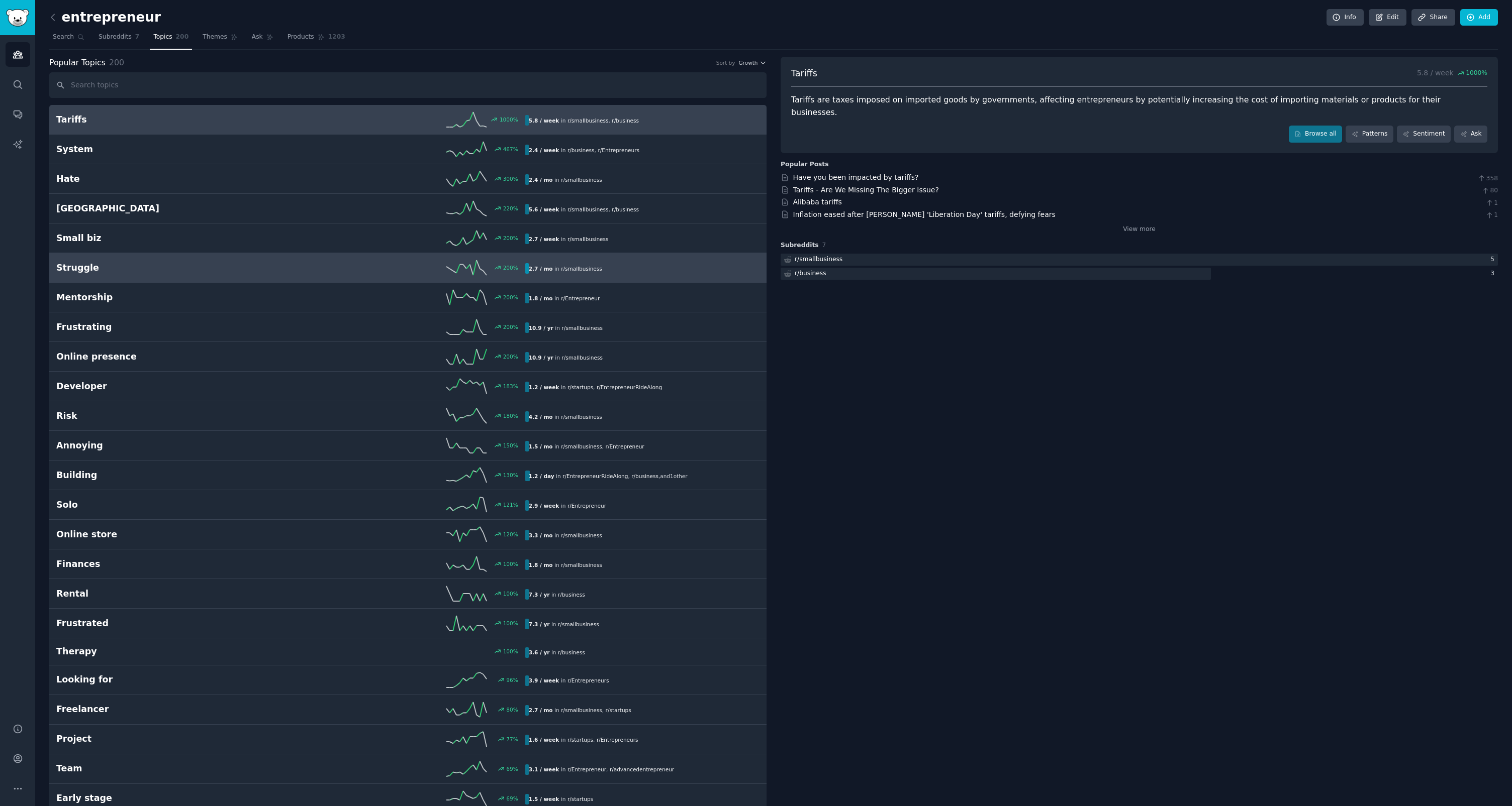
click at [164, 267] on h2 "Struggle" at bounding box center [173, 267] width 234 height 12
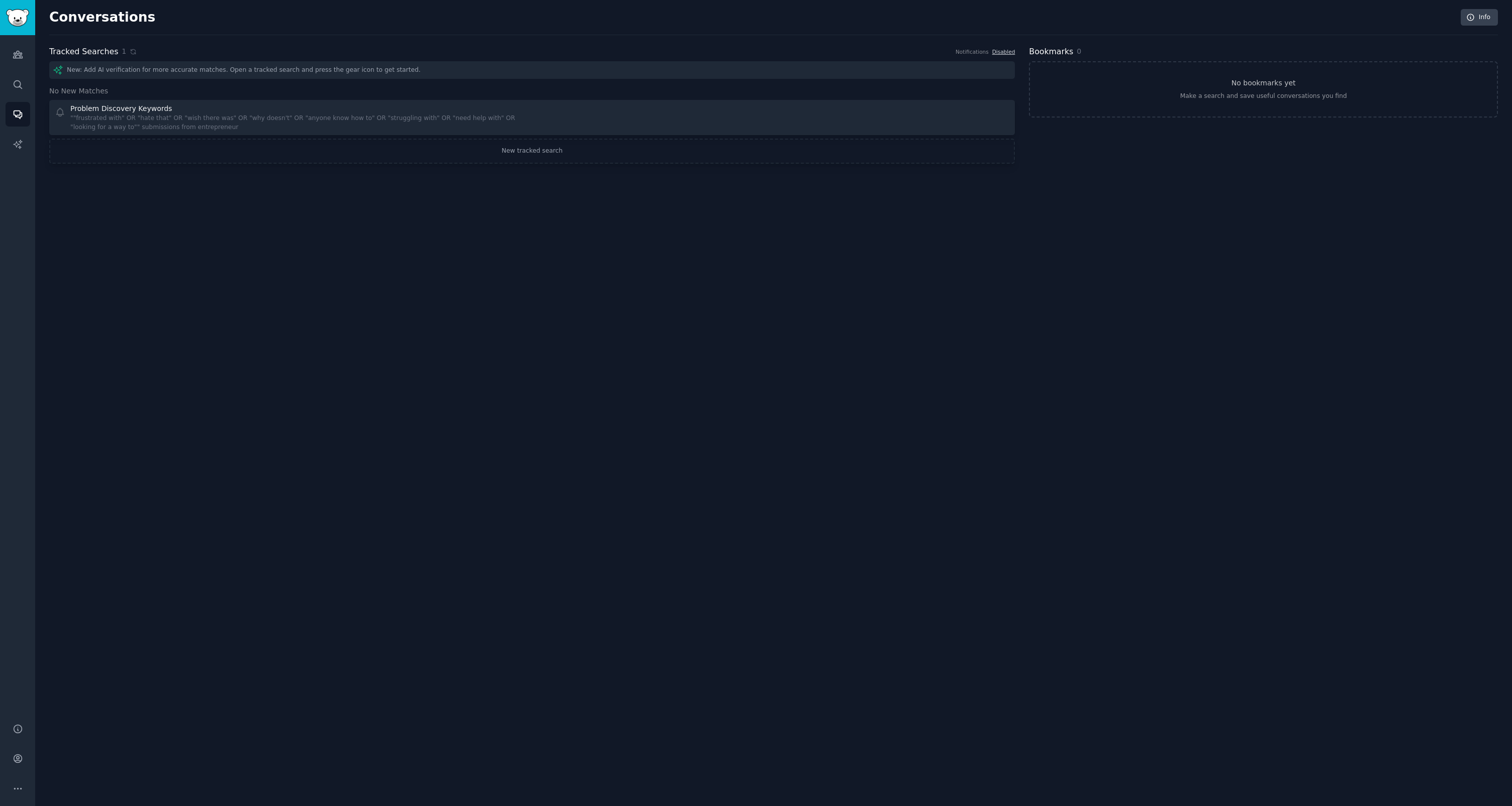
click at [741, 214] on div "Conversations Info Tracked Searches 1 Notifications Disabled New: Add AI verifi…" at bounding box center [774, 403] width 1477 height 806
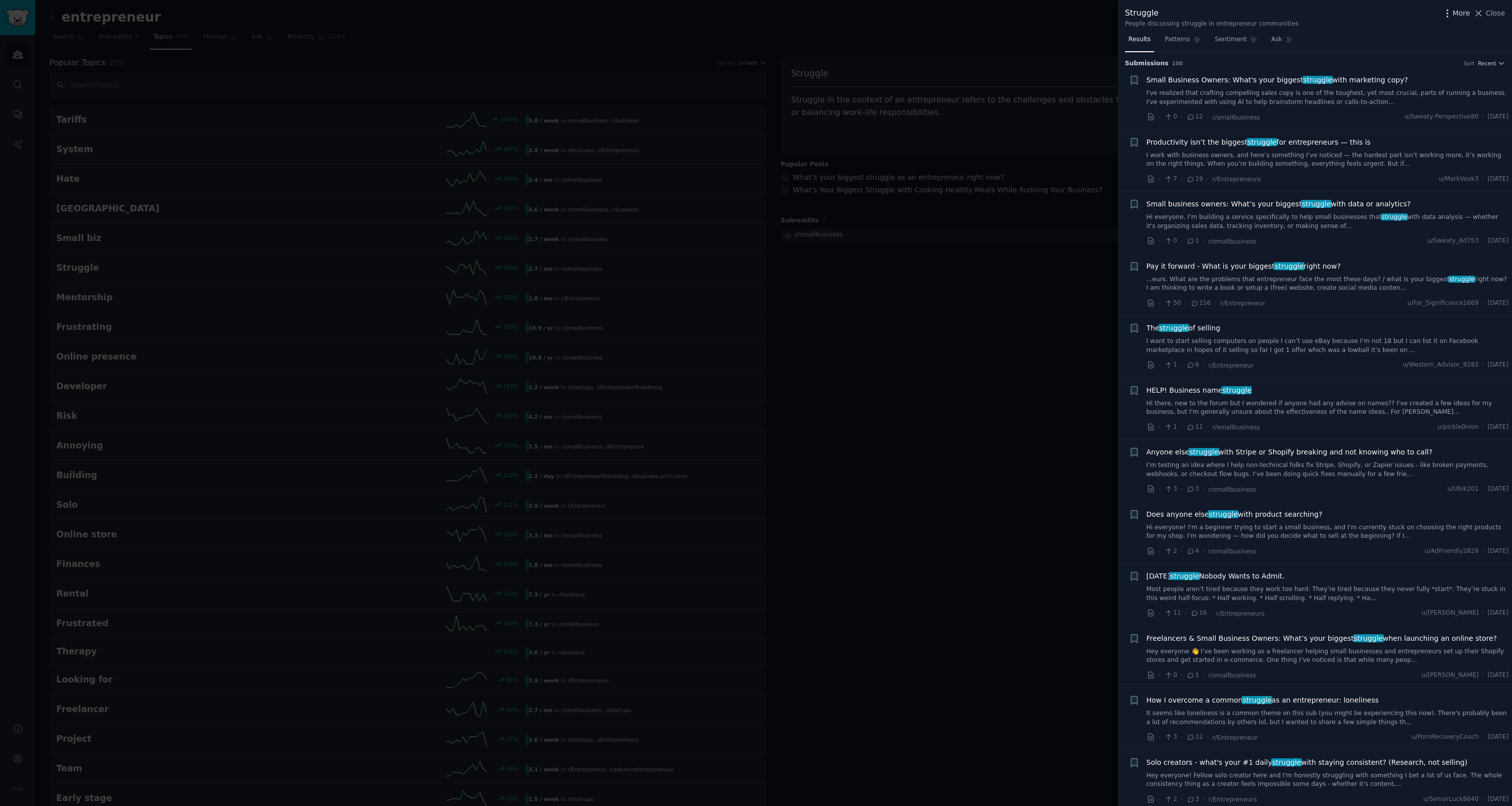
click at [1447, 16] on icon "button" at bounding box center [1447, 13] width 11 height 11
click at [1448, 16] on div "Close Advanced Search UI" at bounding box center [1378, 31] width 141 height 46
click at [1457, 16] on span "More" at bounding box center [1462, 13] width 18 height 11
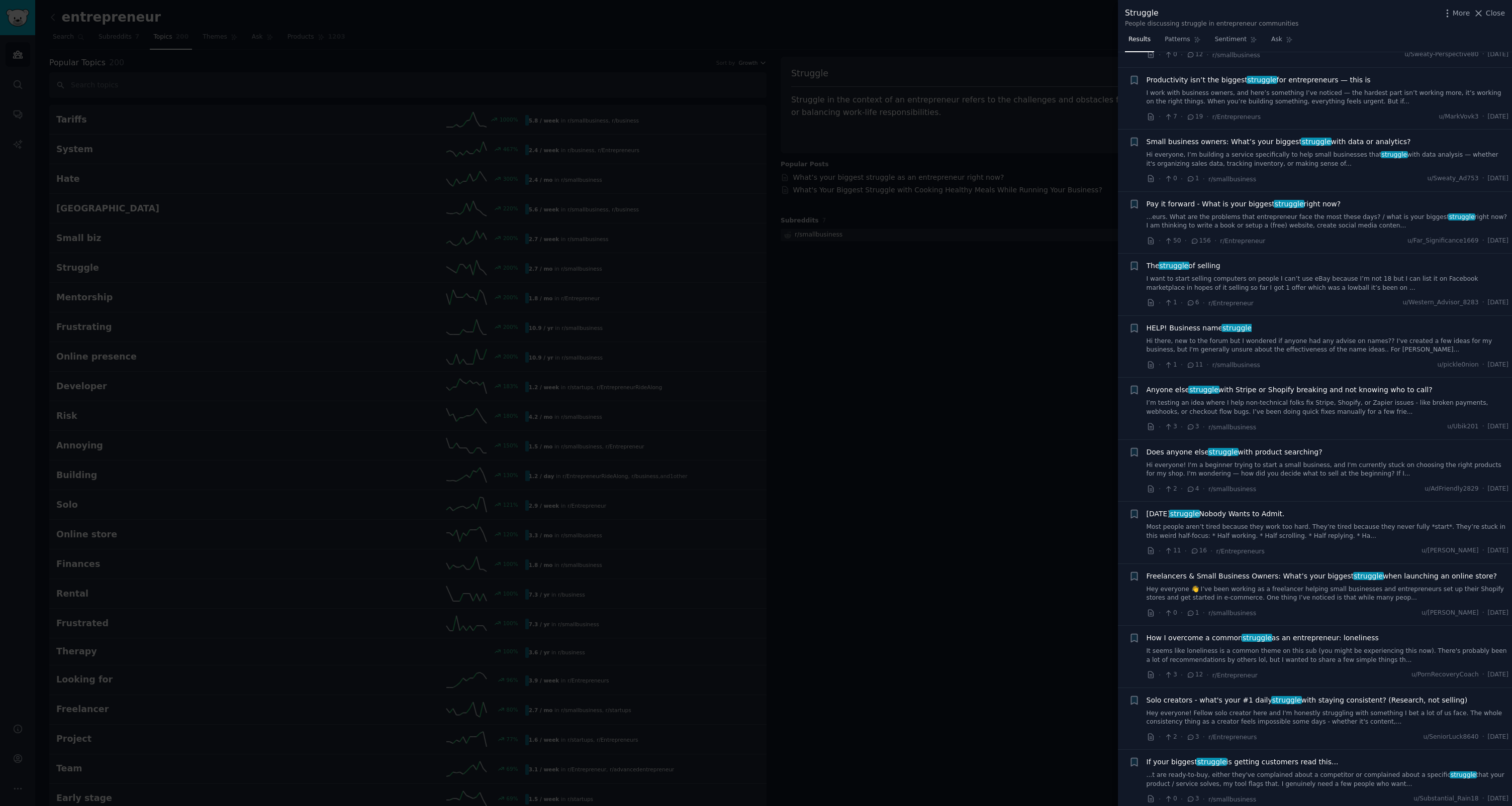
scroll to position [69, 0]
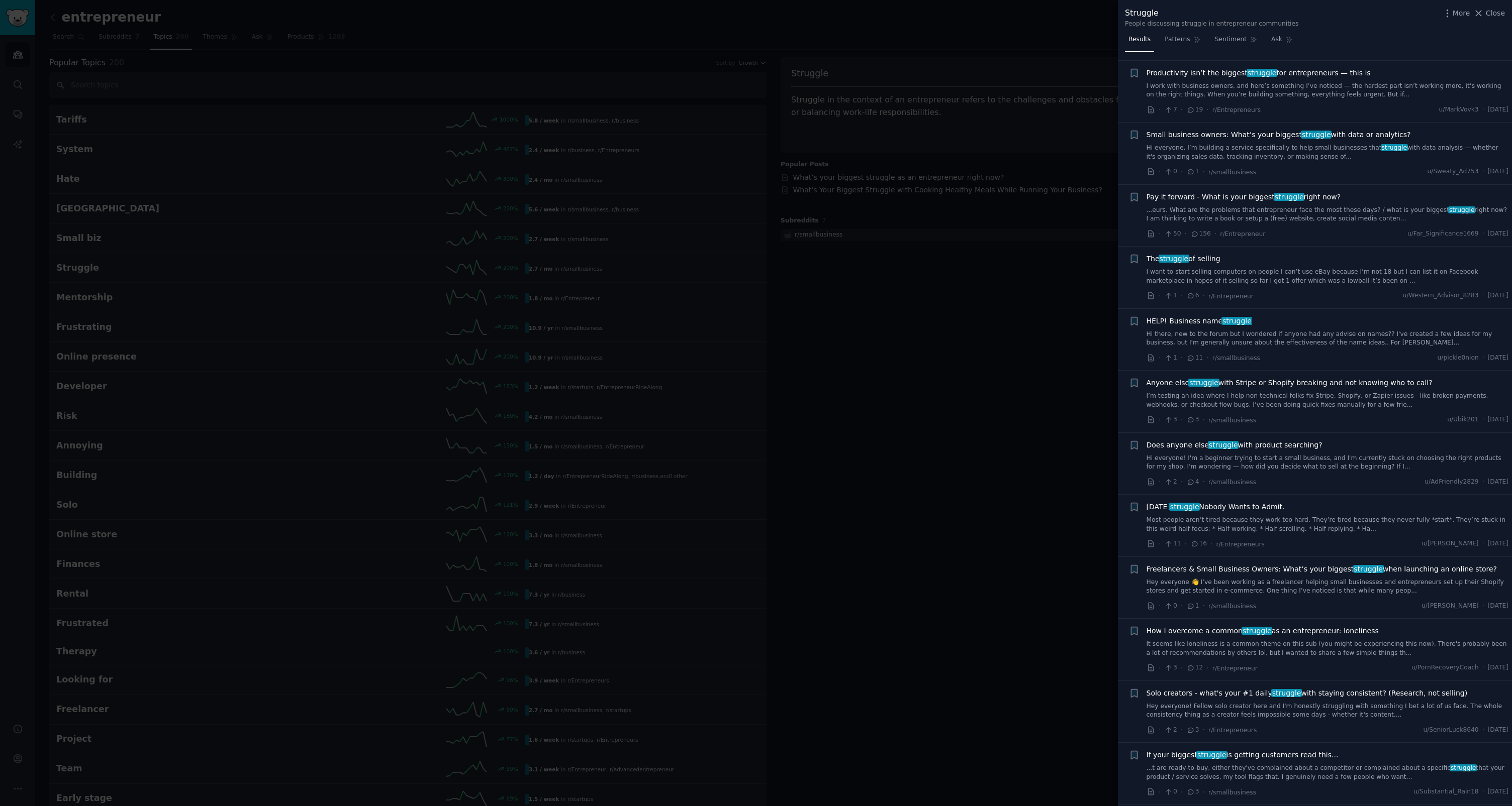
click at [1252, 197] on span "Pay it forward - What is your biggest struggle right now?" at bounding box center [1243, 197] width 194 height 11
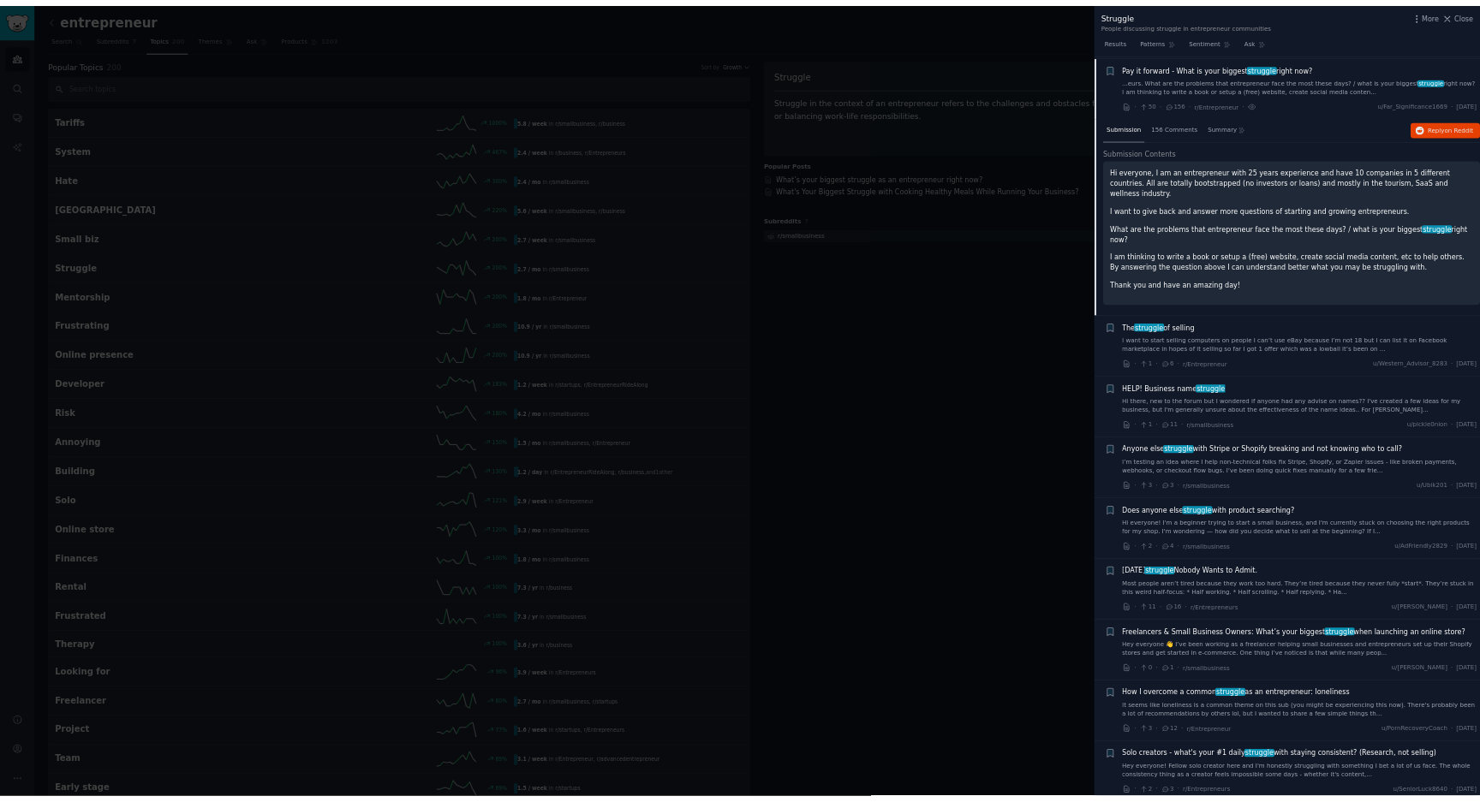
scroll to position [344, 0]
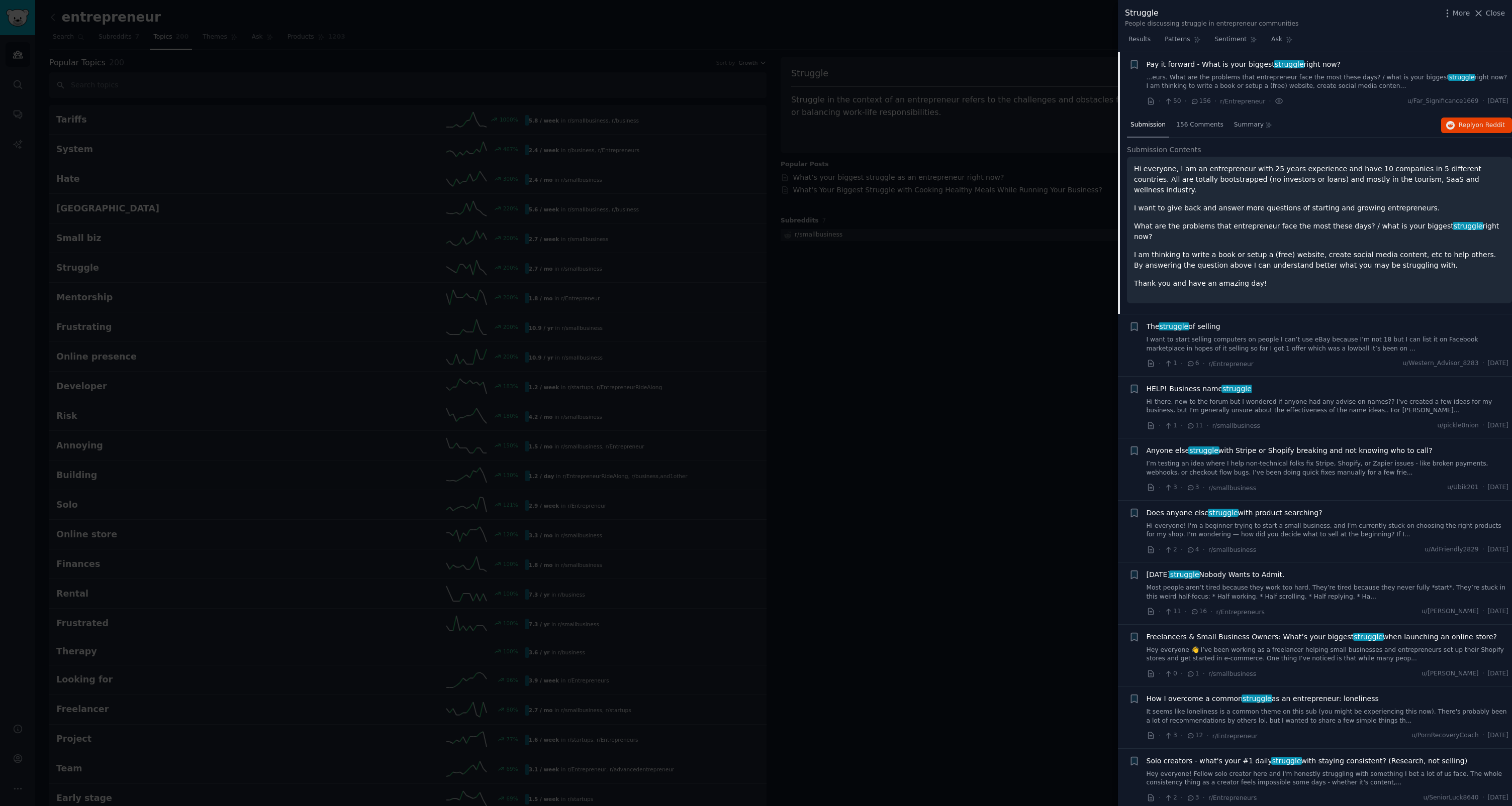
click at [1241, 250] on p "I am thinking to write a book or setup a (free) website, create social media co…" at bounding box center [1319, 260] width 371 height 21
click at [1288, 250] on p "I am thinking to write a book or setup a (free) website, create social media co…" at bounding box center [1319, 260] width 371 height 21
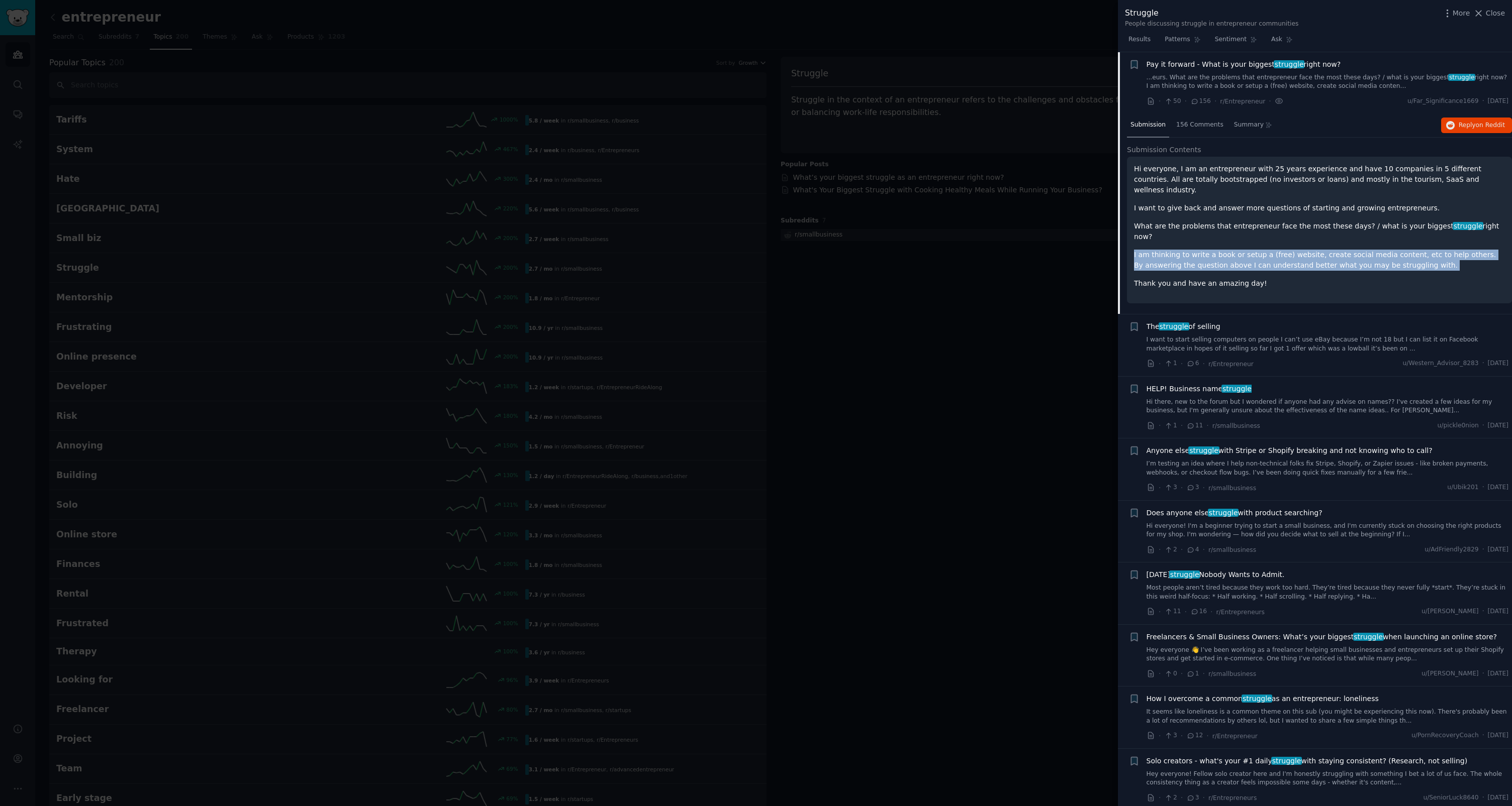
click at [1288, 250] on p "I am thinking to write a book or setup a (free) website, create social media co…" at bounding box center [1319, 260] width 371 height 21
click at [1199, 131] on div "156 Comments" at bounding box center [1200, 126] width 54 height 24
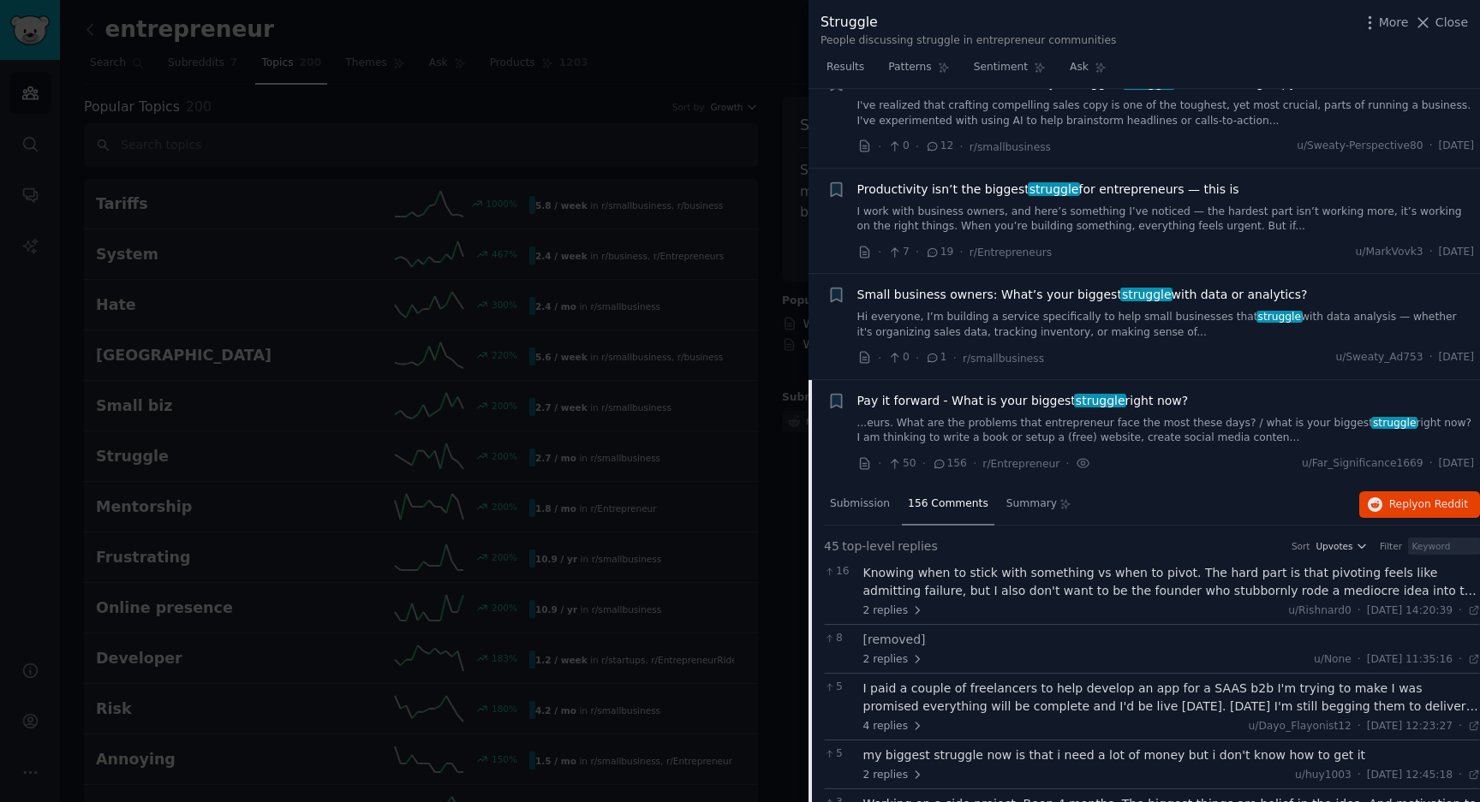
scroll to position [0, 0]
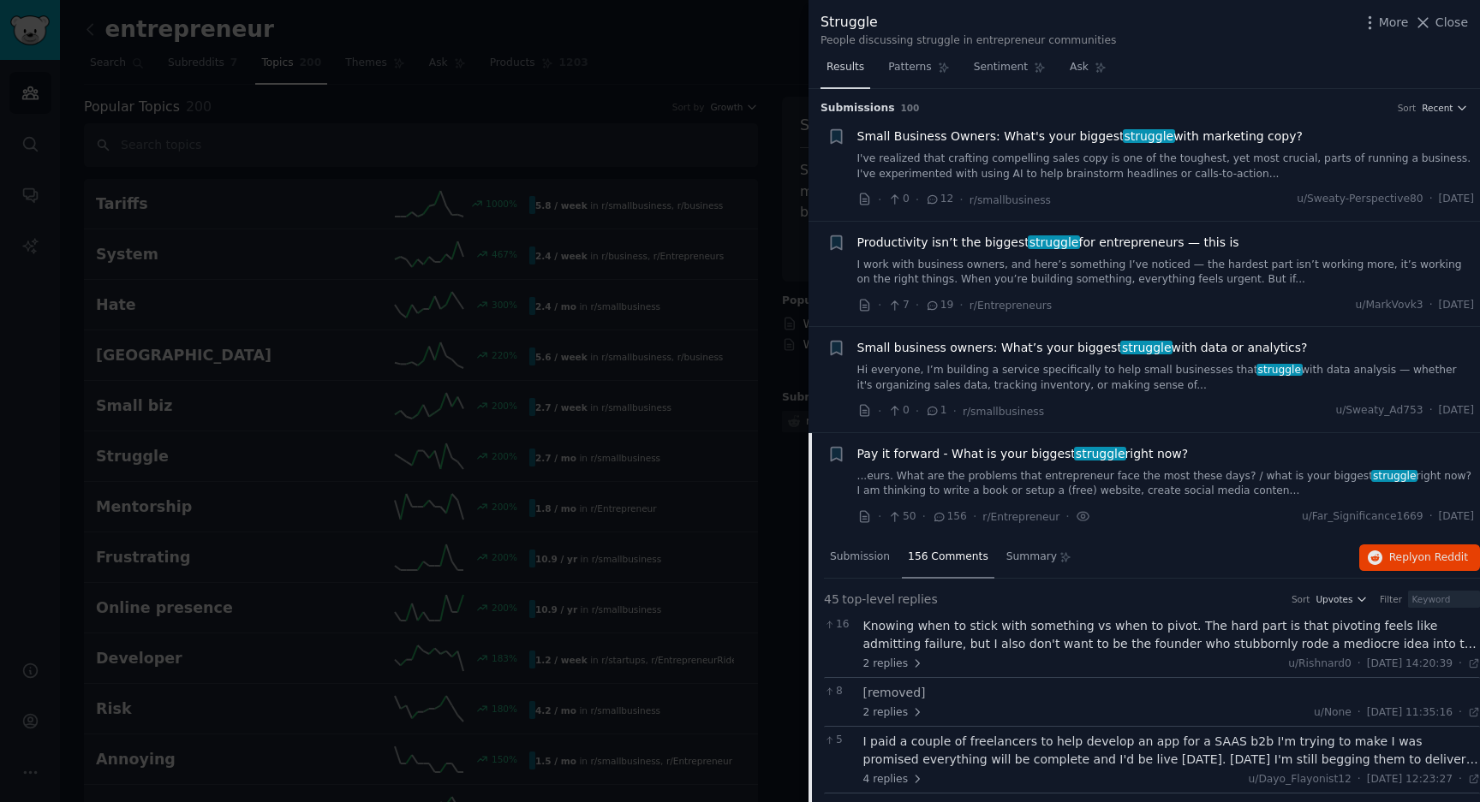
click at [850, 75] on link "Results" at bounding box center [845, 71] width 50 height 35
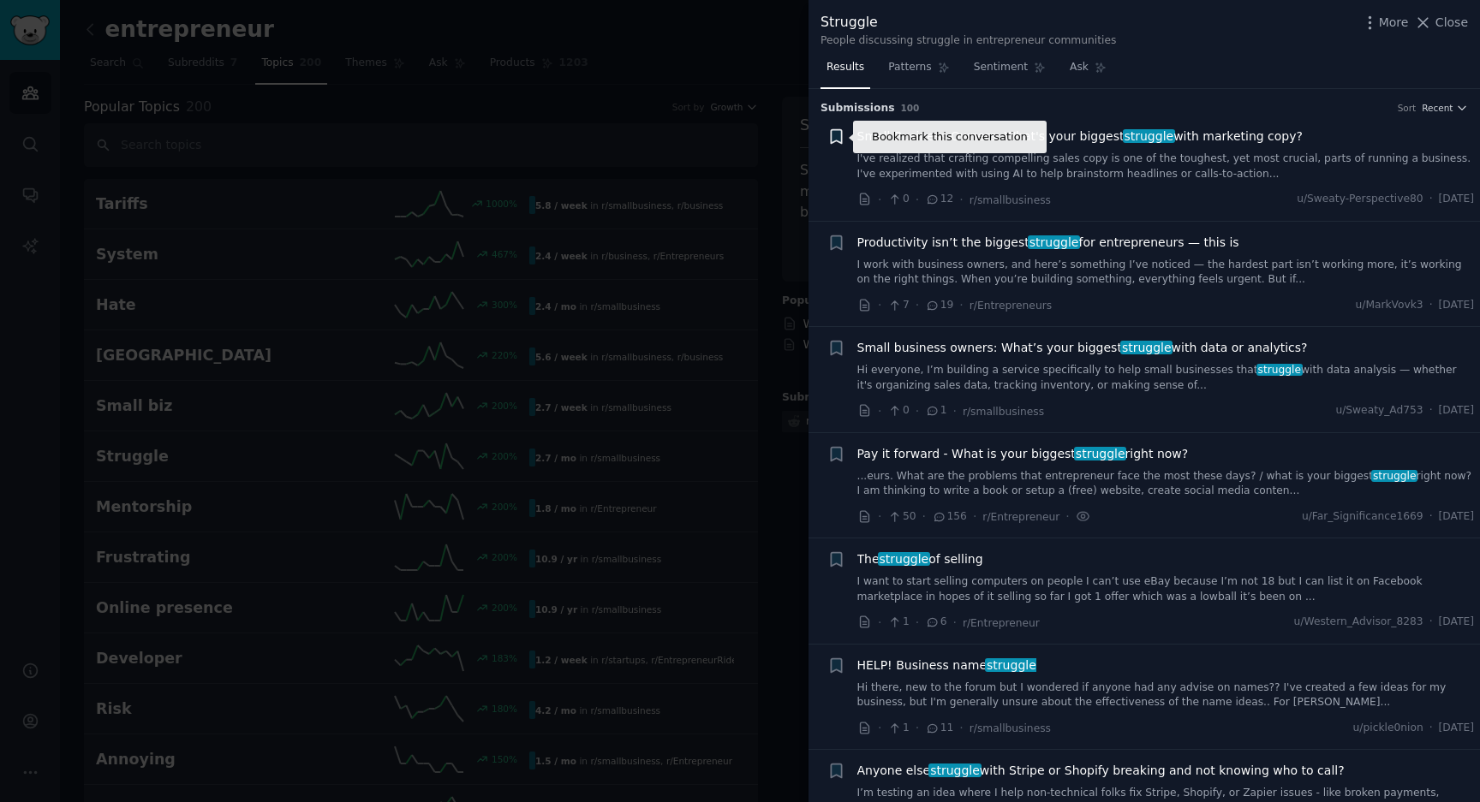
click at [837, 135] on icon "button" at bounding box center [836, 137] width 10 height 14
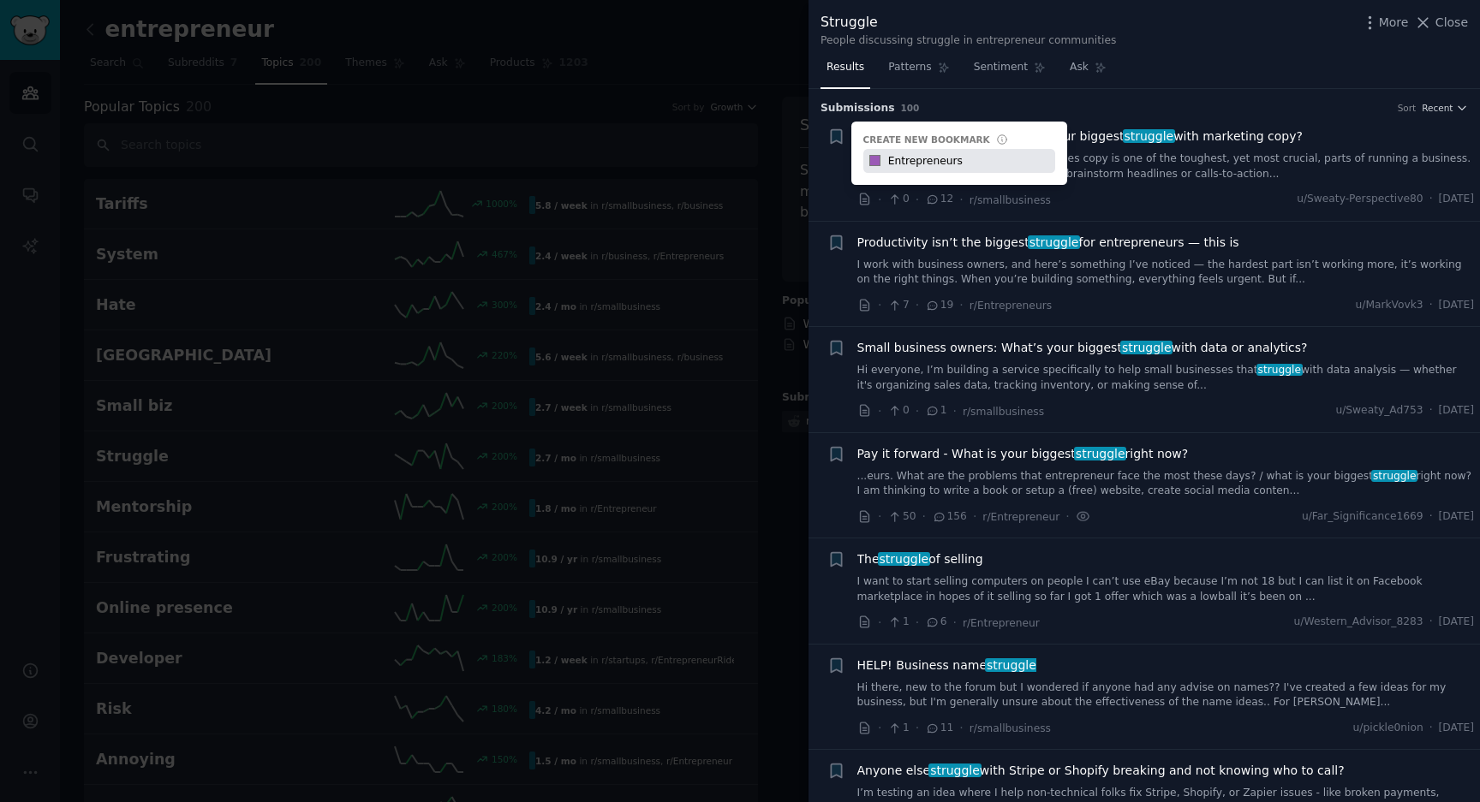
type input "Entrepreneurs"
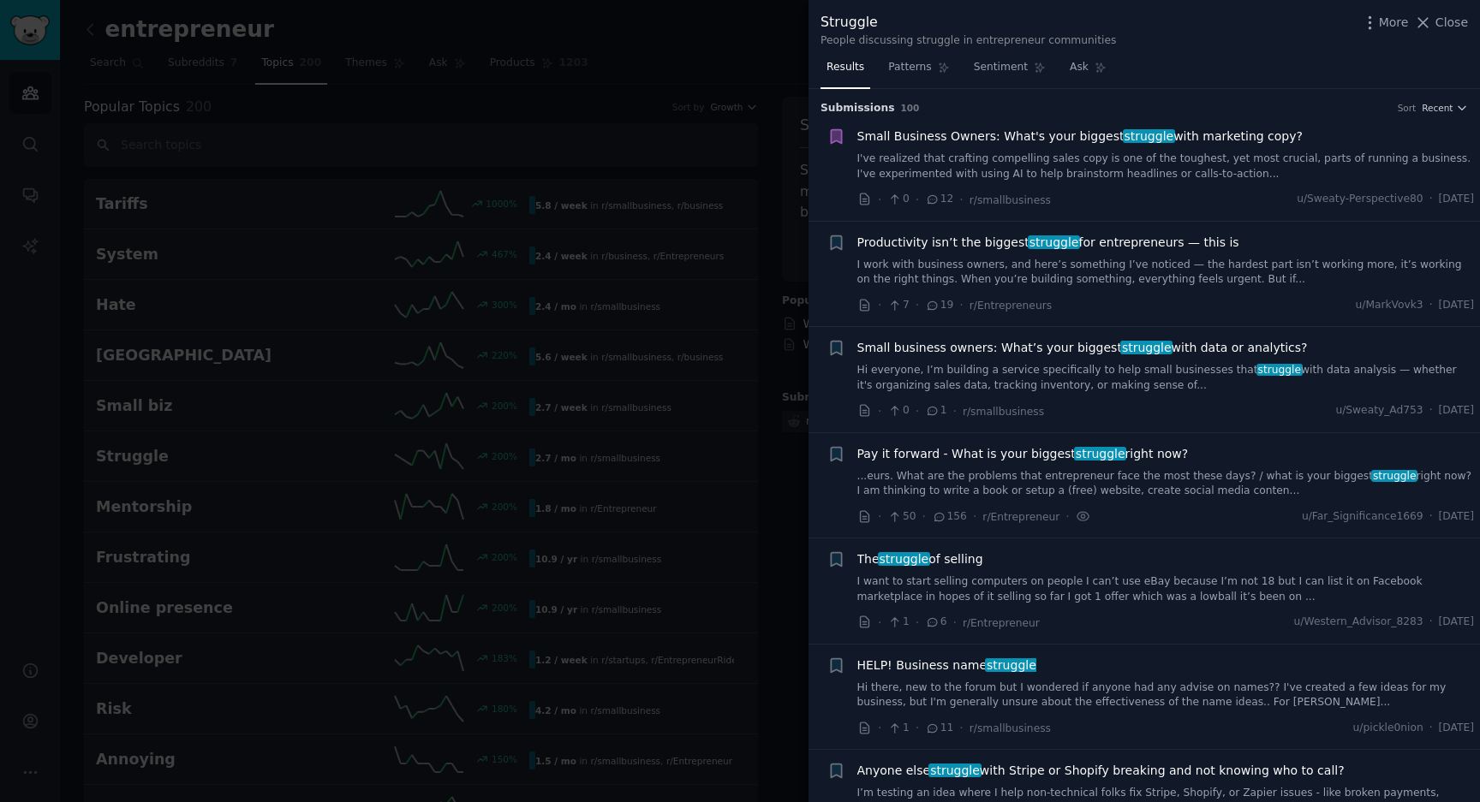
click at [835, 137] on icon "button" at bounding box center [836, 137] width 10 height 14
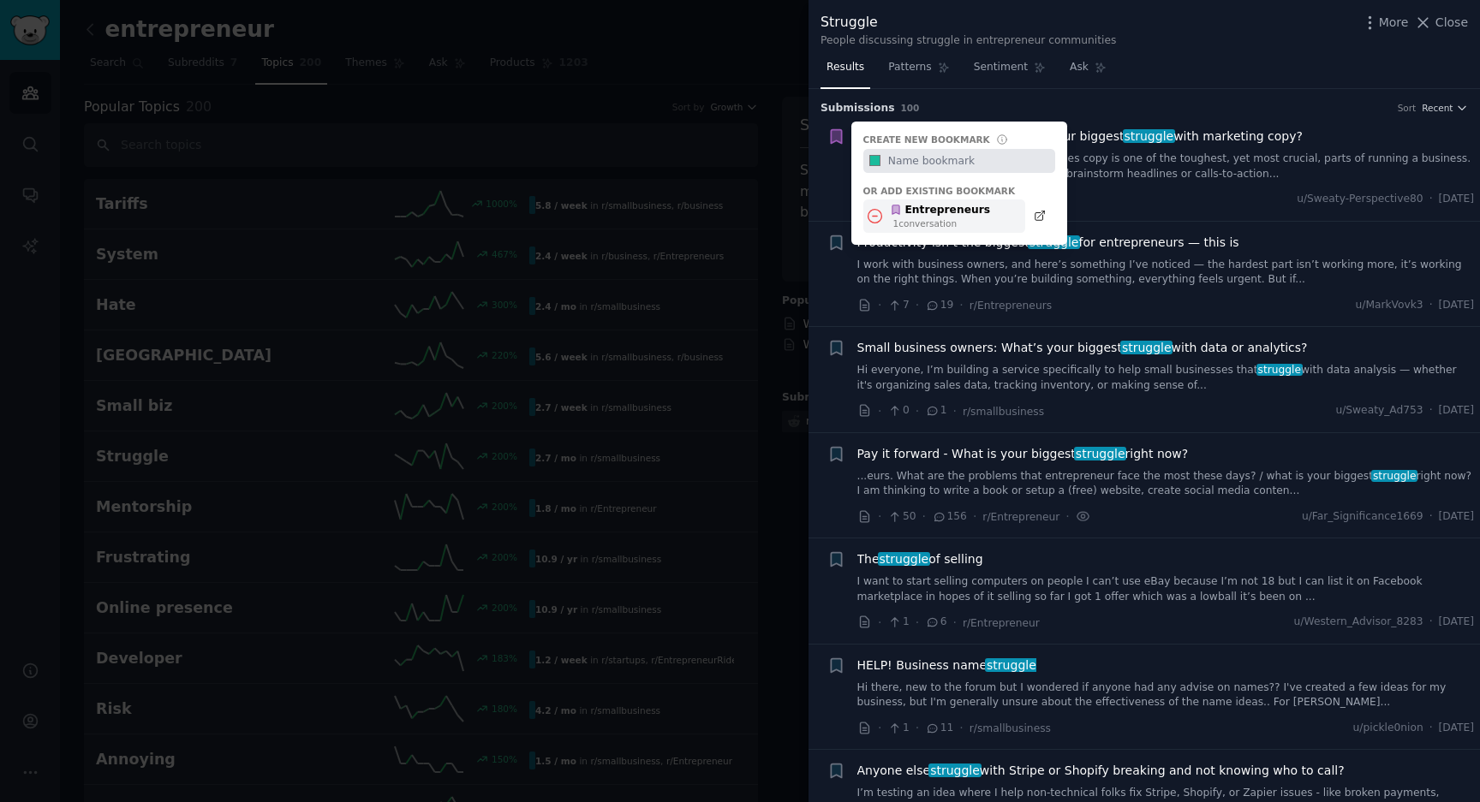
click at [875, 218] on icon at bounding box center [875, 216] width 18 height 18
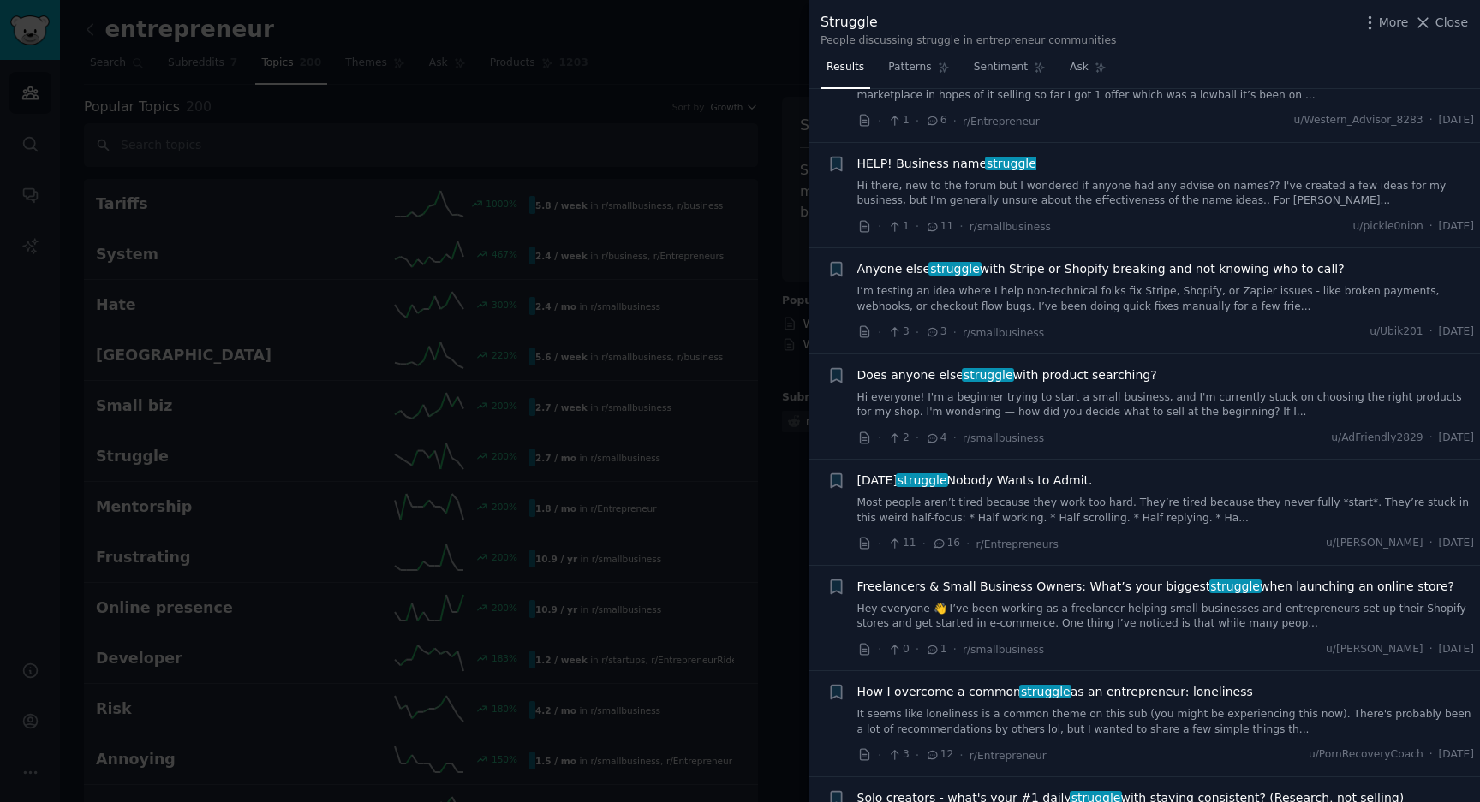
scroll to position [510, 0]
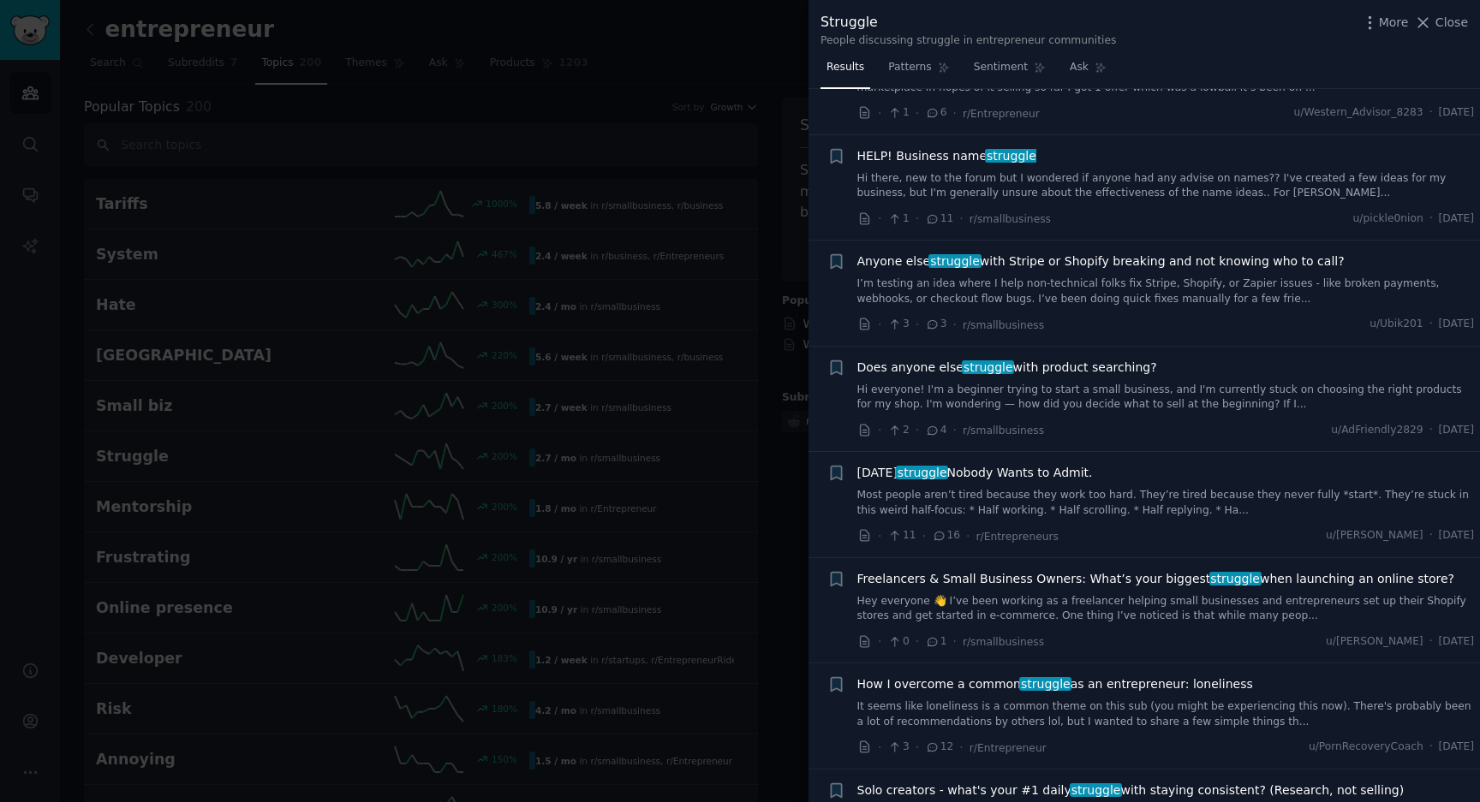
click at [921, 396] on link "Hi everyone! I'm a beginner trying to start a small business, and I'm currently…" at bounding box center [1165, 398] width 617 height 30
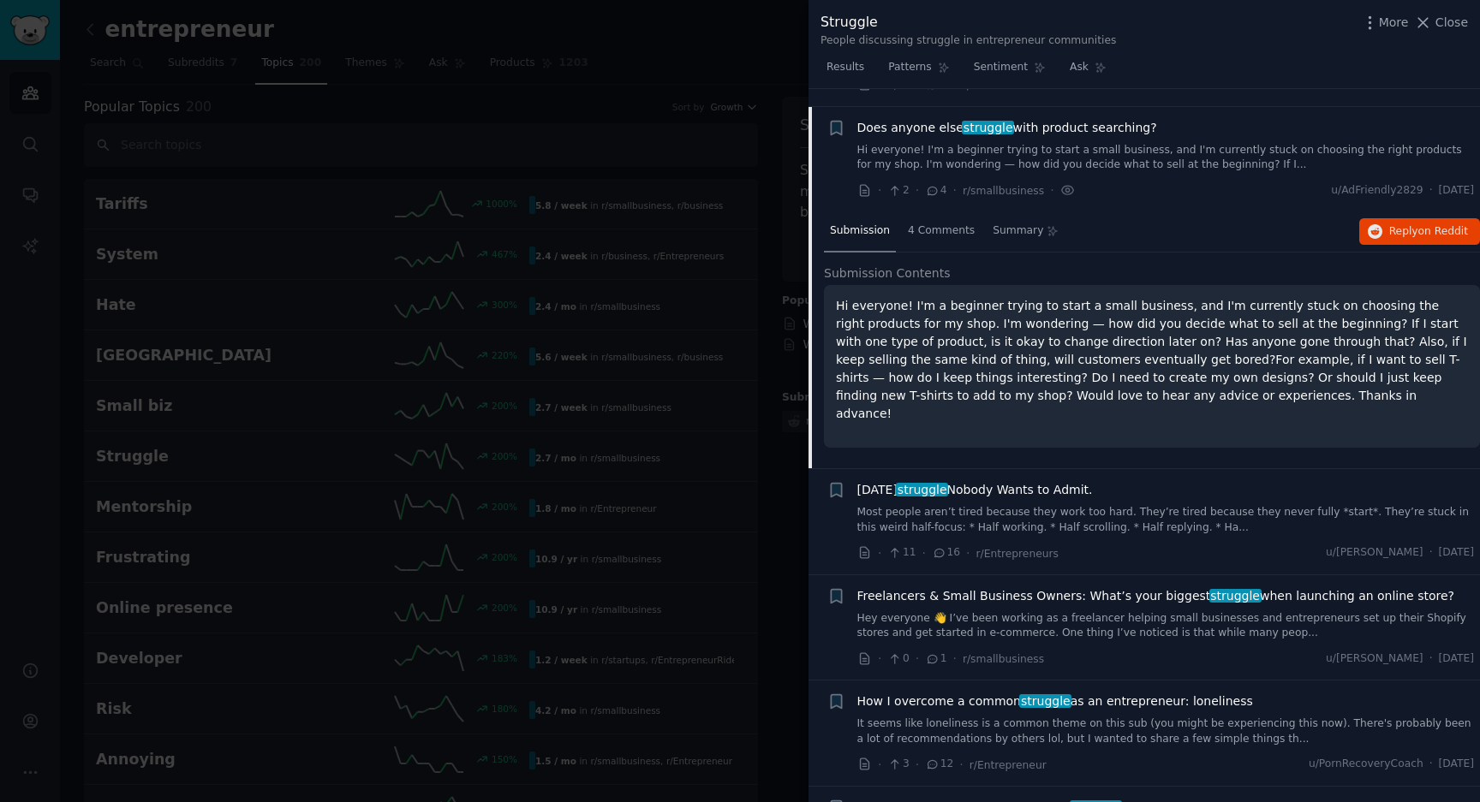
scroll to position [767, 0]
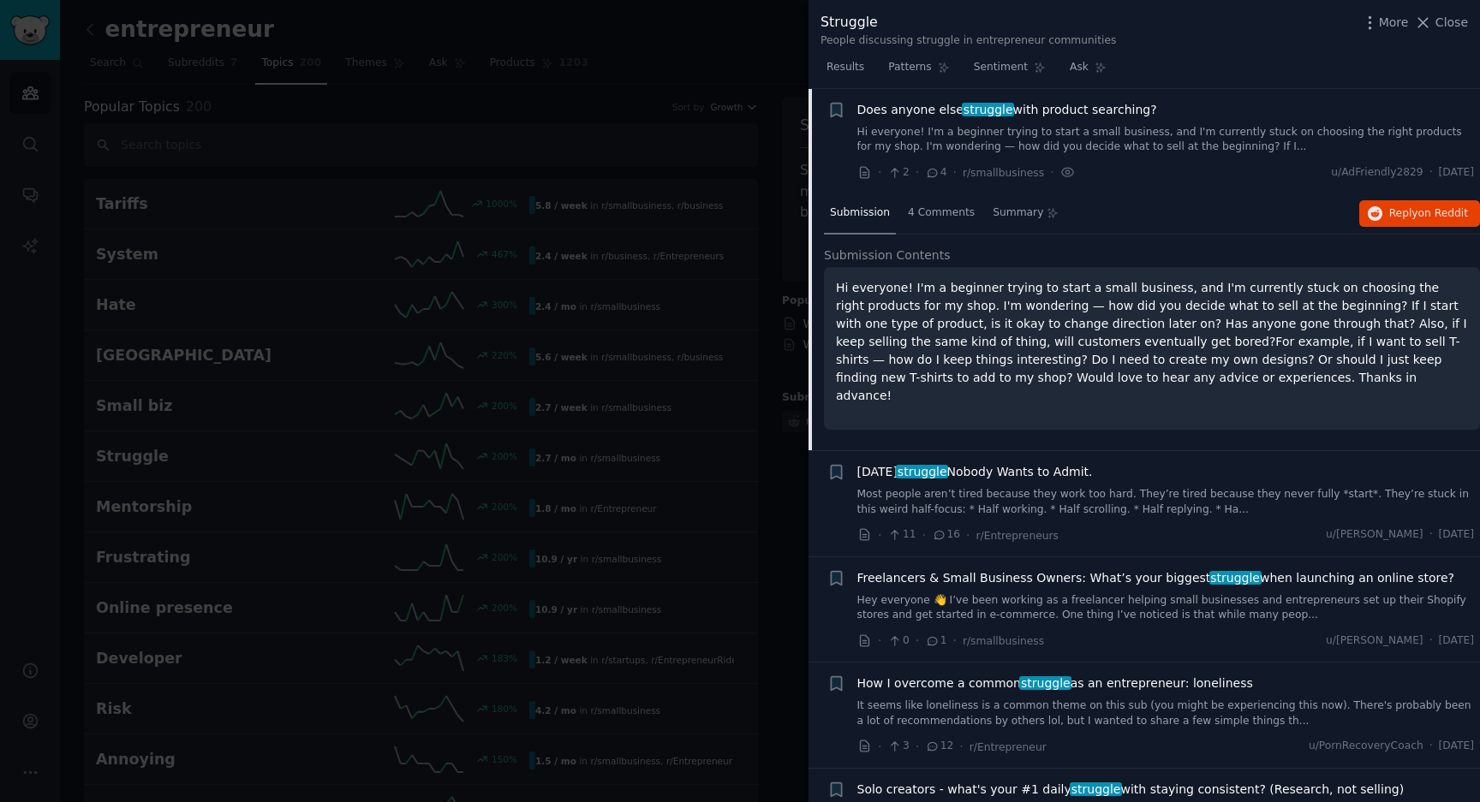
click at [998, 480] on span "Today’s struggle Nobody Wants to Admit." at bounding box center [975, 472] width 236 height 18
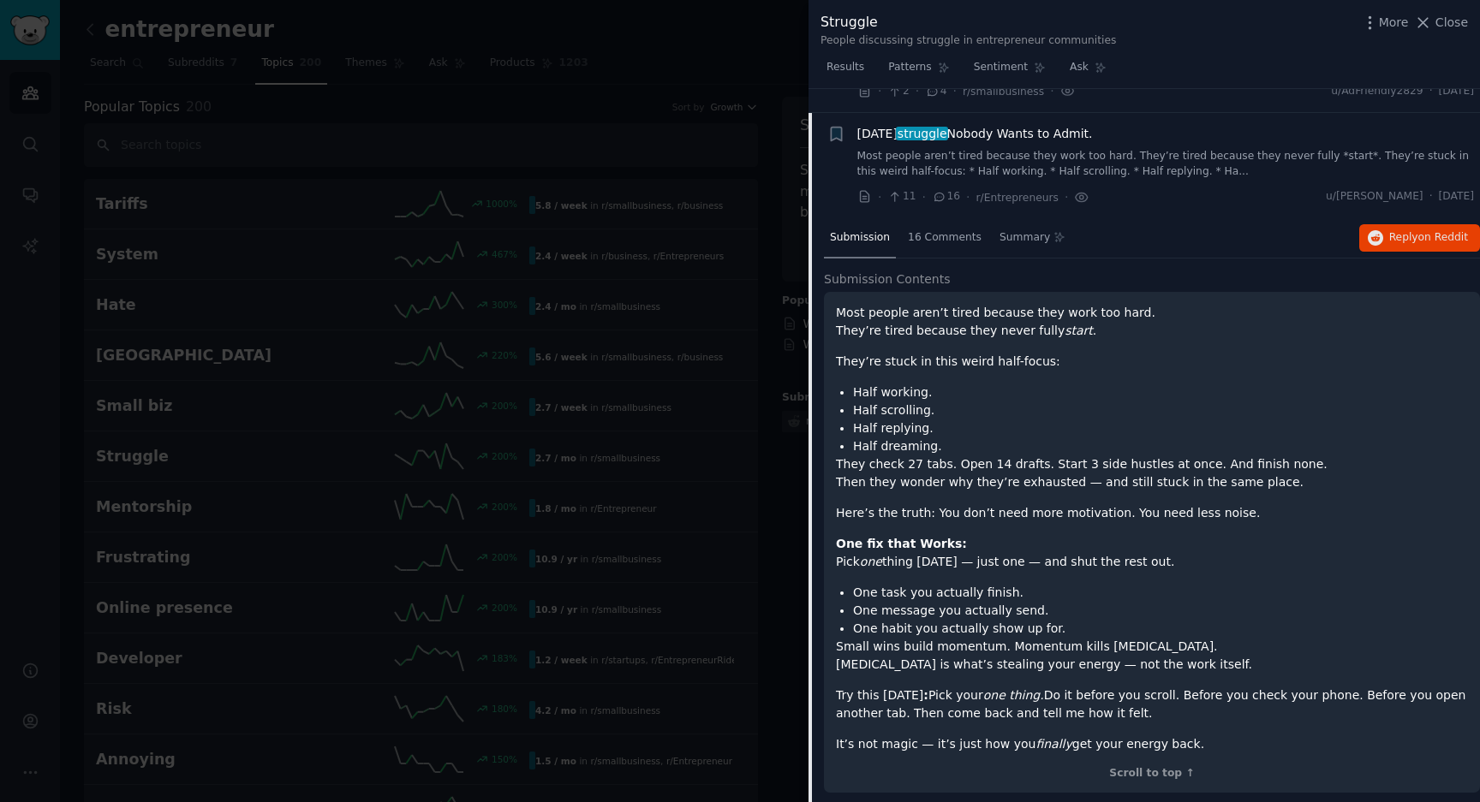
scroll to position [873, 0]
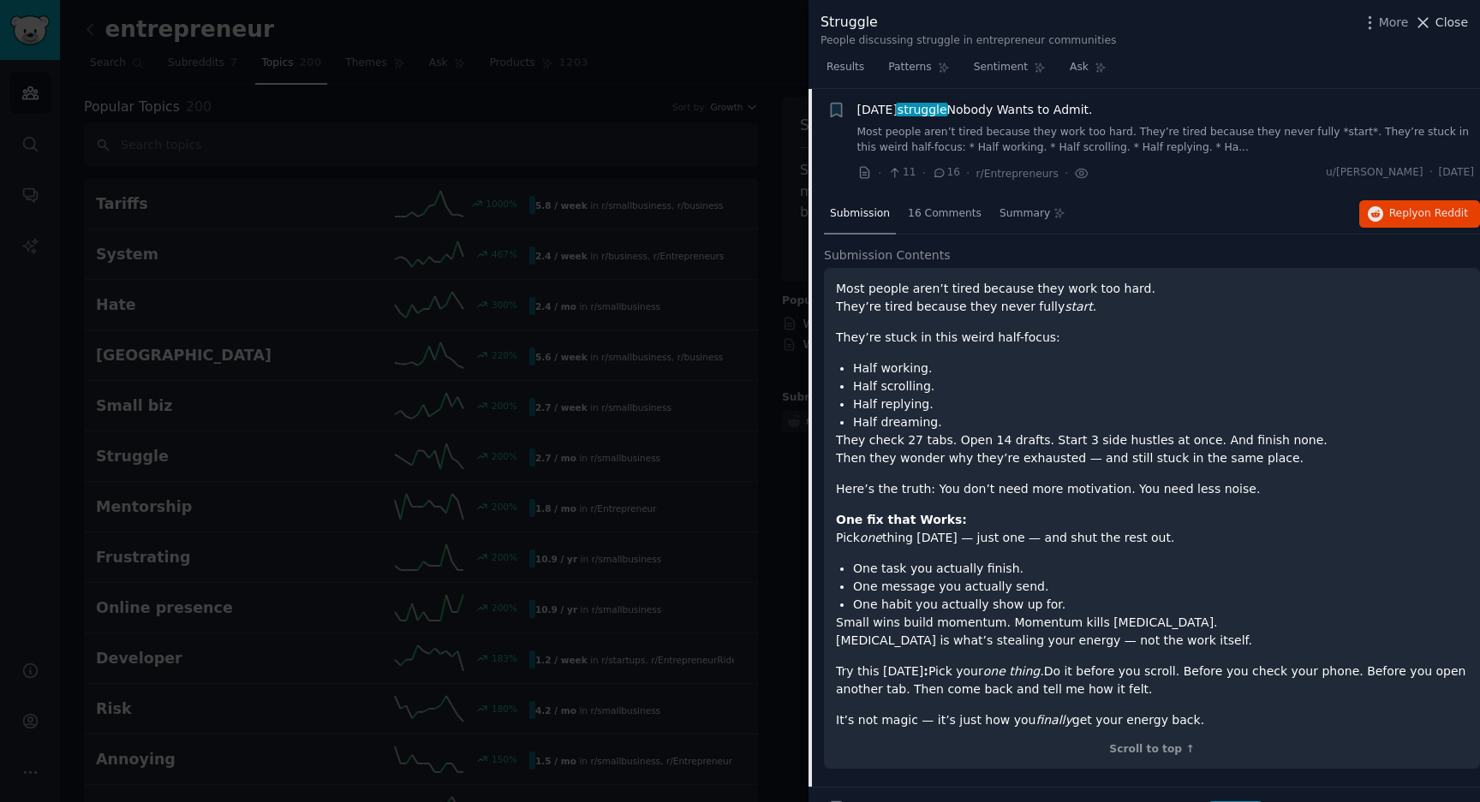
click at [1456, 14] on span "Close" at bounding box center [1451, 23] width 33 height 18
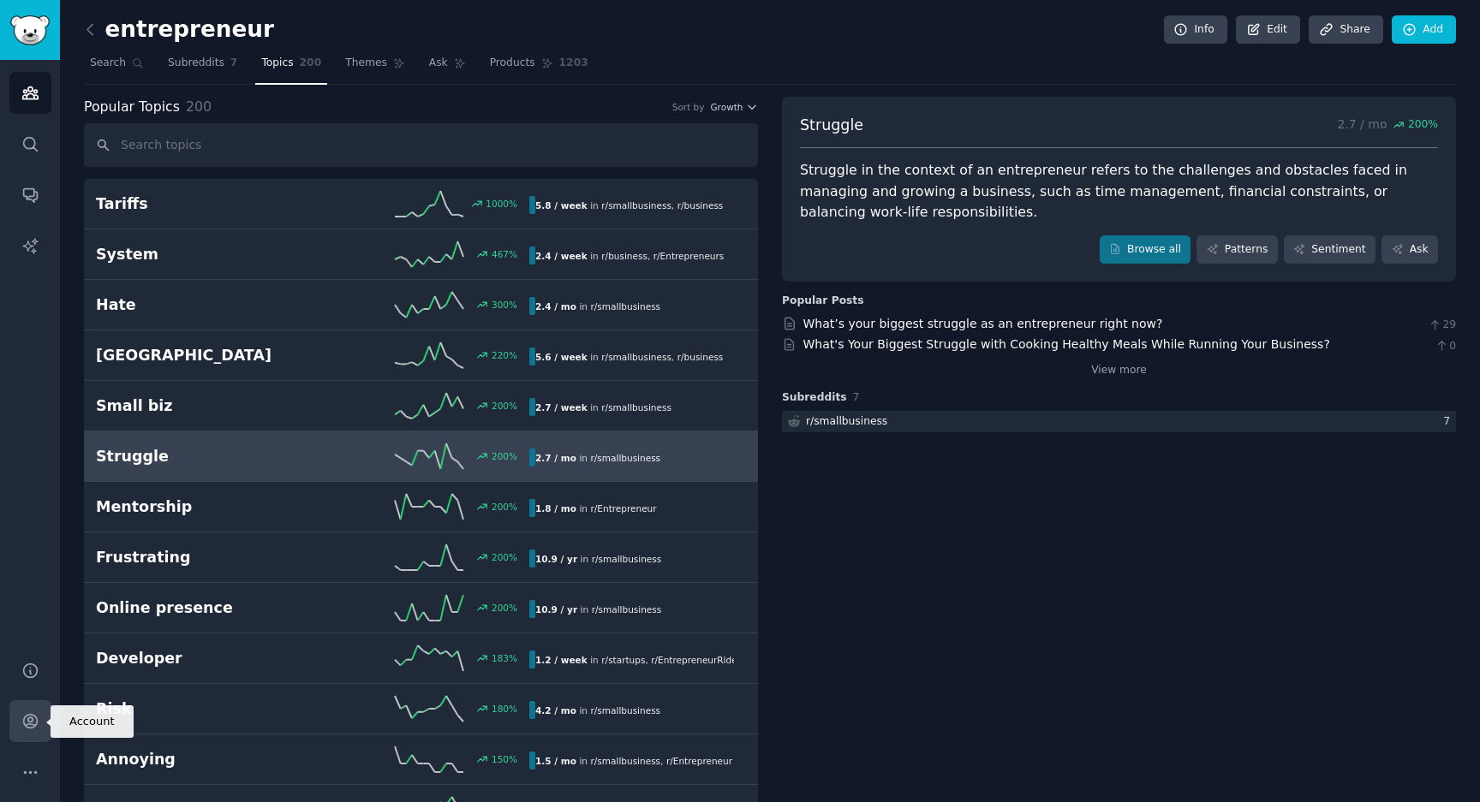
click at [34, 721] on icon "Sidebar" at bounding box center [30, 722] width 18 height 18
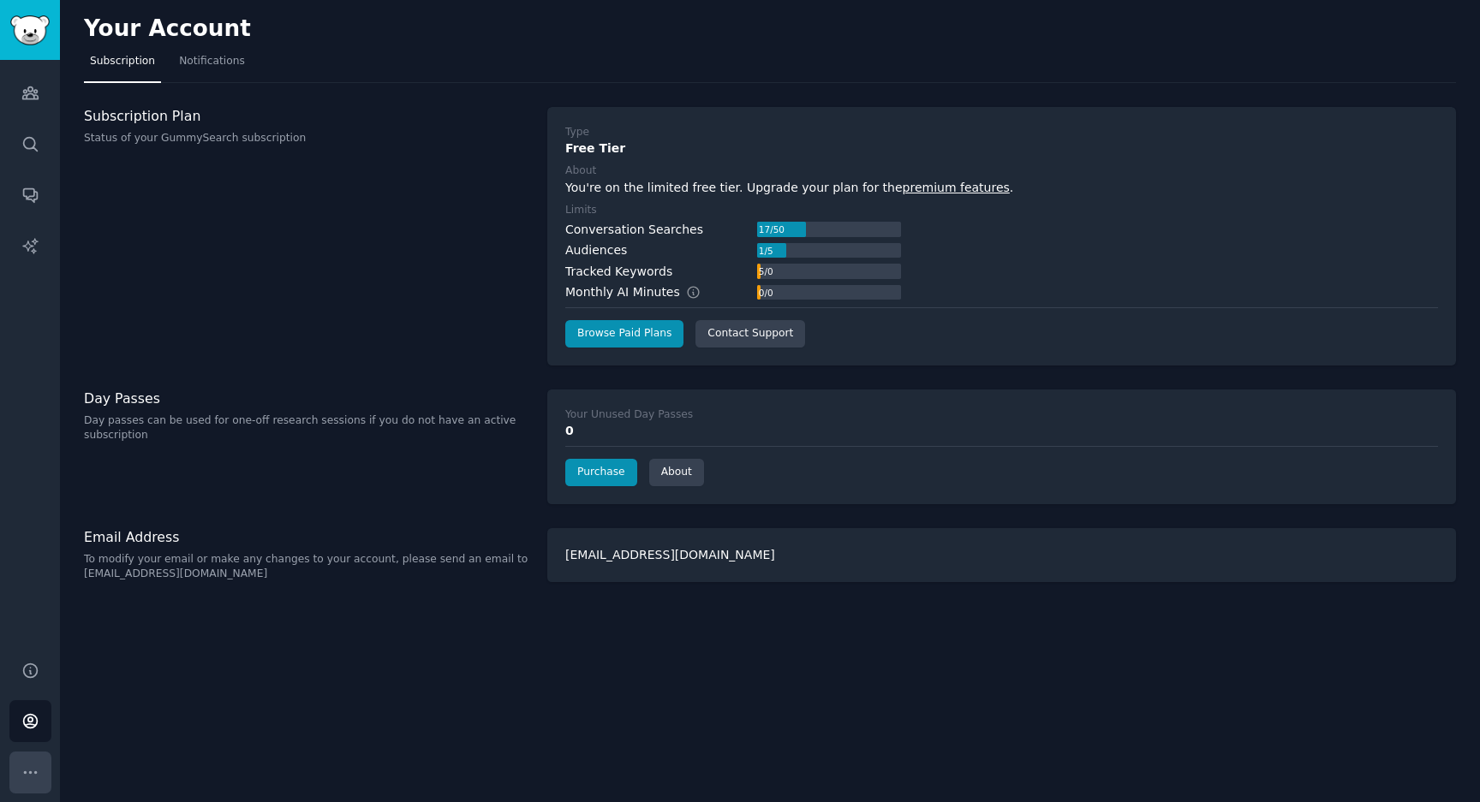
click at [33, 765] on icon "Sidebar" at bounding box center [30, 773] width 18 height 18
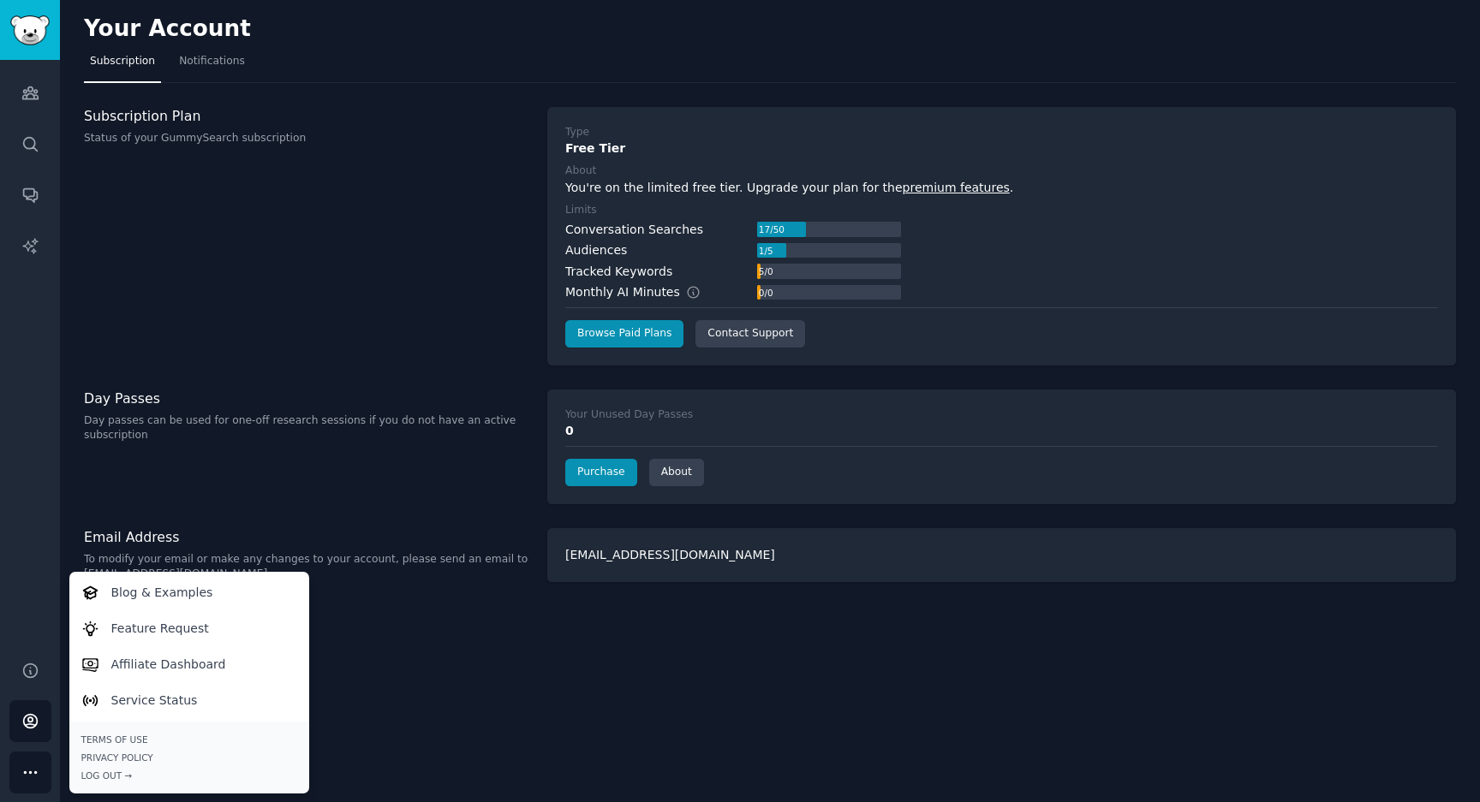
click at [683, 609] on div "Your Account Subscription Notifications Subscription Plan Status of your GummyS…" at bounding box center [770, 401] width 1420 height 802
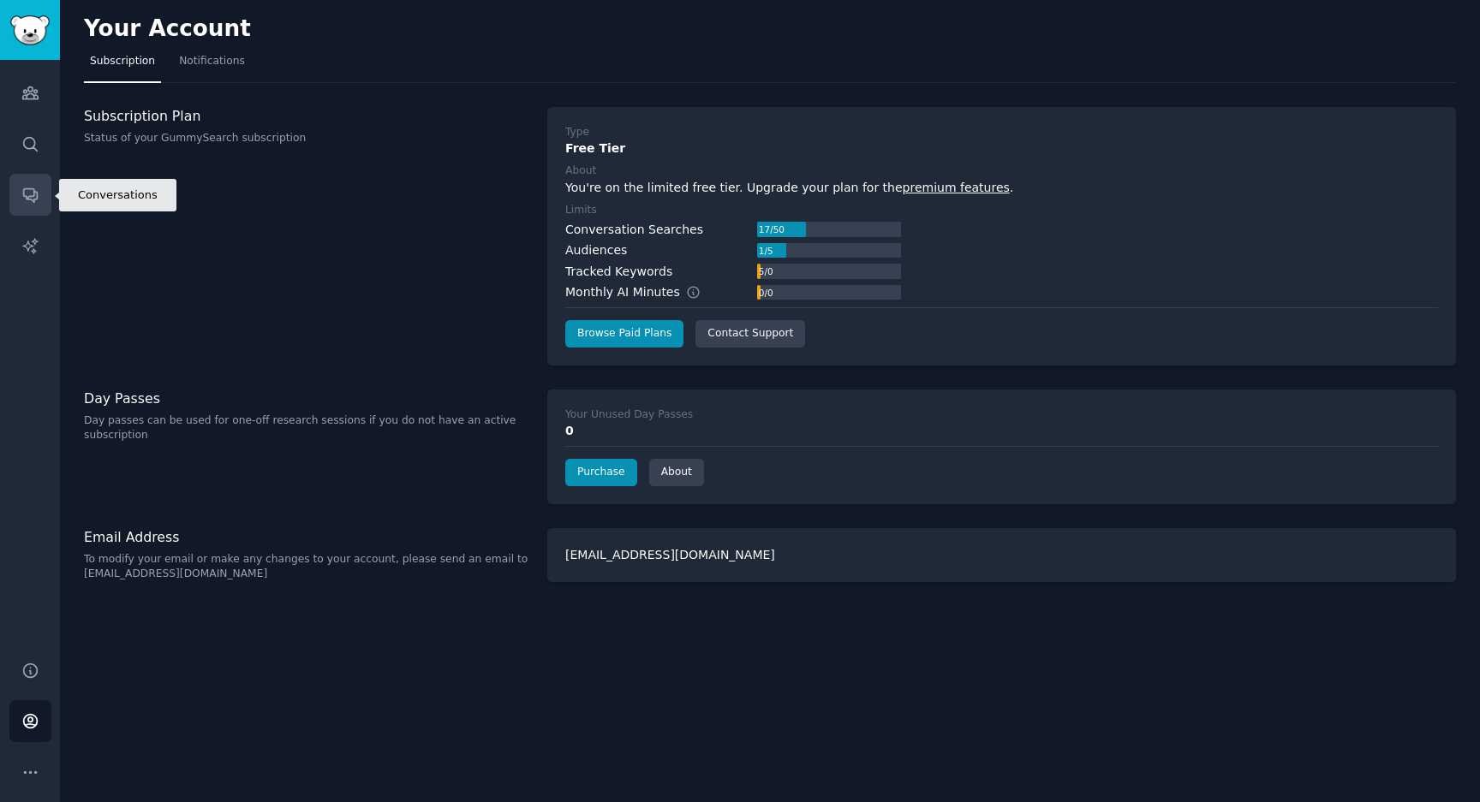
click at [30, 190] on icon "Sidebar" at bounding box center [30, 195] width 18 height 18
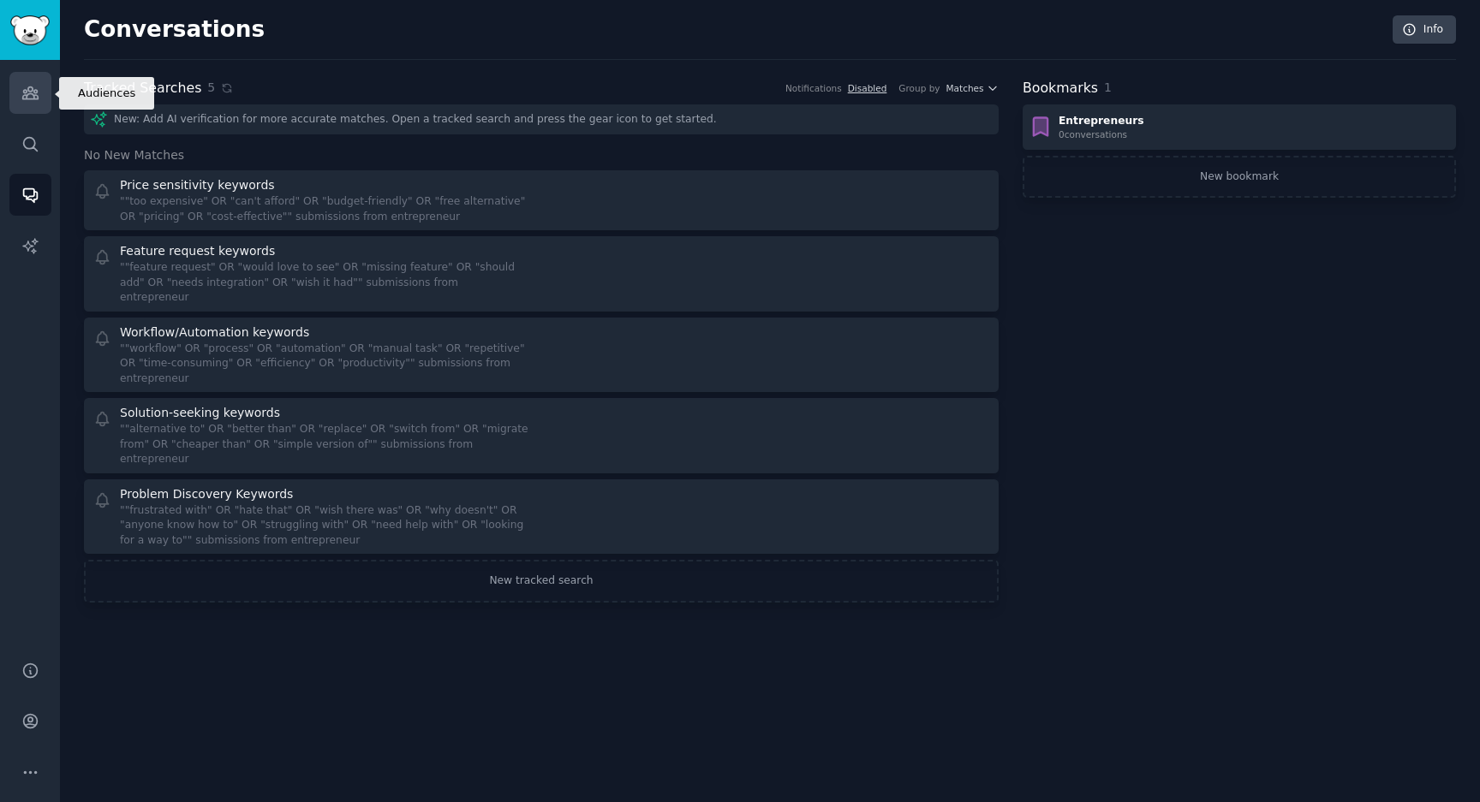
click at [30, 102] on link "Audiences" at bounding box center [30, 93] width 42 height 42
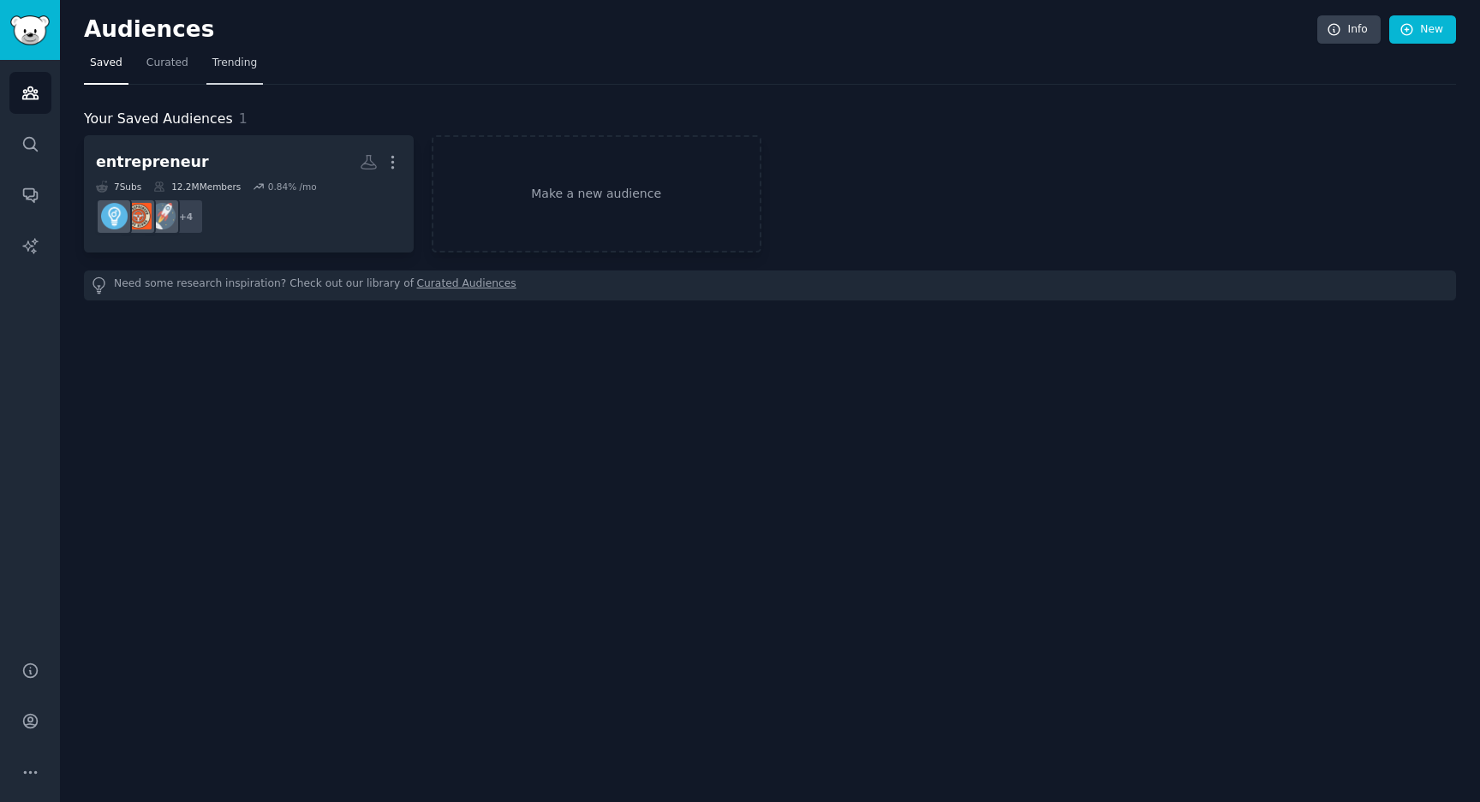
click at [239, 66] on span "Trending" at bounding box center [234, 63] width 45 height 15
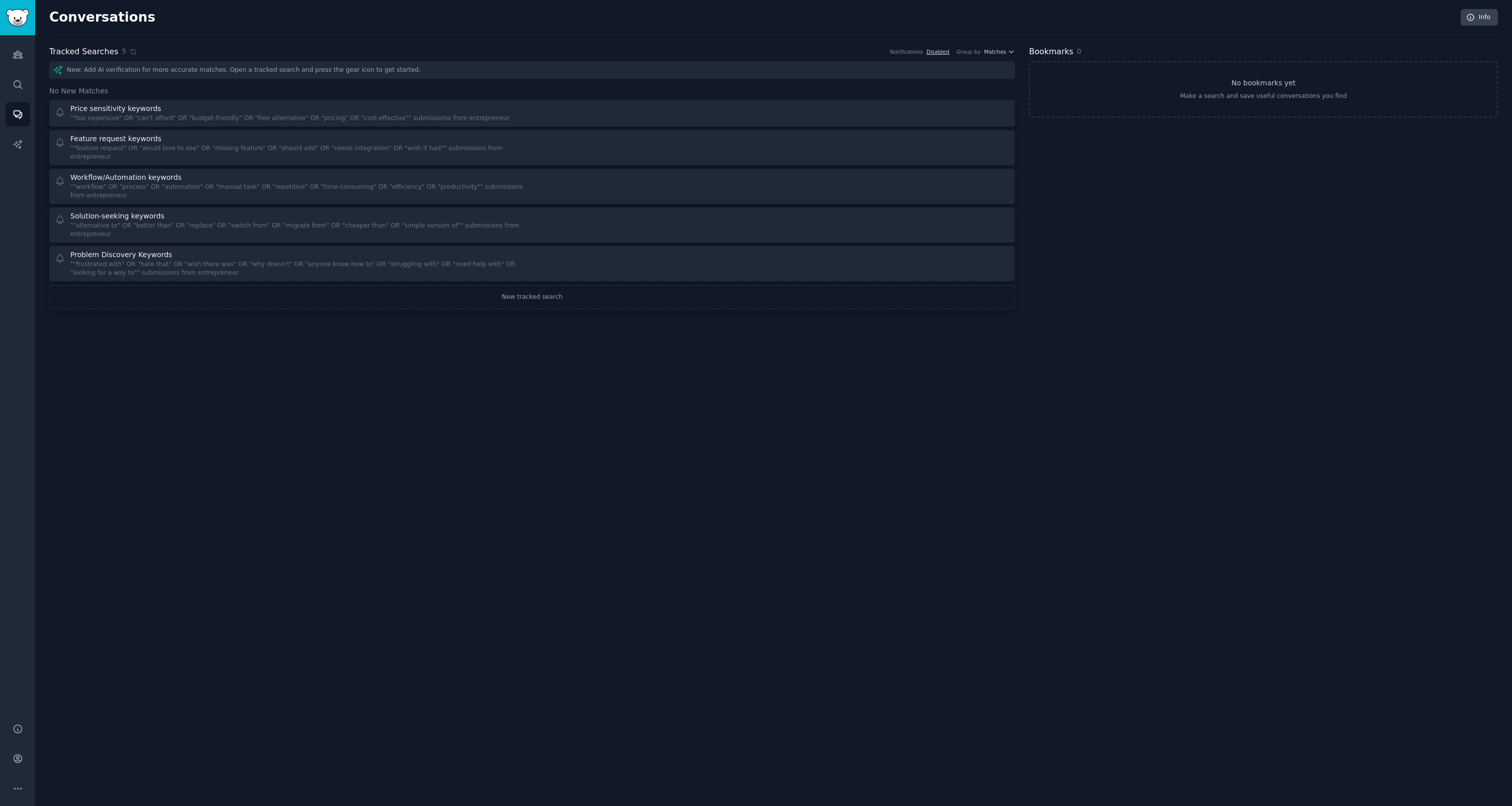
click at [590, 314] on div "Conversations Info Tracked Searches 5 Notifications Disabled Group by Matches N…" at bounding box center [774, 403] width 1477 height 806
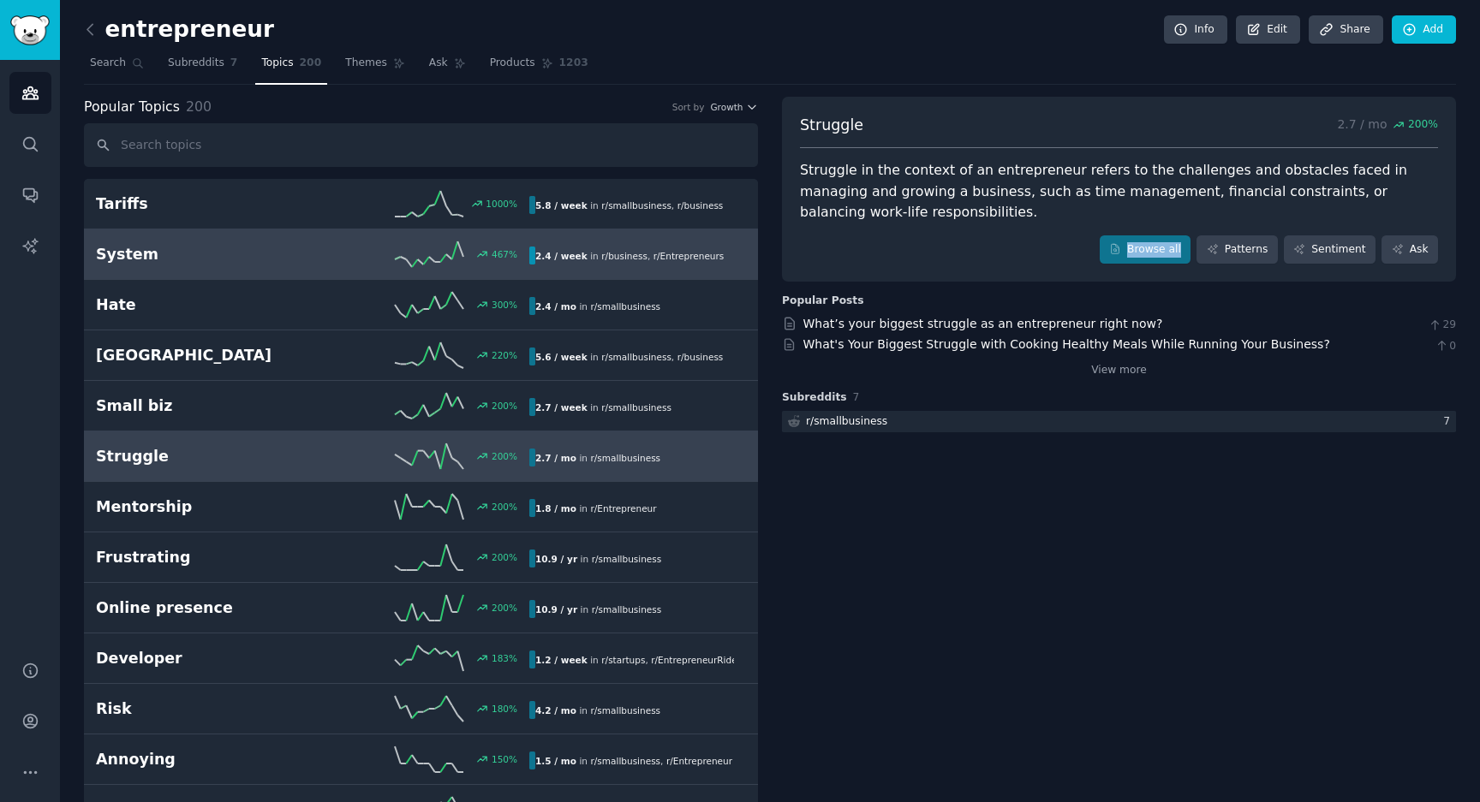
click at [126, 256] on h2 "System" at bounding box center [204, 254] width 217 height 21
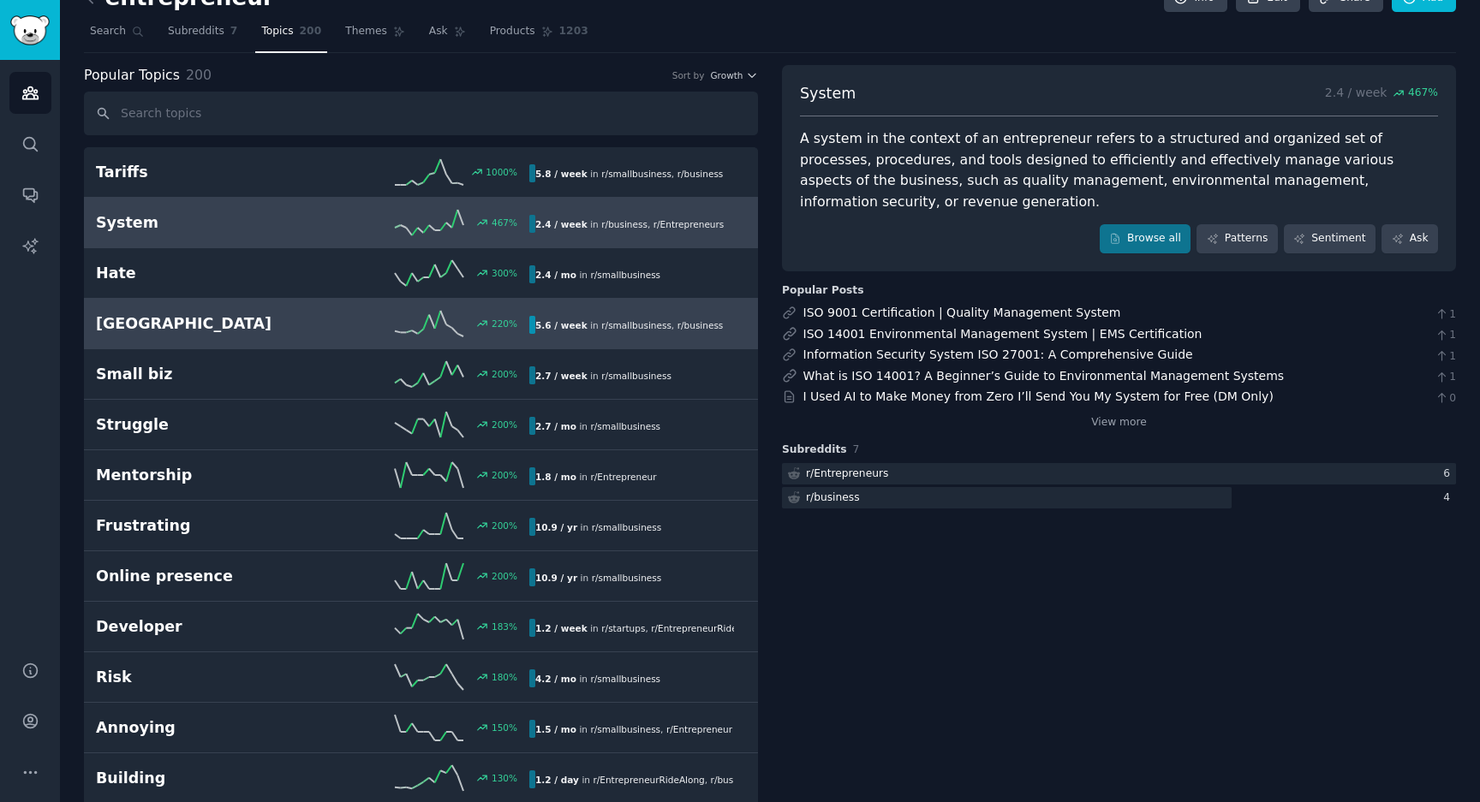
scroll to position [39, 0]
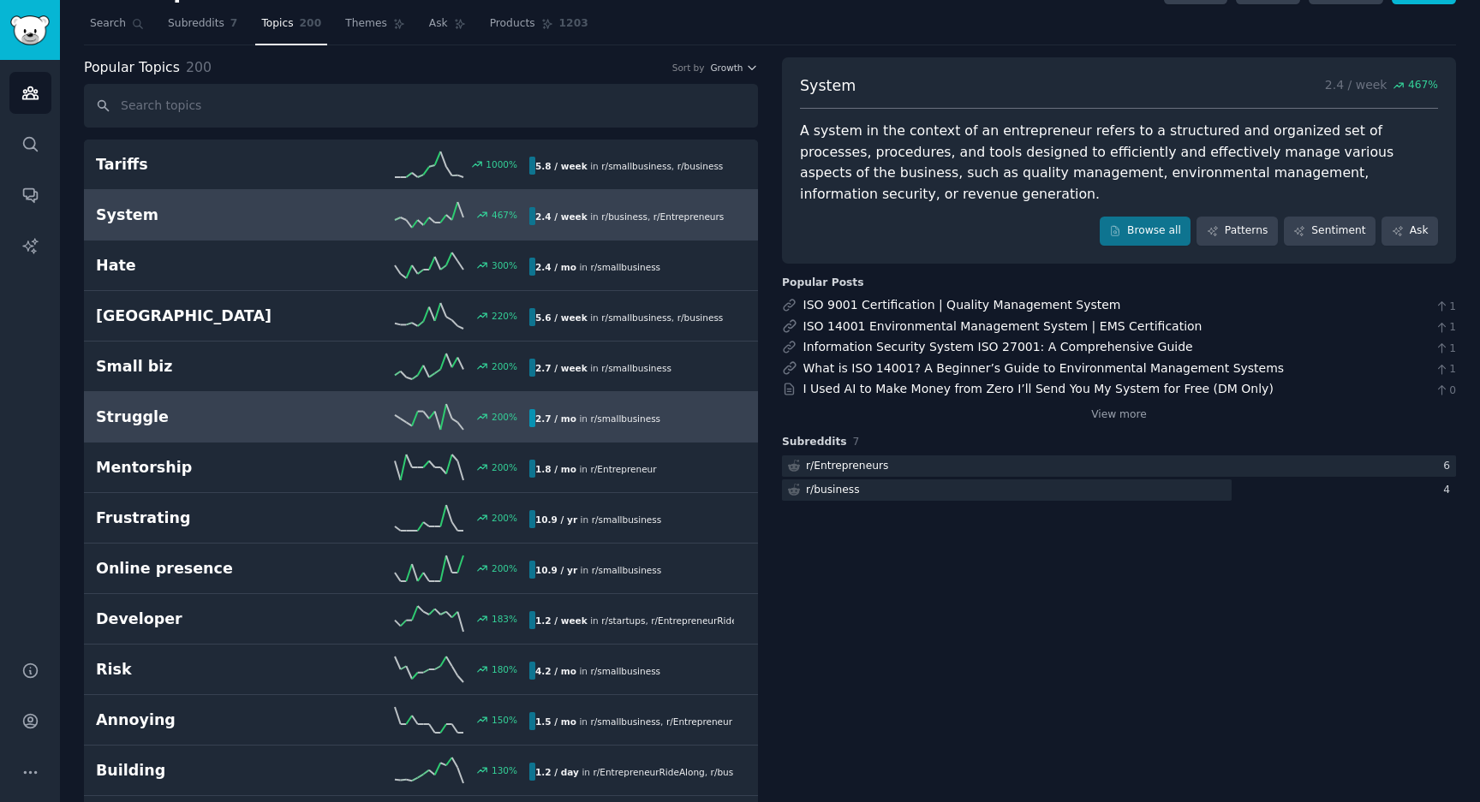
click at [146, 416] on h2 "Struggle" at bounding box center [204, 417] width 217 height 21
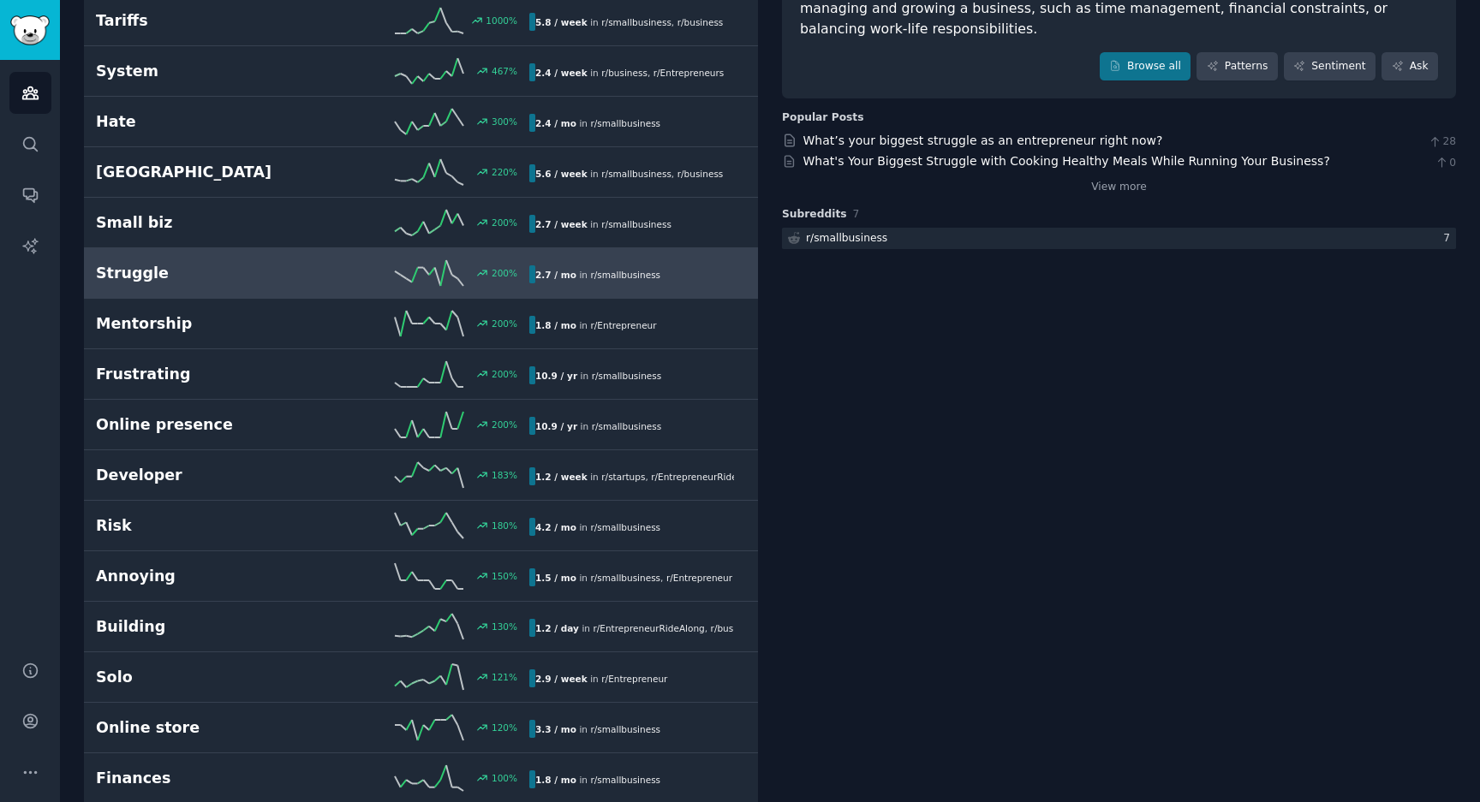
scroll to position [185, 0]
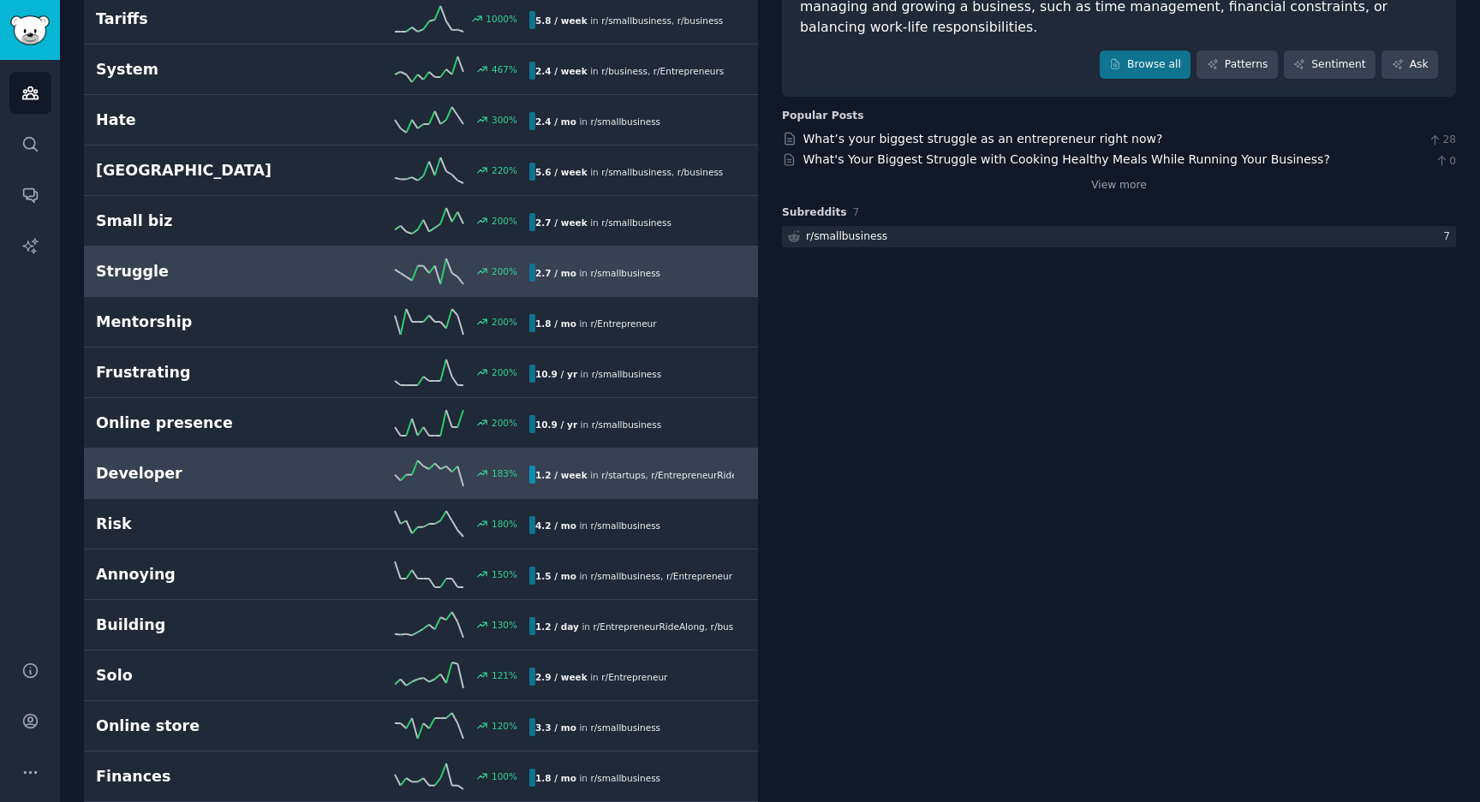
click at [157, 467] on h2 "Developer" at bounding box center [204, 473] width 217 height 21
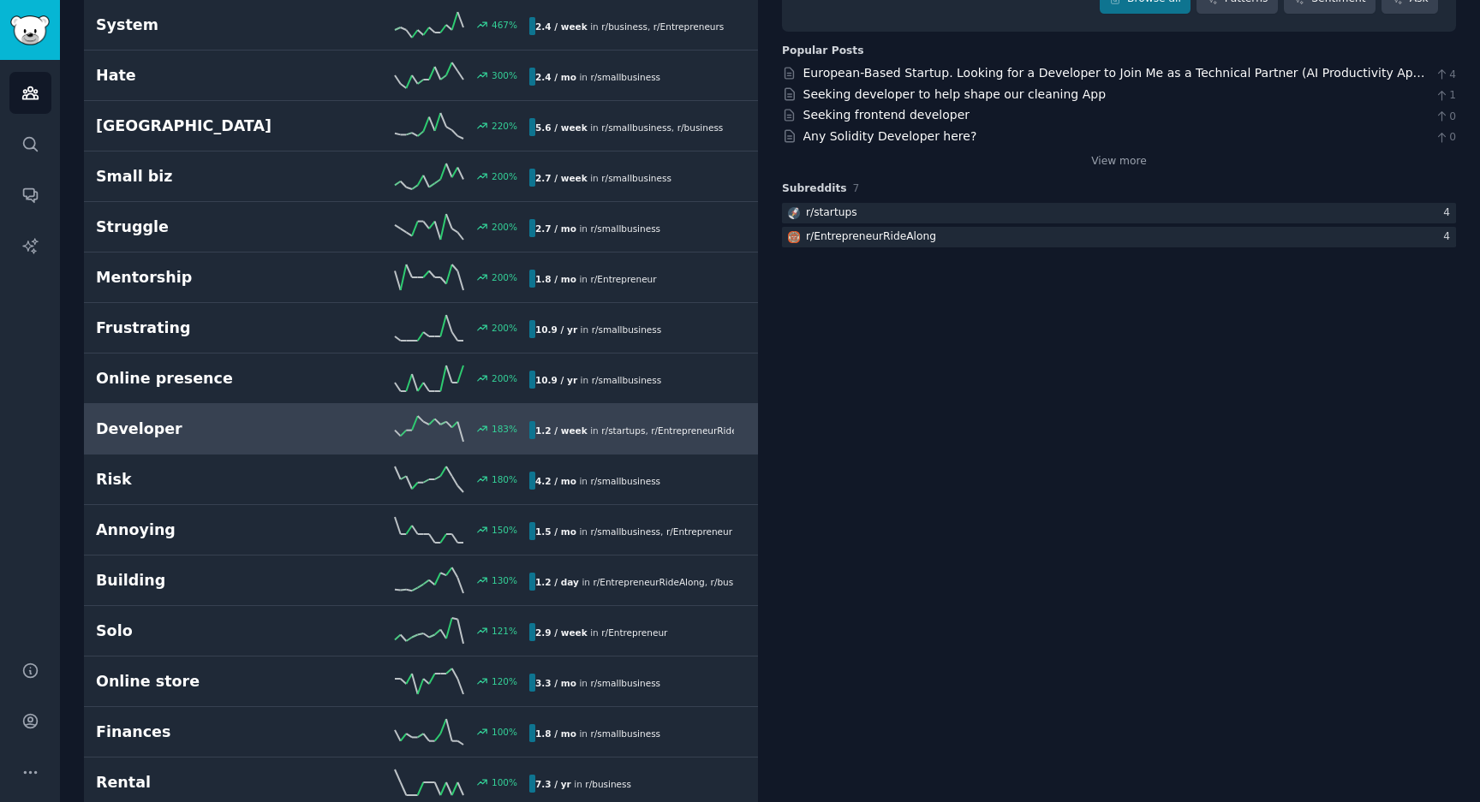
scroll to position [206, 0]
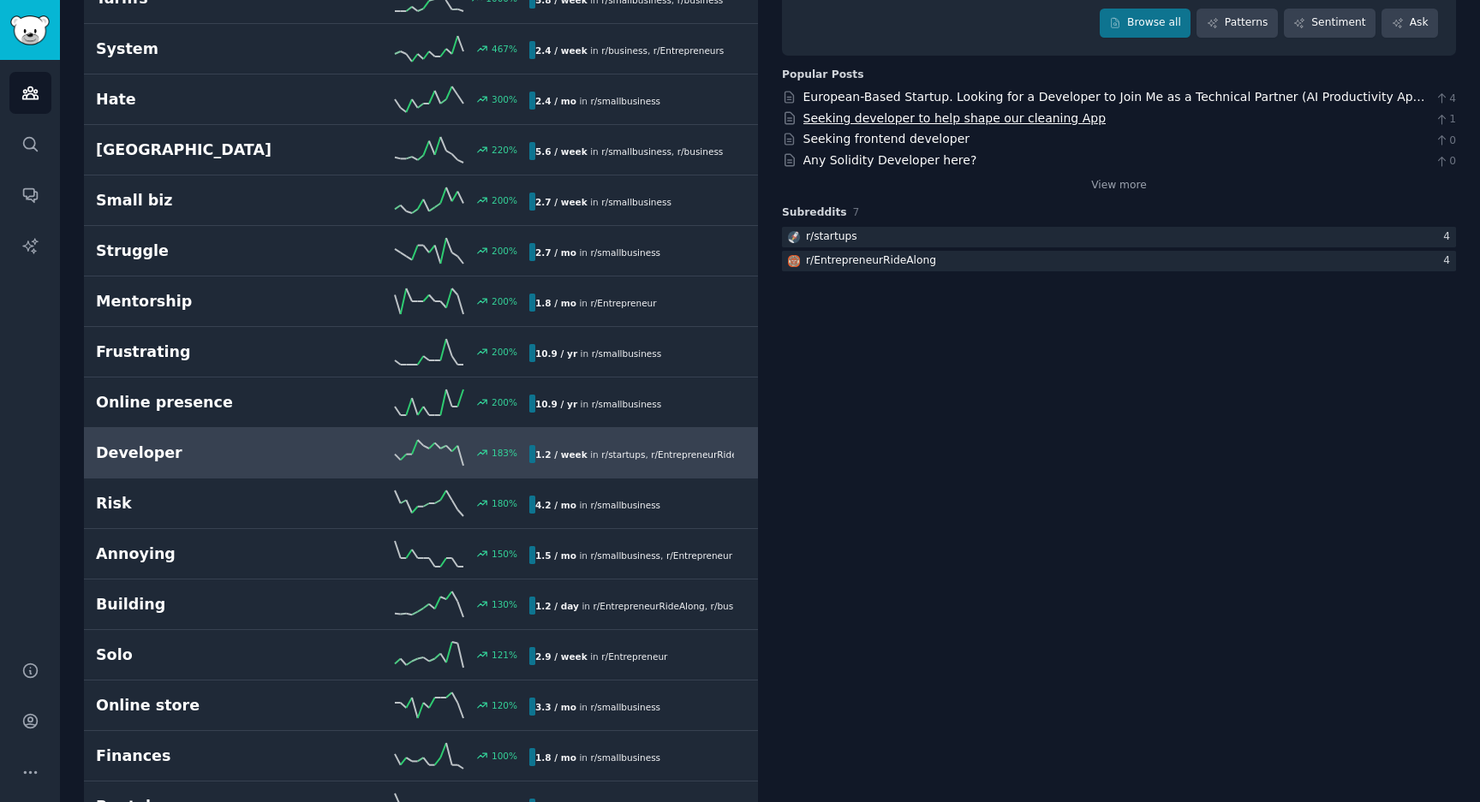
click at [997, 122] on link "Seeking developer to help shape our cleaning App" at bounding box center [954, 118] width 303 height 14
